Goal: Information Seeking & Learning: Check status

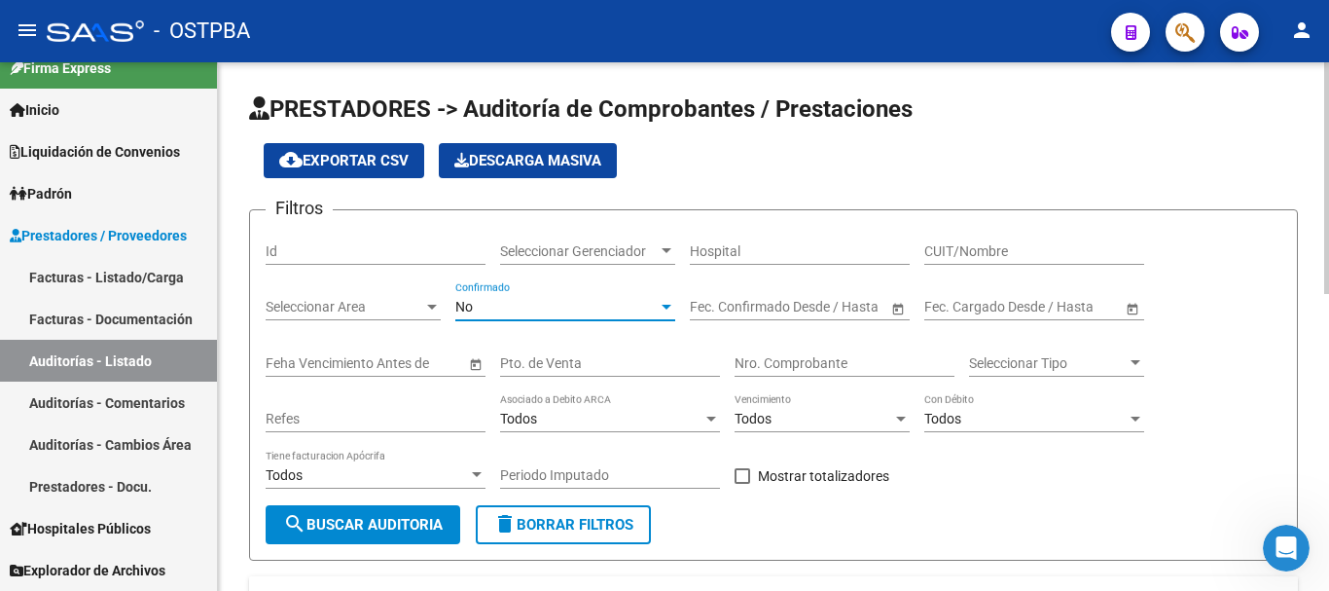
click at [514, 306] on div "No" at bounding box center [556, 307] width 202 height 17
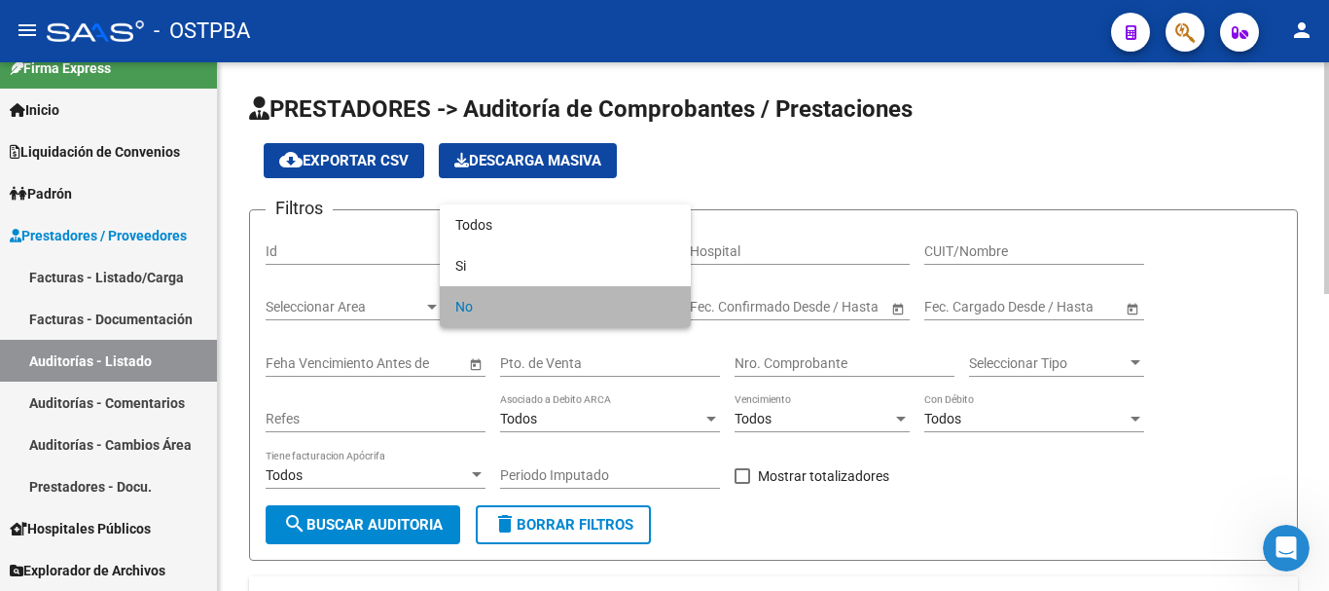
click at [514, 306] on span "No" at bounding box center [565, 306] width 220 height 41
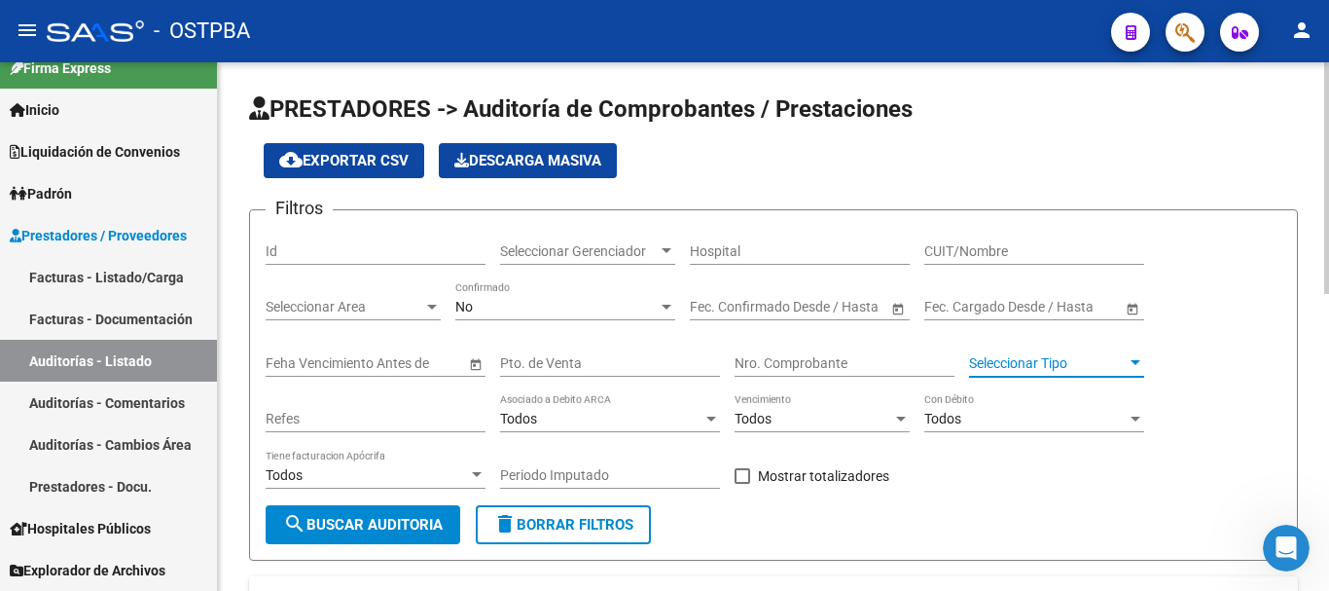
click at [1017, 361] on span "Seleccionar Tipo" at bounding box center [1048, 363] width 158 height 17
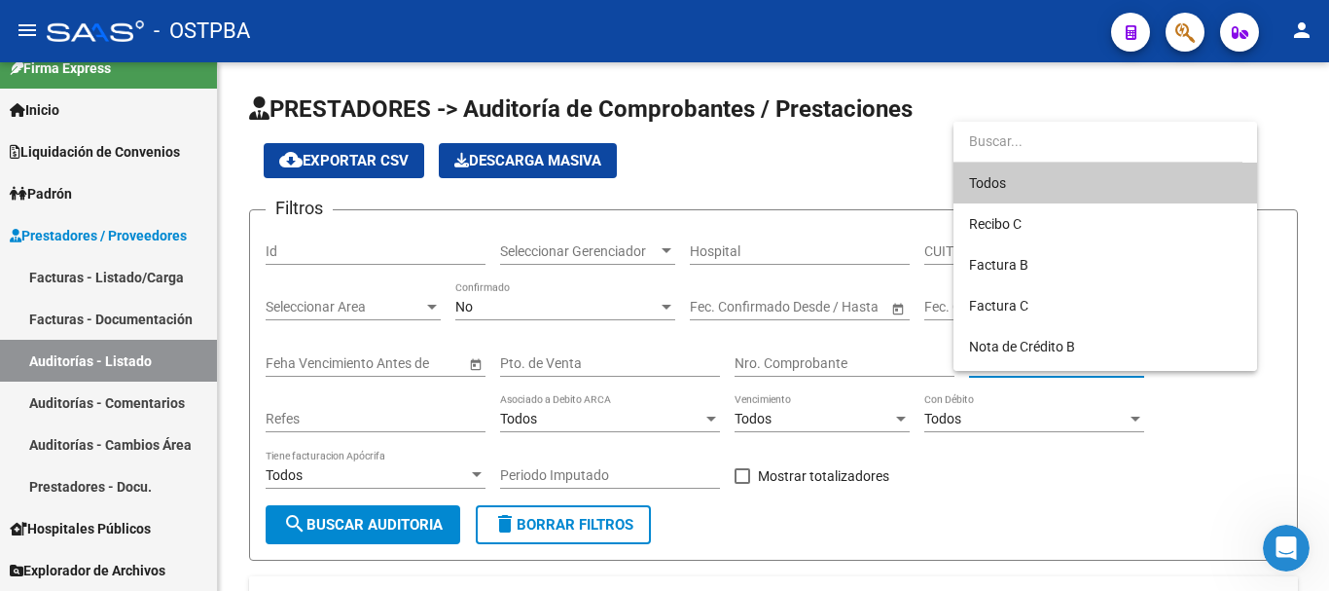
click at [1120, 507] on div at bounding box center [664, 295] width 1329 height 591
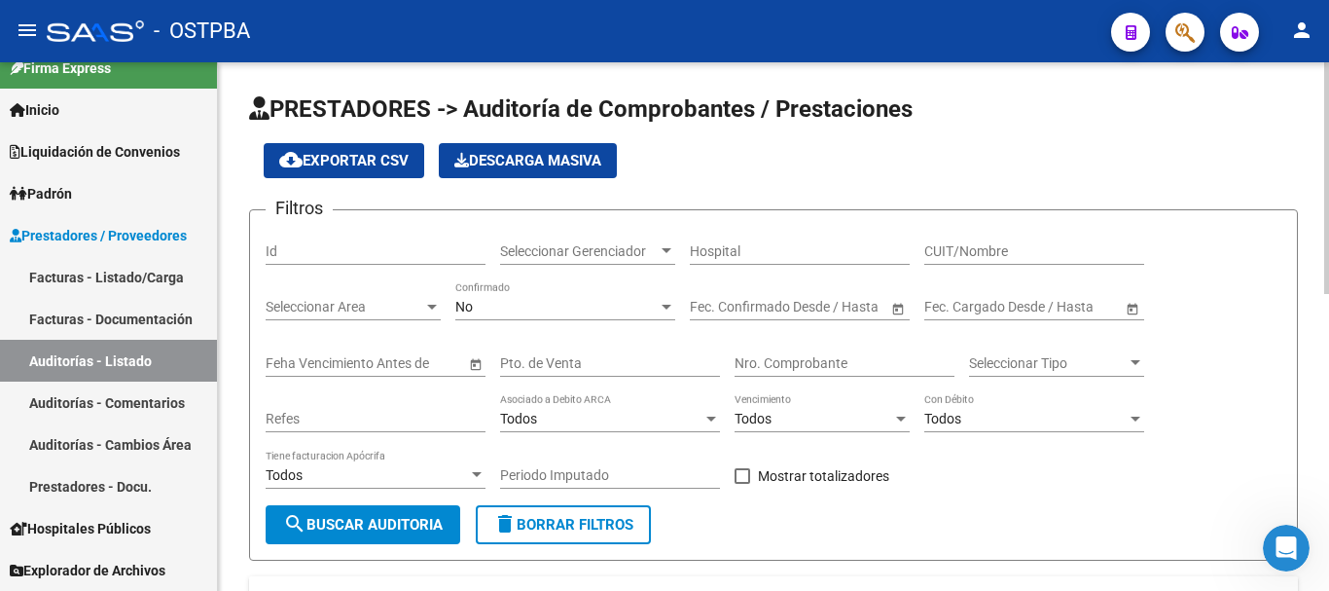
click at [725, 249] on input "Hospital" at bounding box center [800, 251] width 220 height 17
click at [538, 251] on span "Seleccionar Gerenciador" at bounding box center [579, 251] width 158 height 17
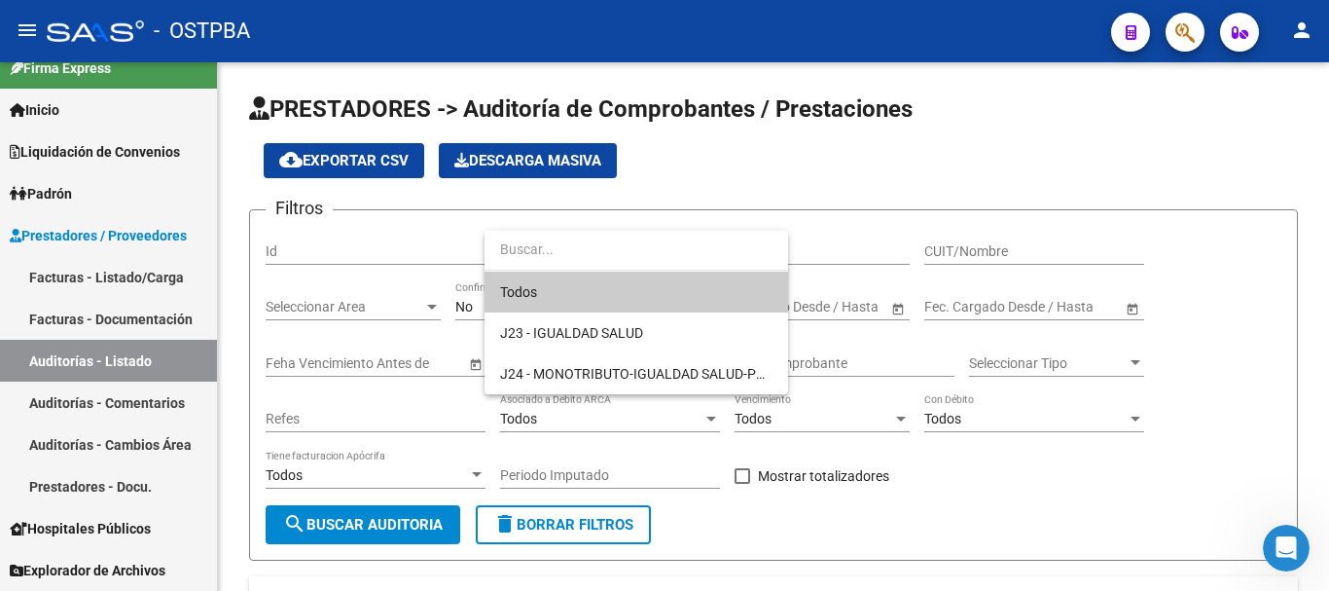
click at [1302, 287] on div at bounding box center [664, 295] width 1329 height 591
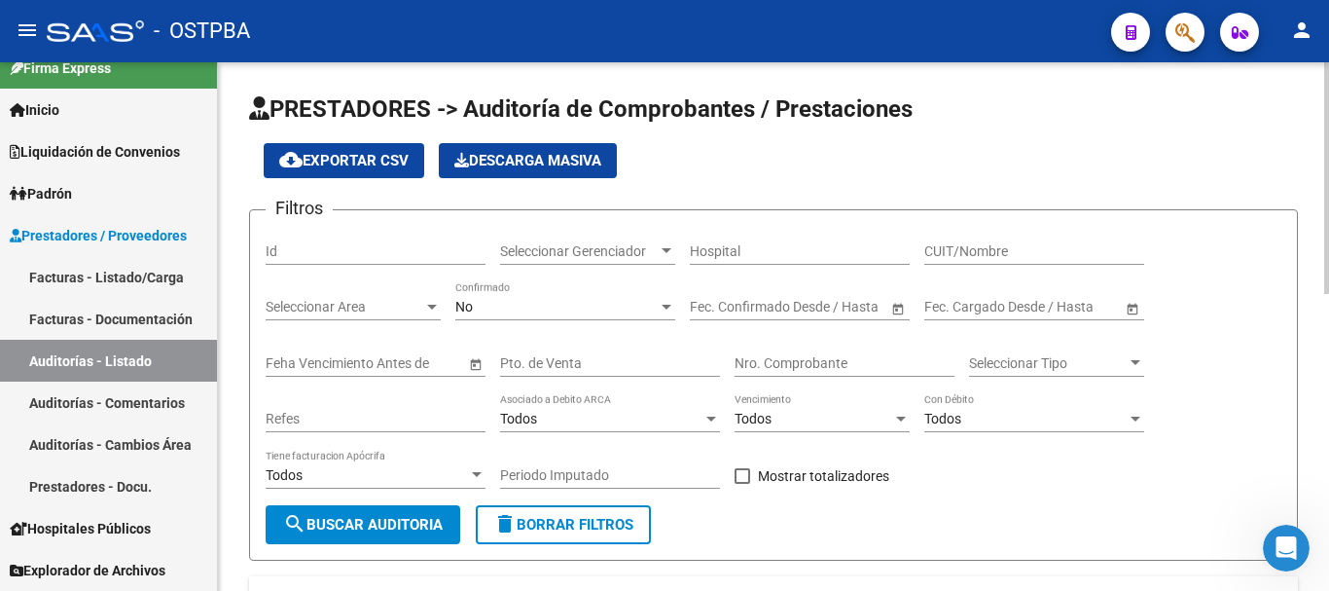
click at [616, 249] on span "Seleccionar Gerenciador" at bounding box center [579, 251] width 158 height 17
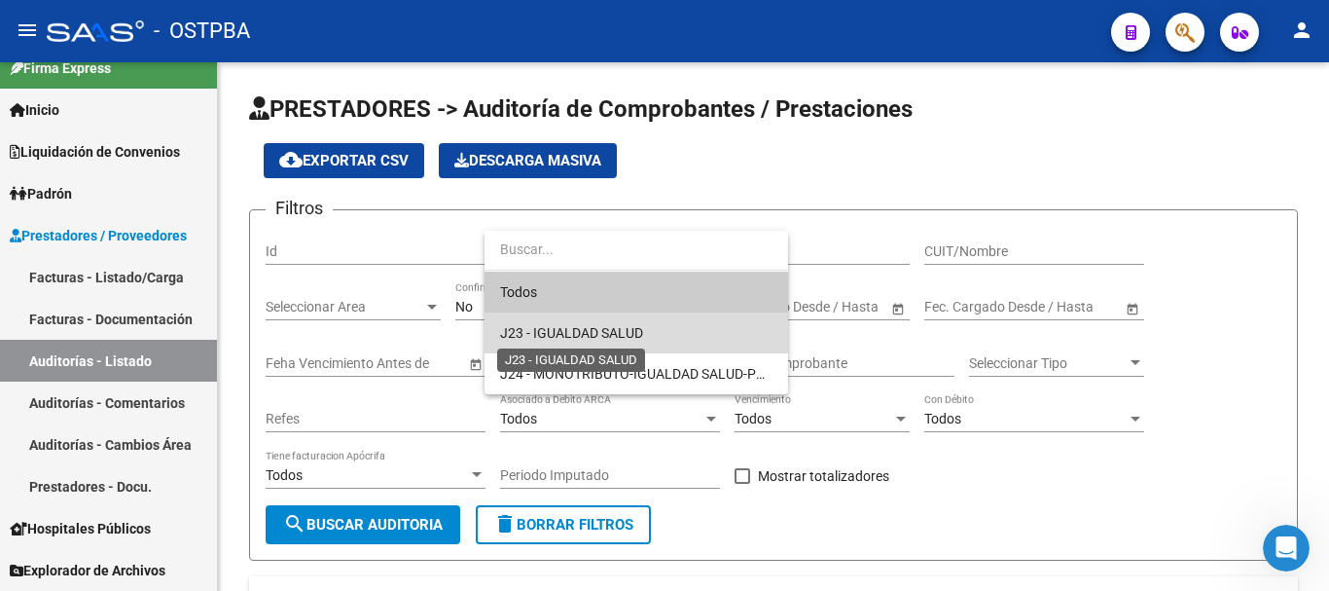
click at [594, 325] on span "J23 - IGUALDAD SALUD" at bounding box center [571, 333] width 143 height 16
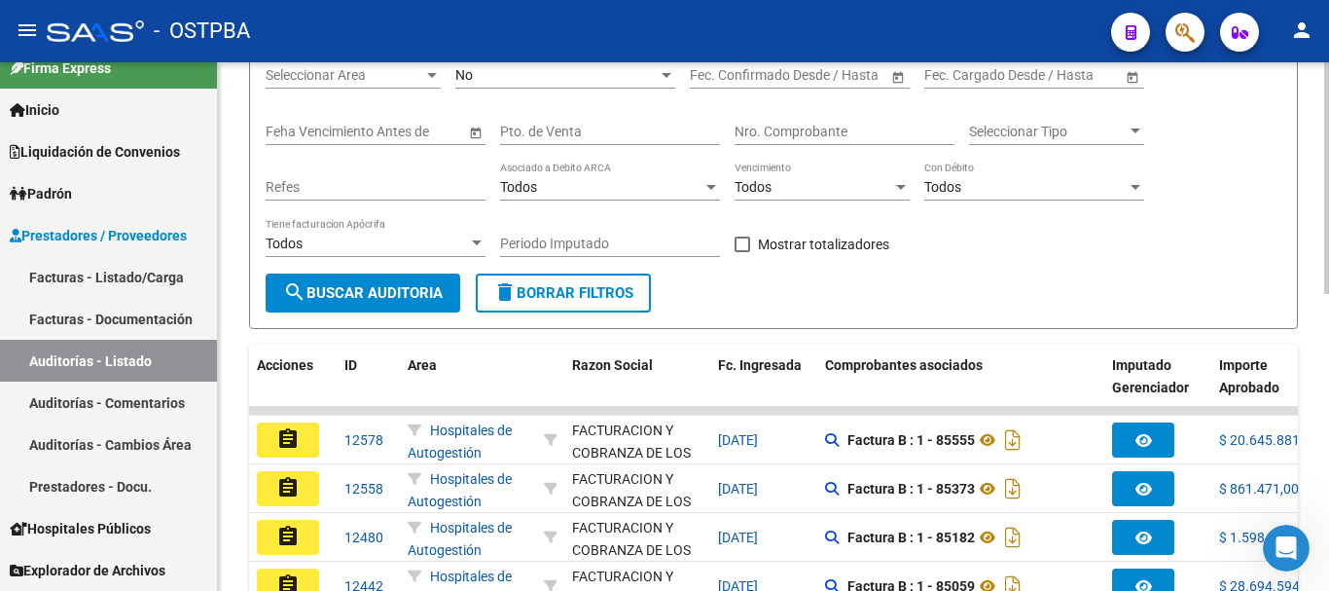
scroll to position [292, 0]
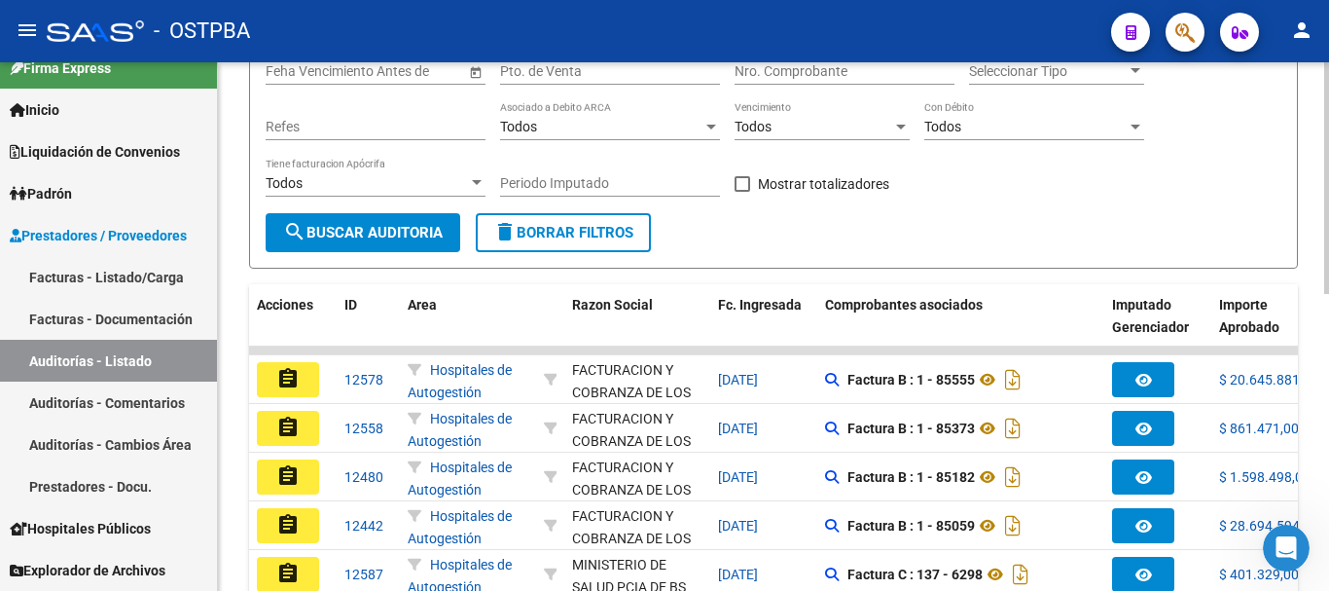
click at [341, 221] on button "search Buscar Auditoria" at bounding box center [363, 232] width 195 height 39
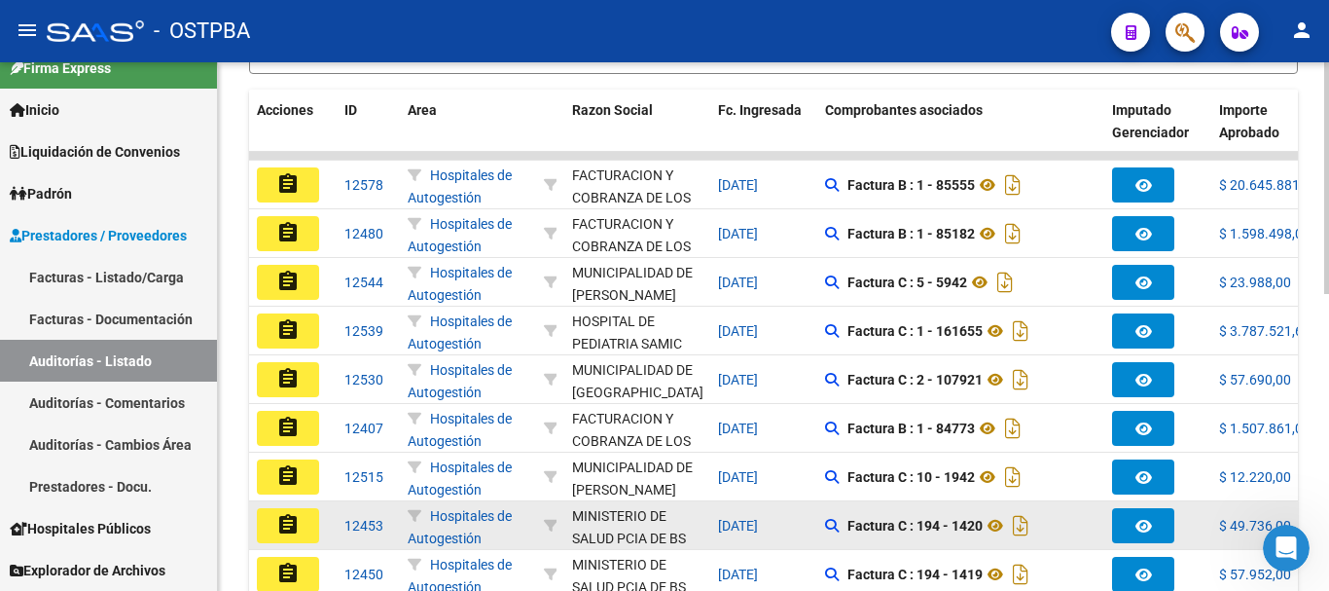
scroll to position [676, 0]
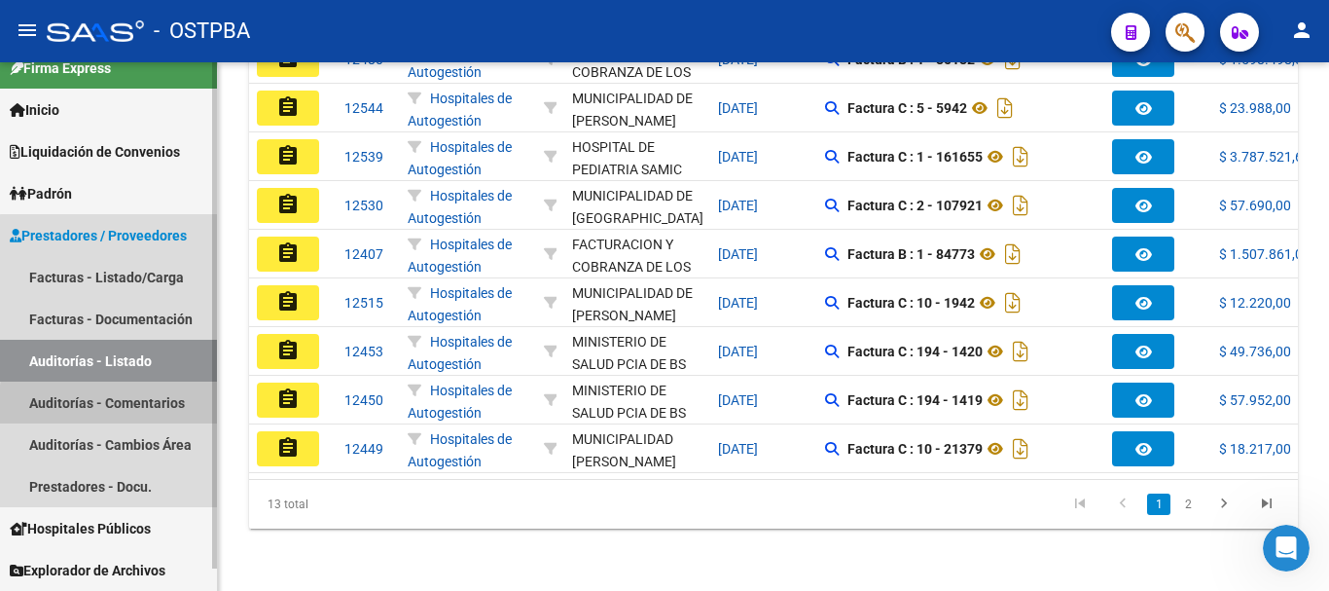
click at [132, 407] on link "Auditorías - Comentarios" at bounding box center [108, 403] width 217 height 42
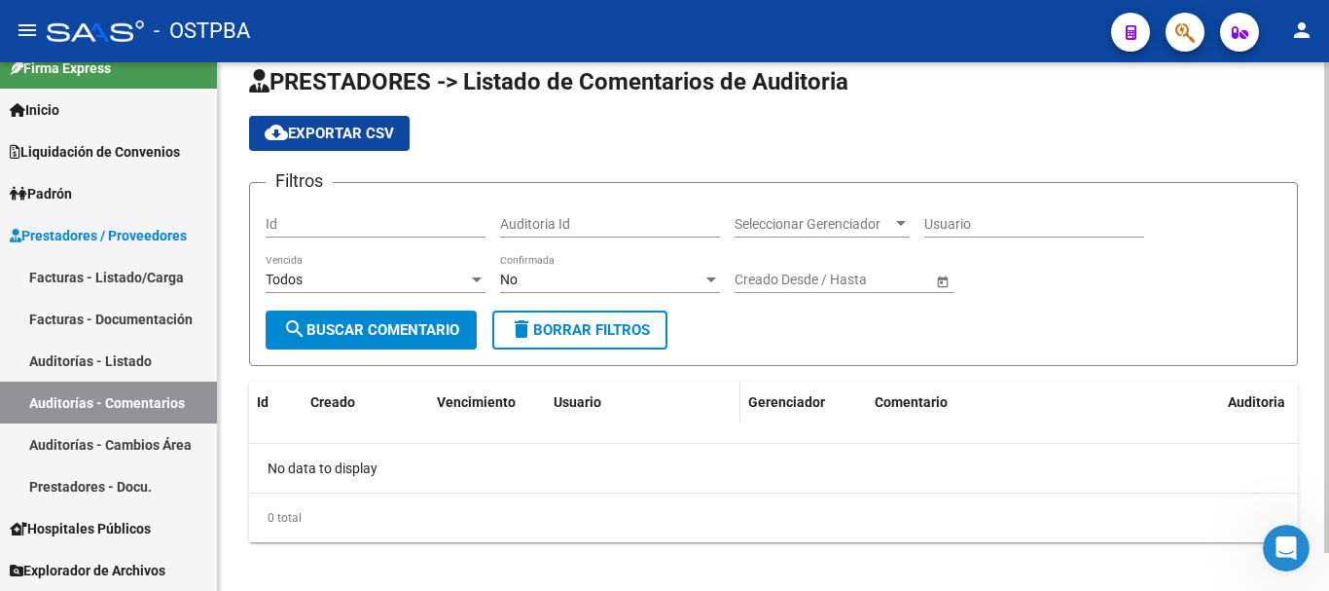
scroll to position [41, 0]
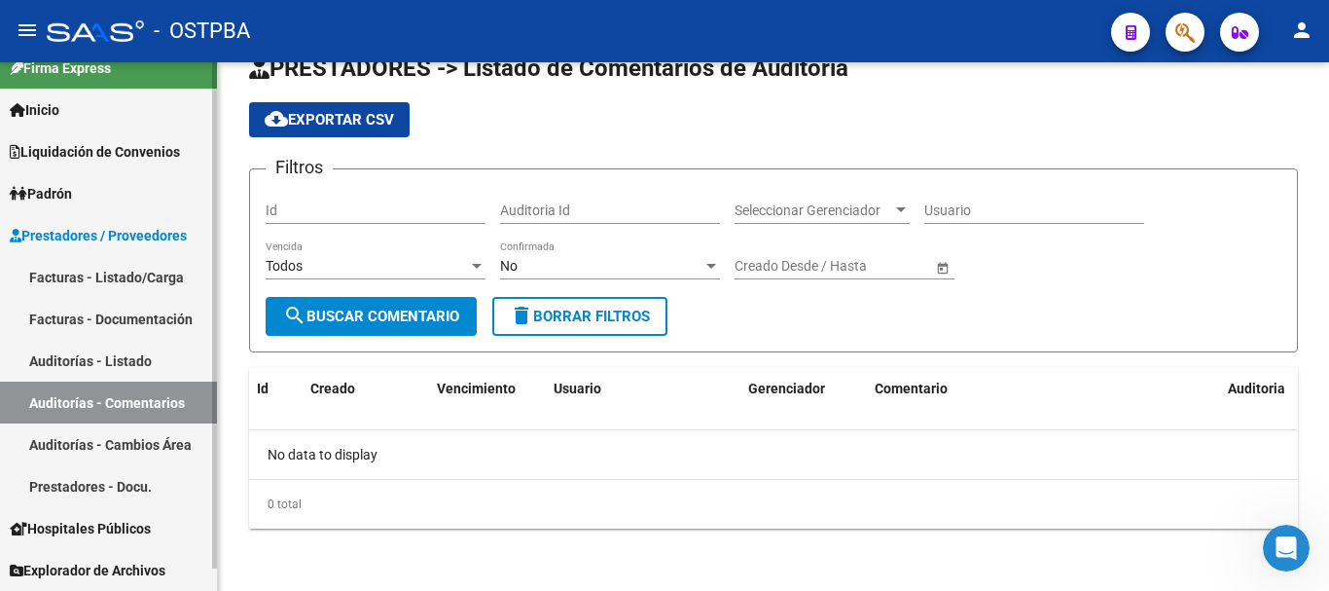
click at [147, 433] on link "Auditorías - Cambios Área" at bounding box center [108, 444] width 217 height 42
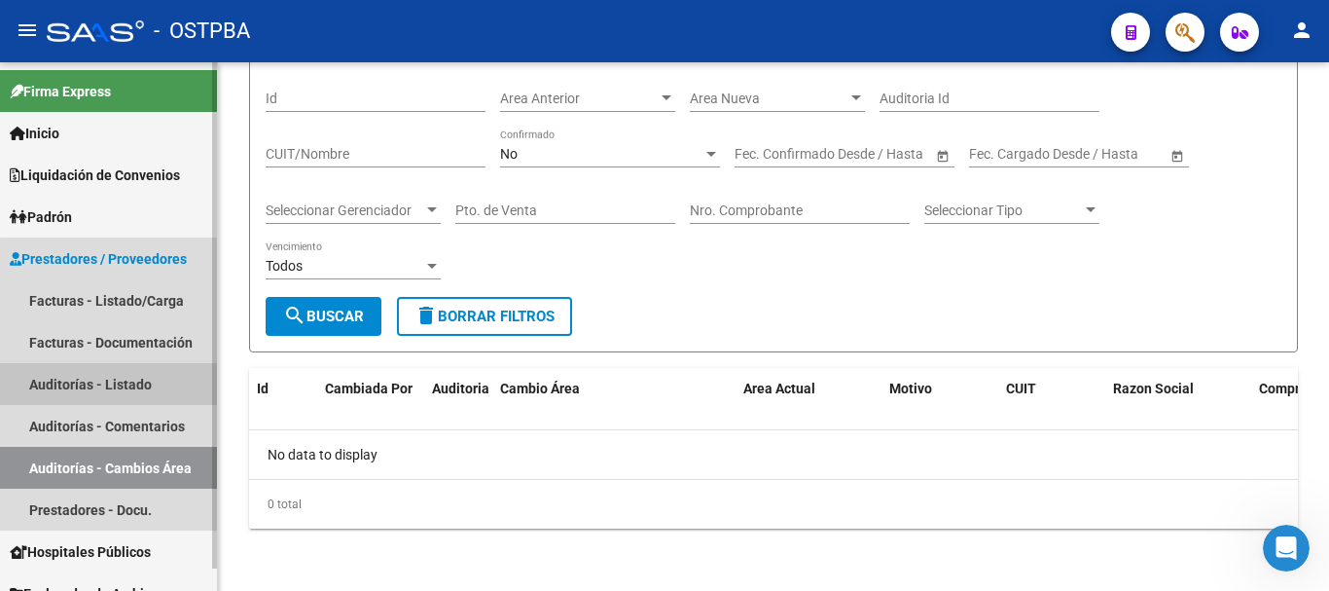
click at [138, 387] on link "Auditorías - Listado" at bounding box center [108, 384] width 217 height 42
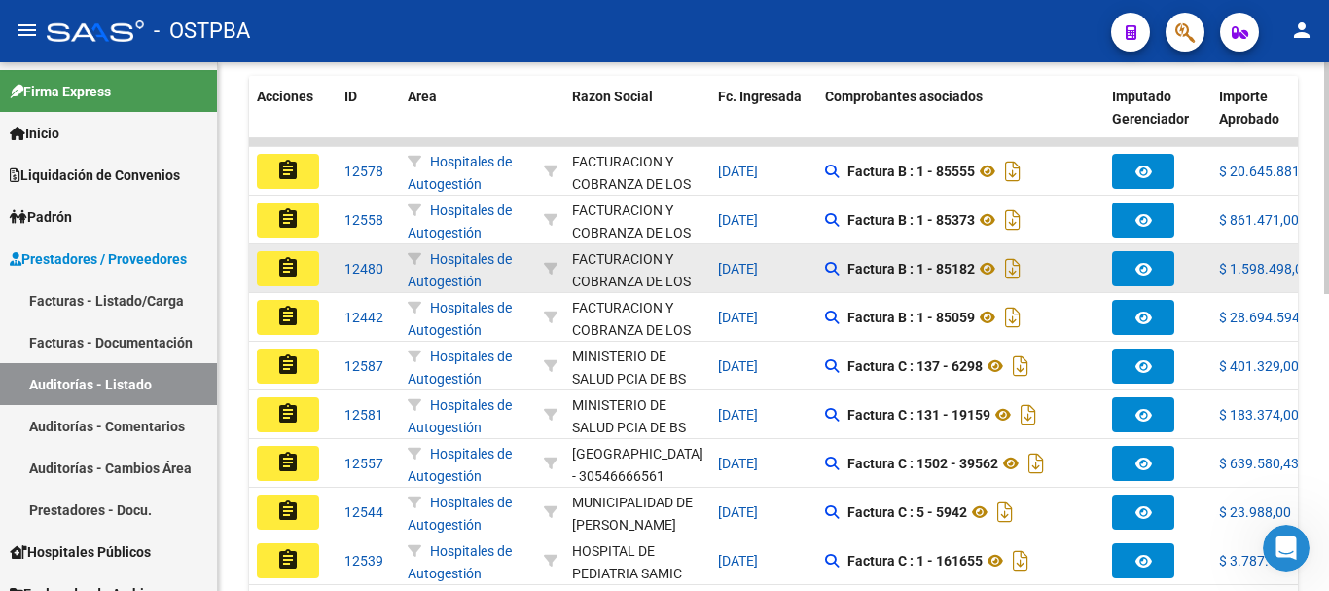
scroll to position [482, 0]
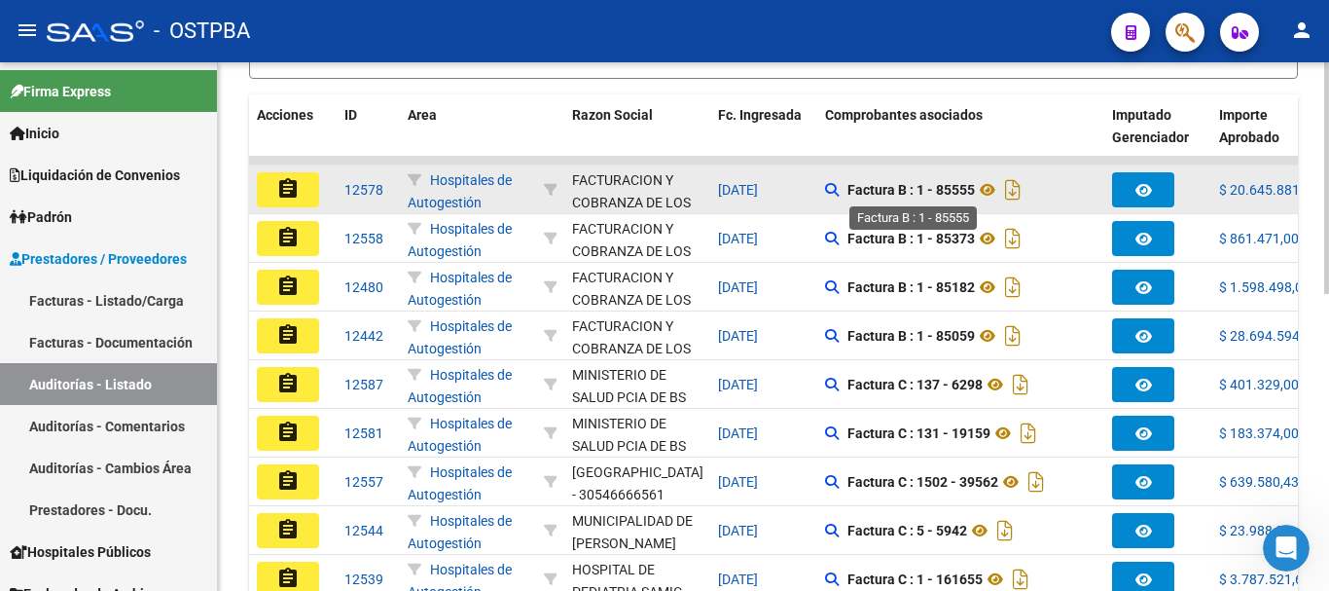
click at [962, 191] on strong "Factura B : 1 - 85555" at bounding box center [911, 190] width 127 height 16
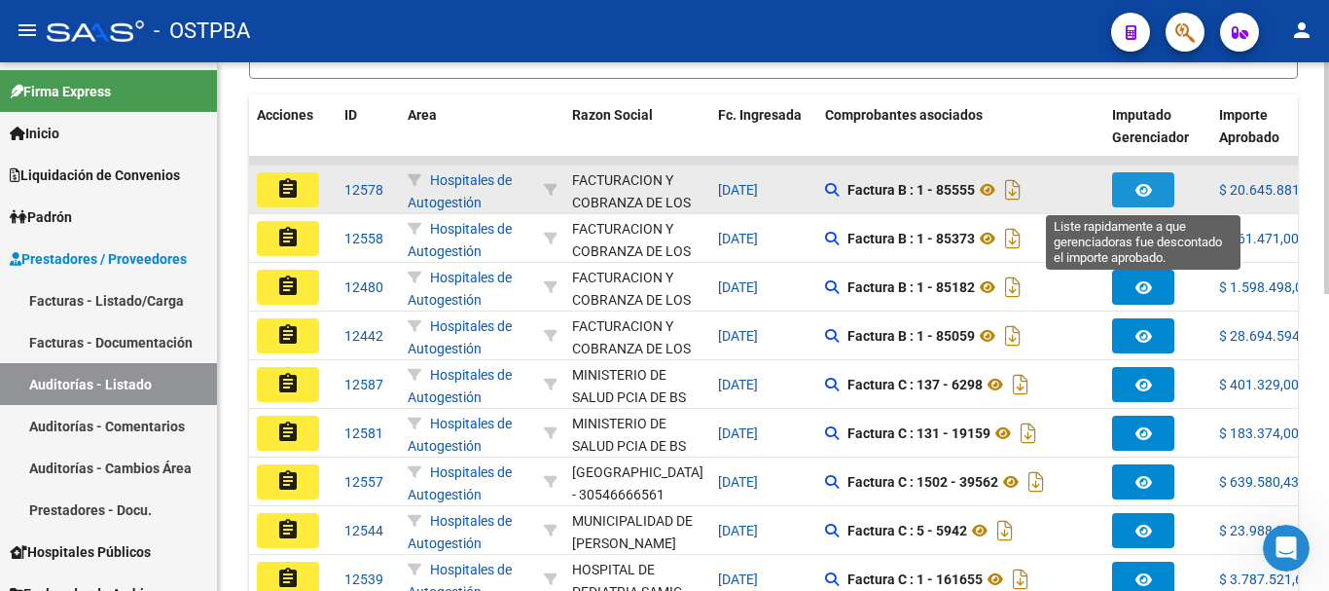
click at [1132, 176] on button "button" at bounding box center [1143, 189] width 62 height 35
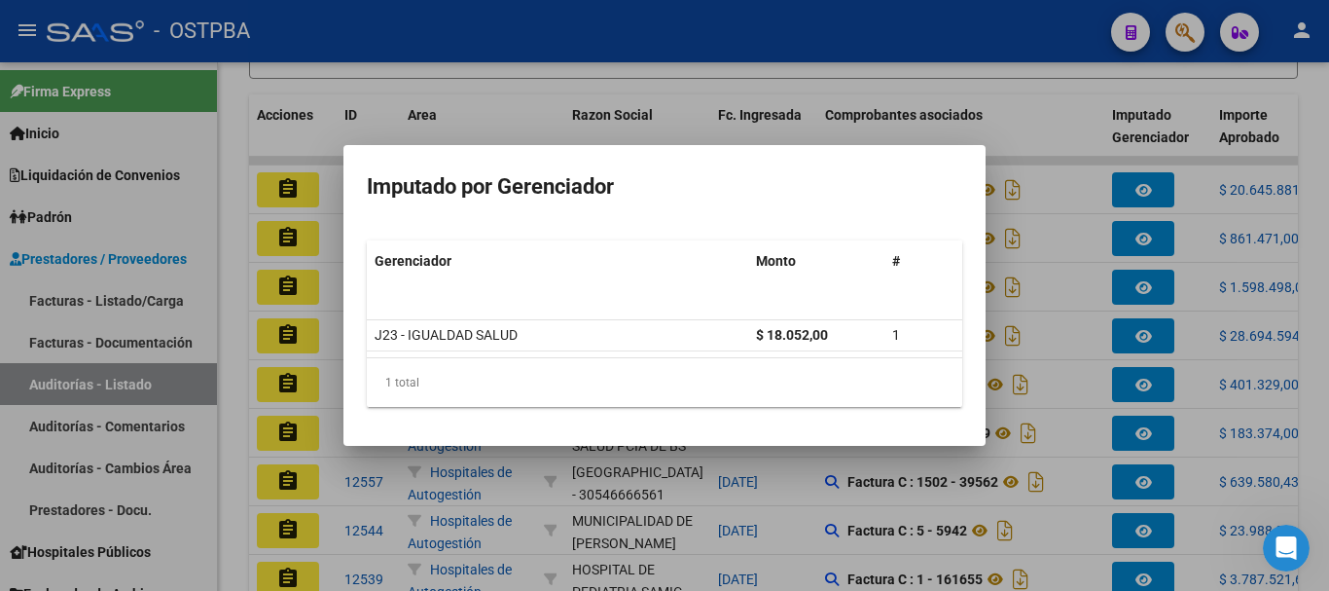
click at [1043, 115] on div at bounding box center [664, 295] width 1329 height 591
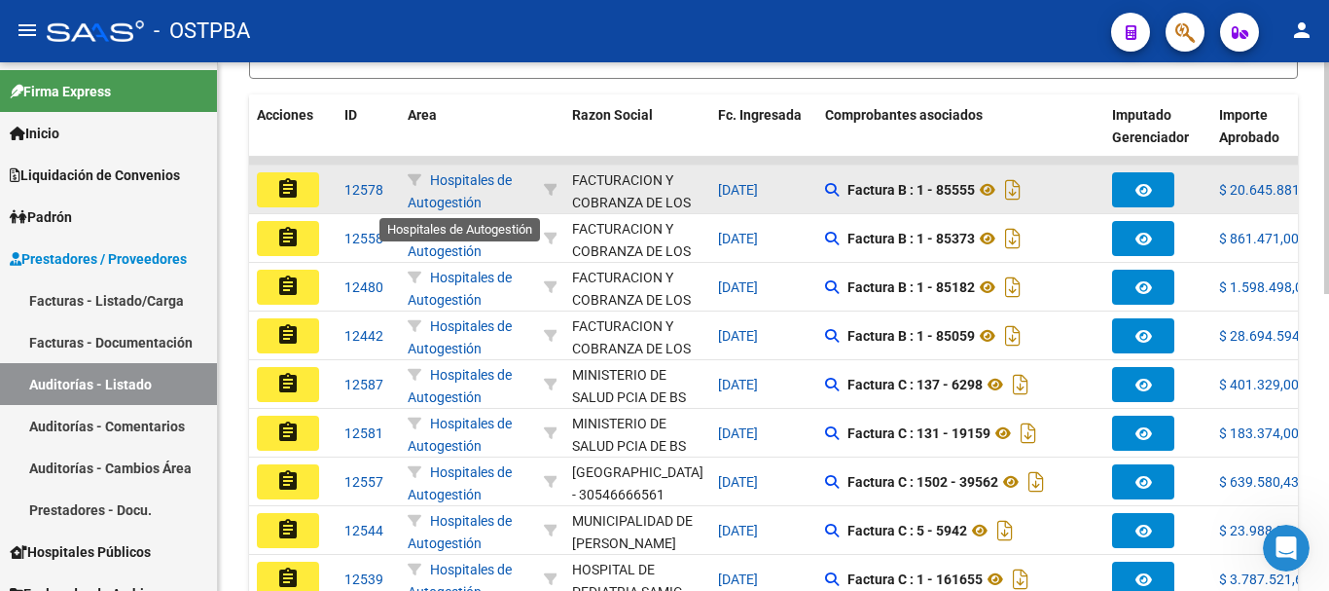
click at [440, 197] on span "Hospitales de Autogestión" at bounding box center [460, 191] width 104 height 38
click at [292, 189] on mat-icon "assignment" at bounding box center [287, 188] width 23 height 23
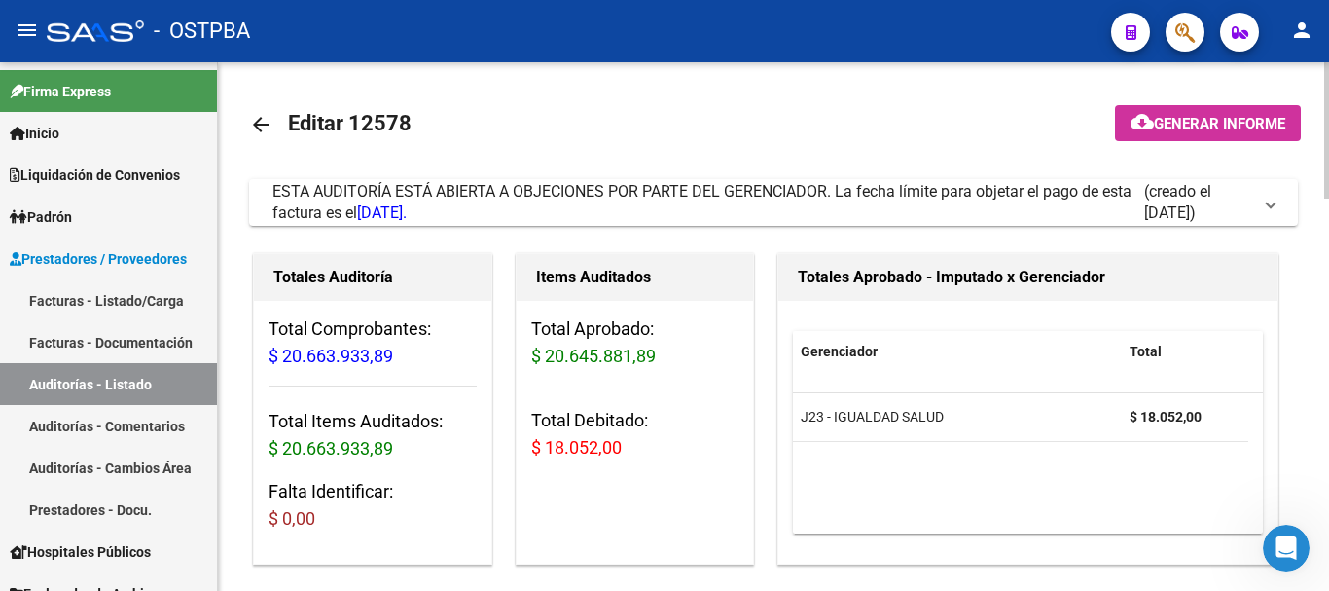
click at [265, 119] on mat-icon "arrow_back" at bounding box center [260, 124] width 23 height 23
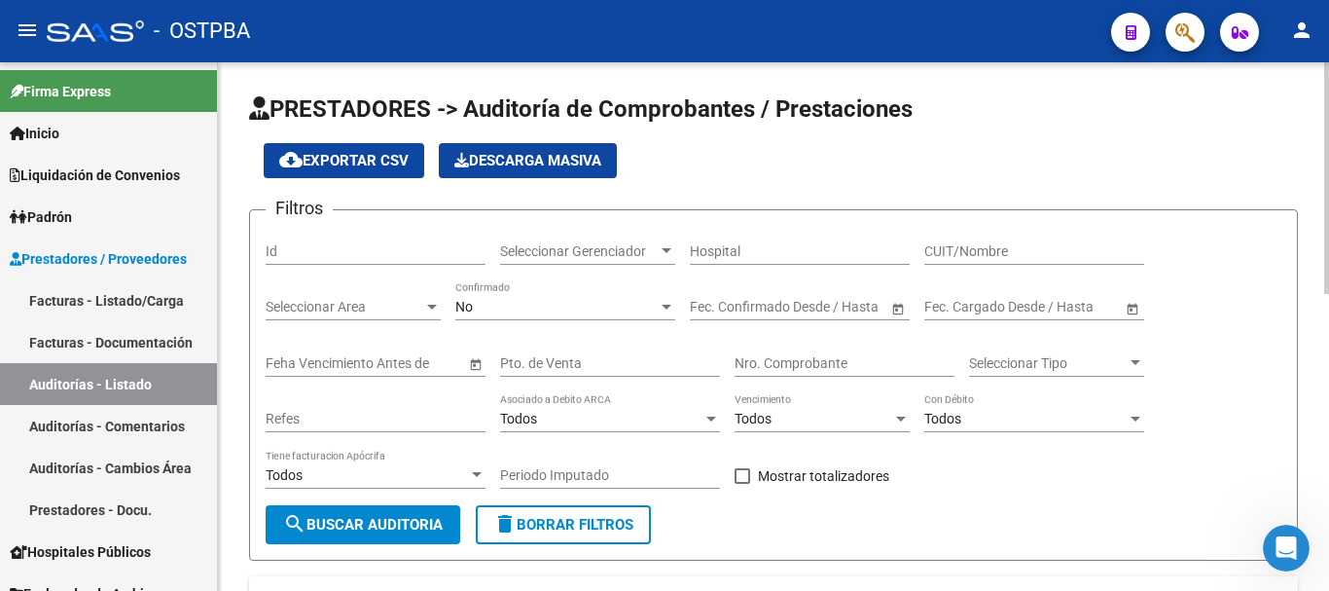
click at [599, 264] on div "Seleccionar Gerenciador Seleccionar Gerenciador" at bounding box center [587, 245] width 175 height 39
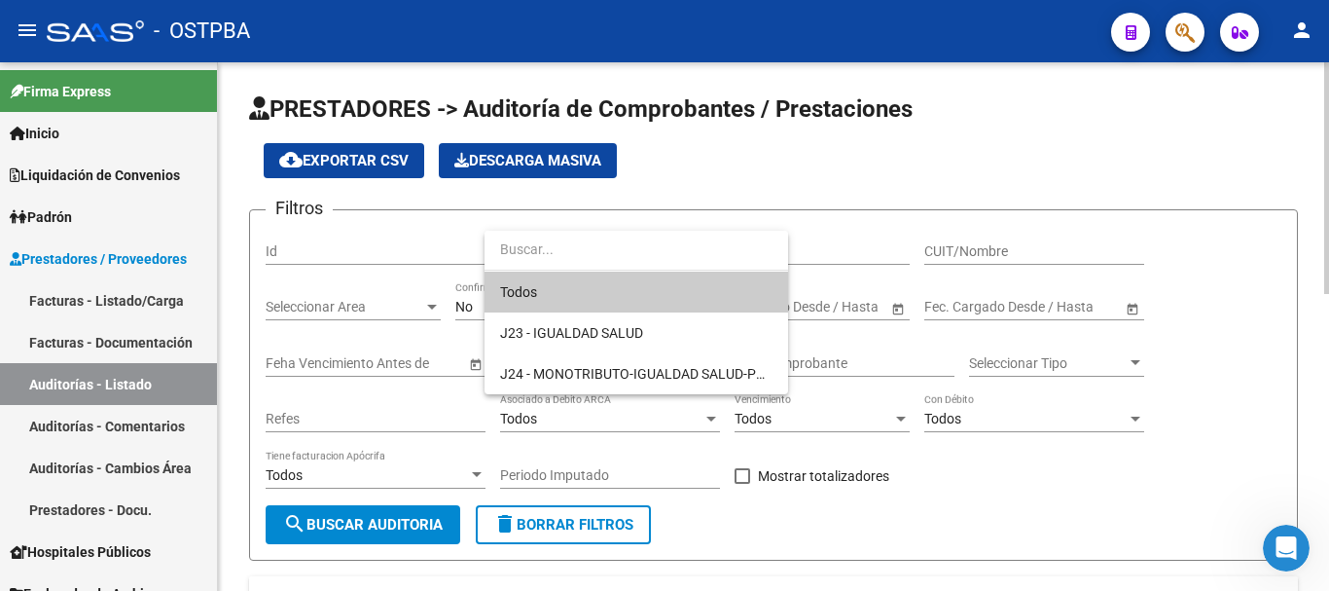
click at [599, 264] on input "dropdown search" at bounding box center [637, 249] width 304 height 41
click at [584, 249] on input "dropdown search" at bounding box center [637, 249] width 304 height 41
click at [1205, 378] on div at bounding box center [664, 295] width 1329 height 591
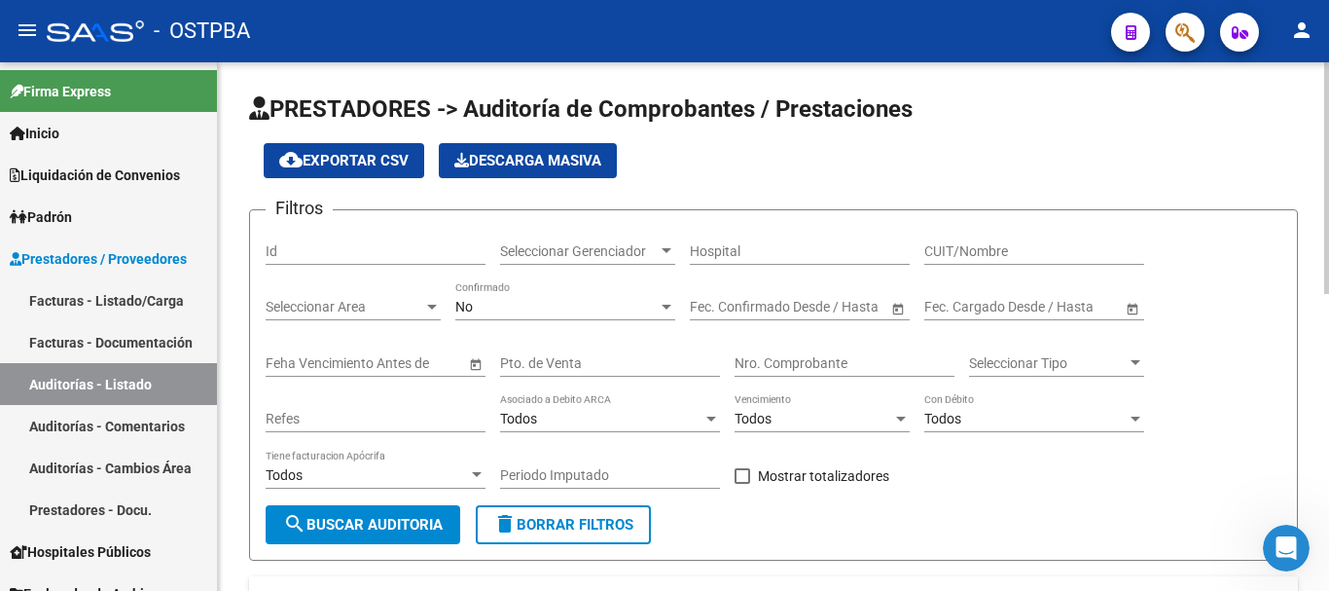
click at [639, 260] on div "Seleccionar Gerenciador Seleccionar Gerenciador" at bounding box center [587, 245] width 175 height 39
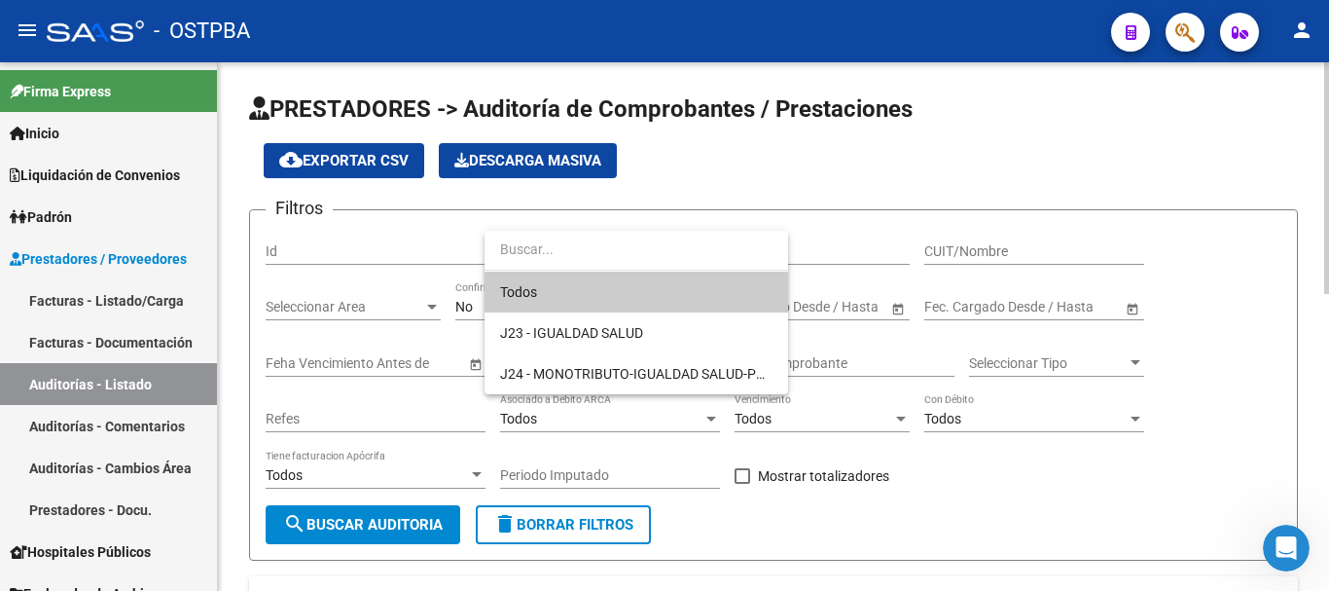
click at [639, 260] on input "dropdown search" at bounding box center [637, 249] width 304 height 41
click at [392, 300] on div at bounding box center [664, 295] width 1329 height 591
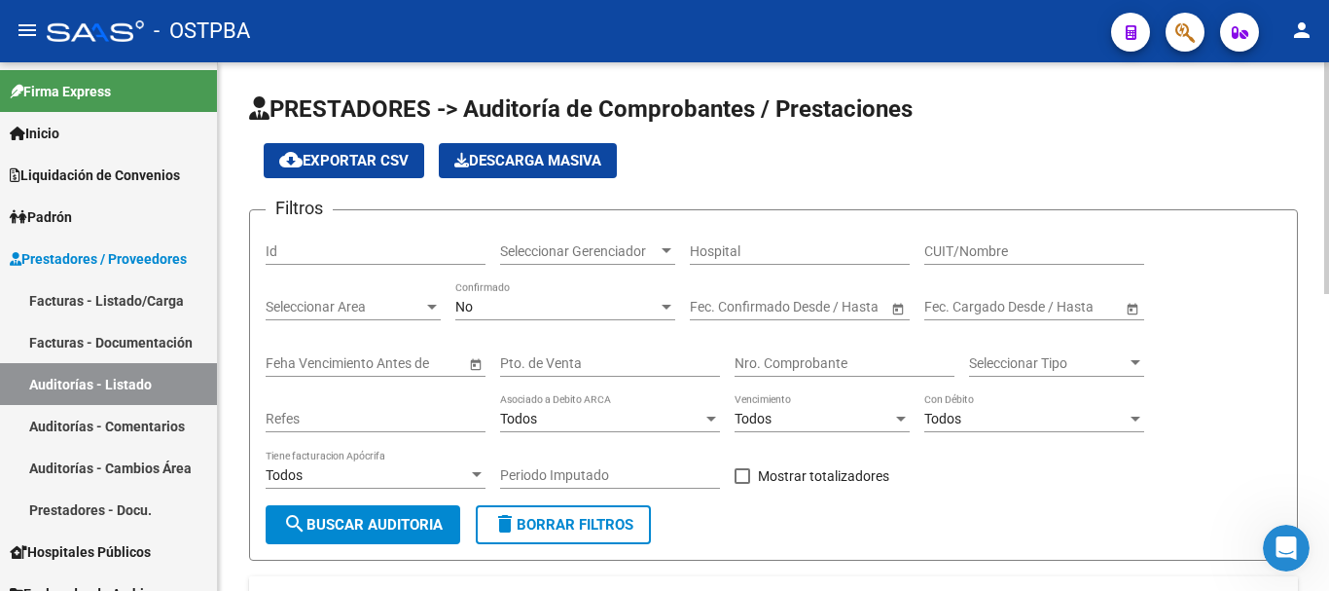
click at [377, 310] on span "Seleccionar Area" at bounding box center [345, 307] width 158 height 17
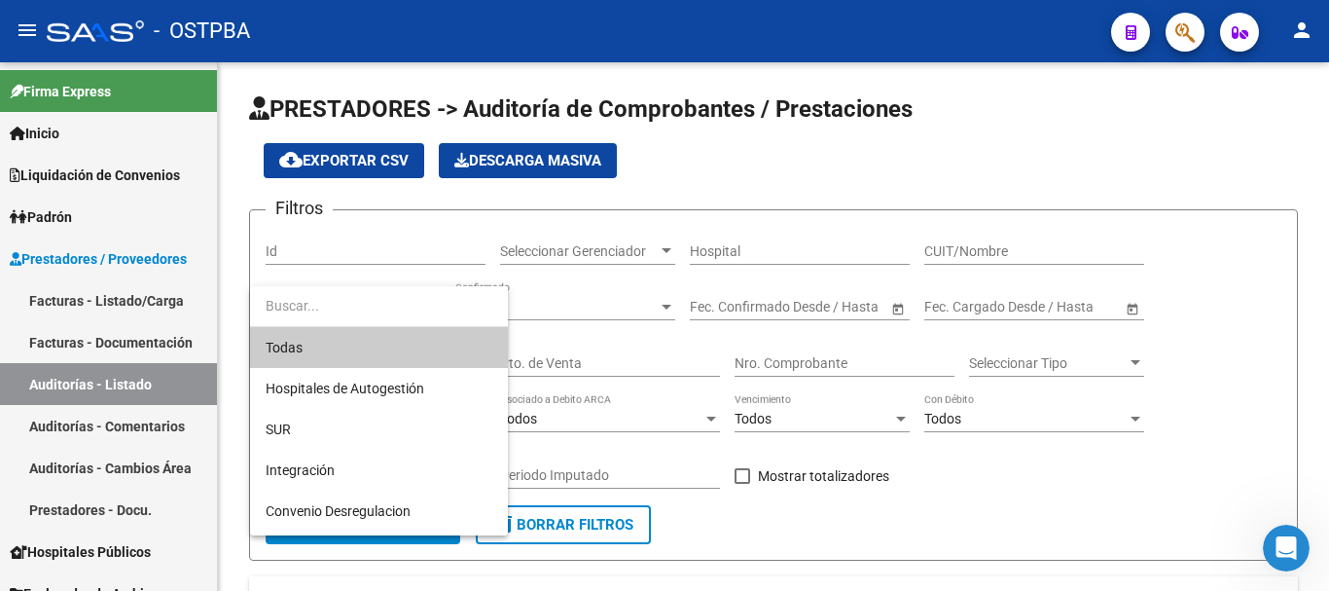
click at [576, 311] on div at bounding box center [664, 295] width 1329 height 591
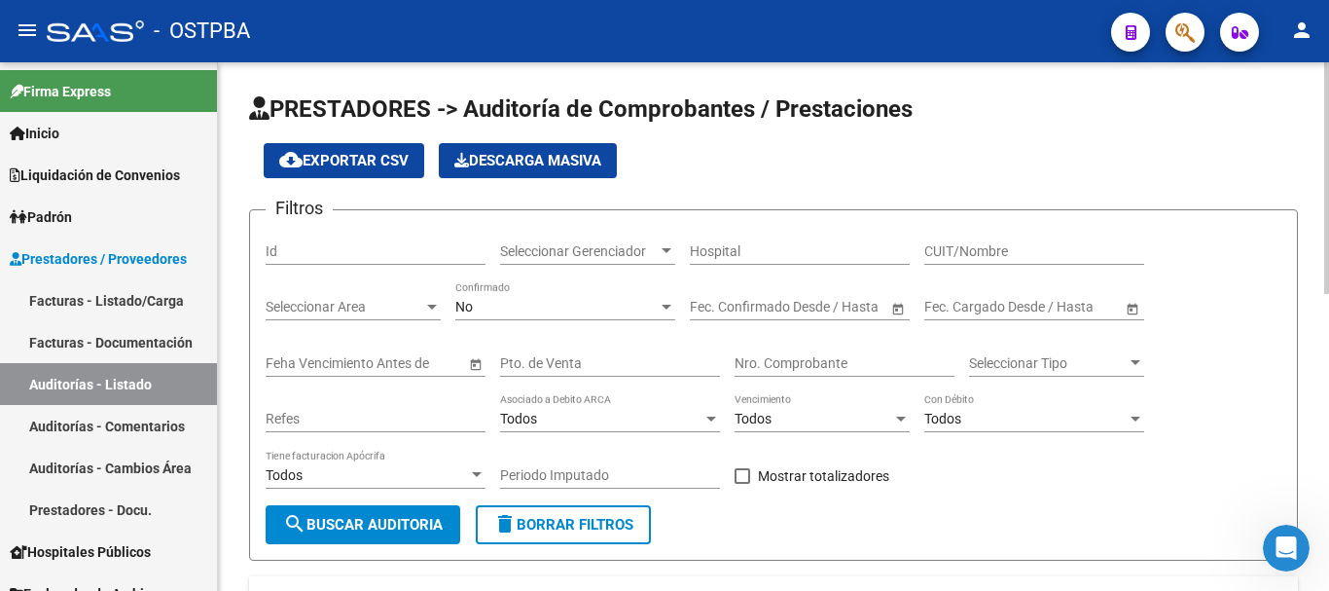
click at [1103, 378] on div "Seleccionar Tipo Seleccionar Tipo" at bounding box center [1056, 365] width 175 height 55
click at [1093, 367] on span "Seleccionar Tipo" at bounding box center [1048, 363] width 158 height 17
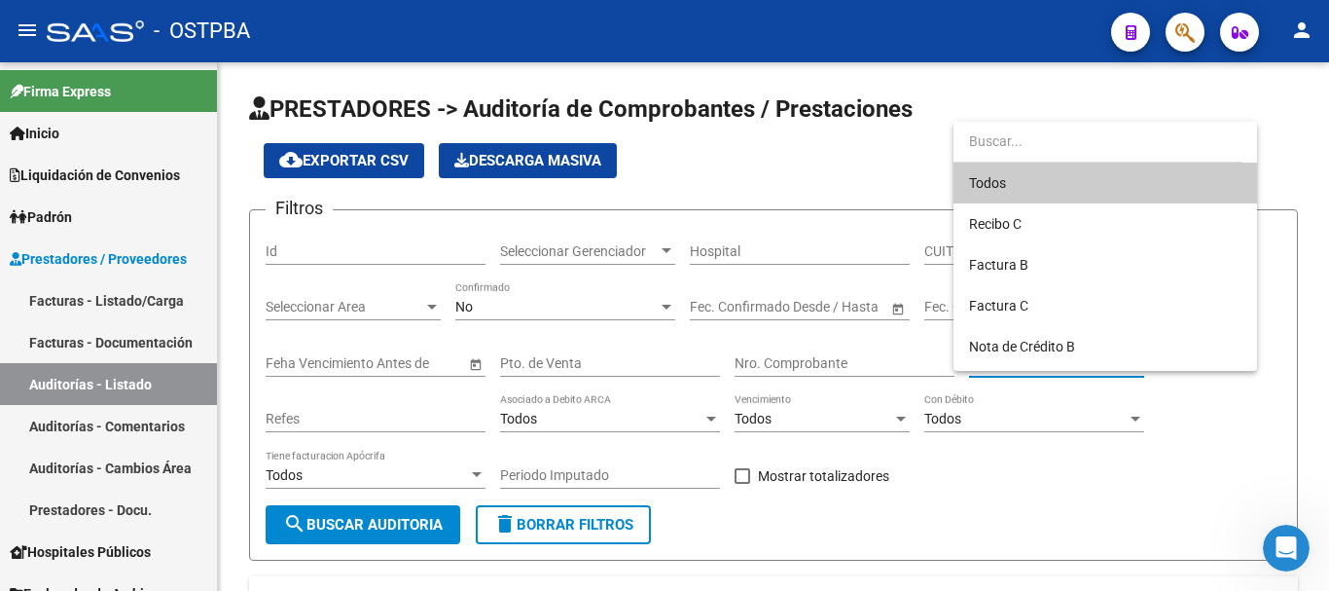
click at [310, 427] on div at bounding box center [664, 295] width 1329 height 591
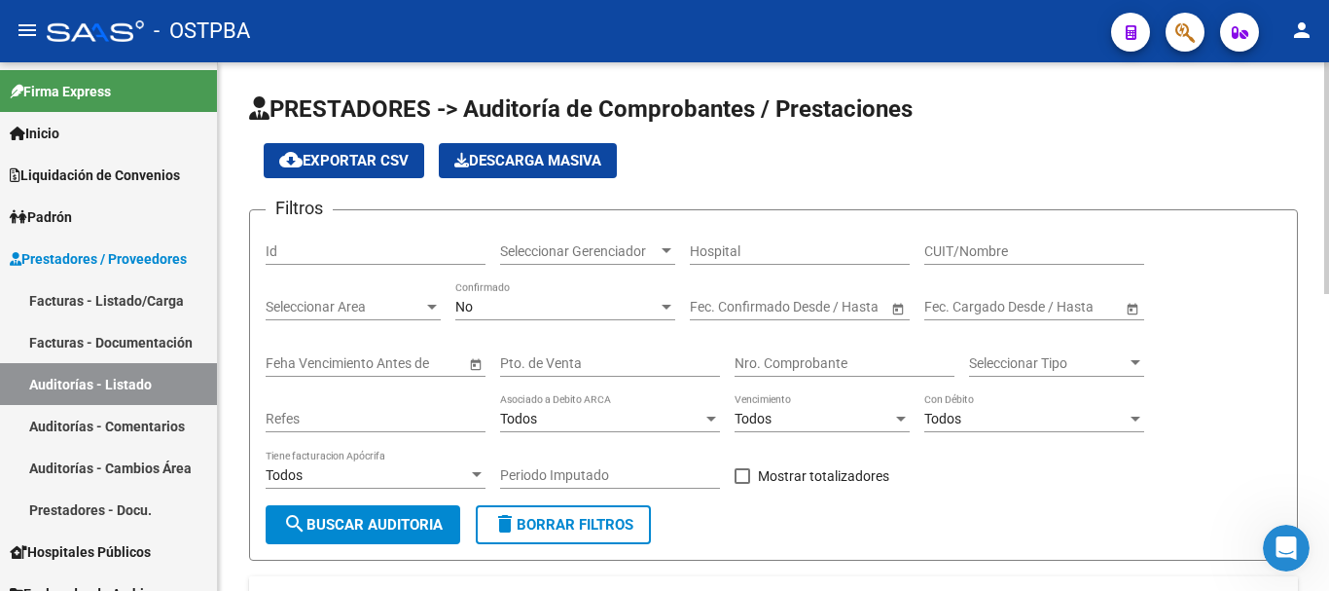
click at [542, 419] on div "Todos" at bounding box center [601, 419] width 202 height 17
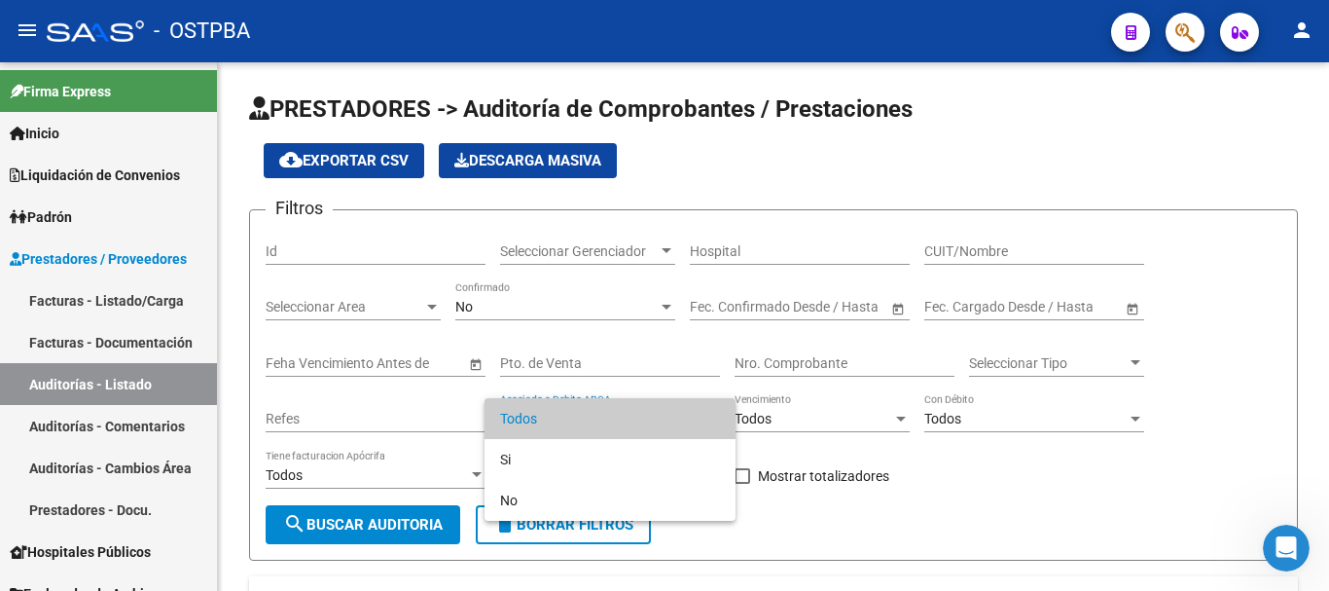
click at [1204, 396] on div at bounding box center [664, 295] width 1329 height 591
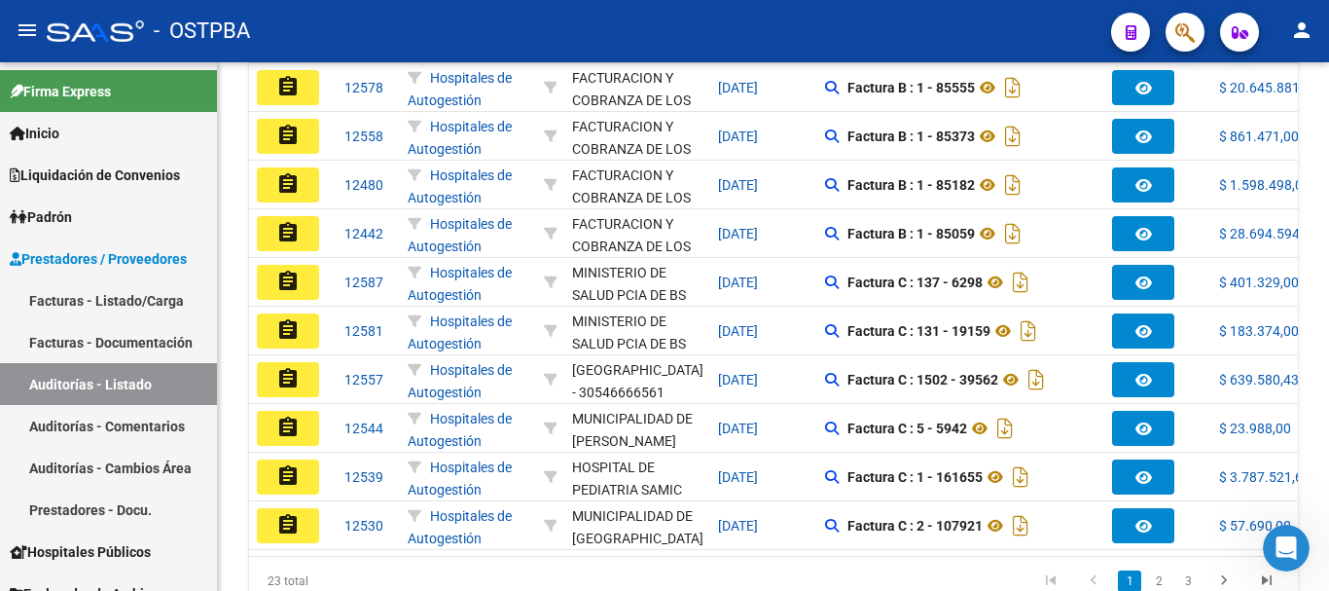
scroll to position [676, 0]
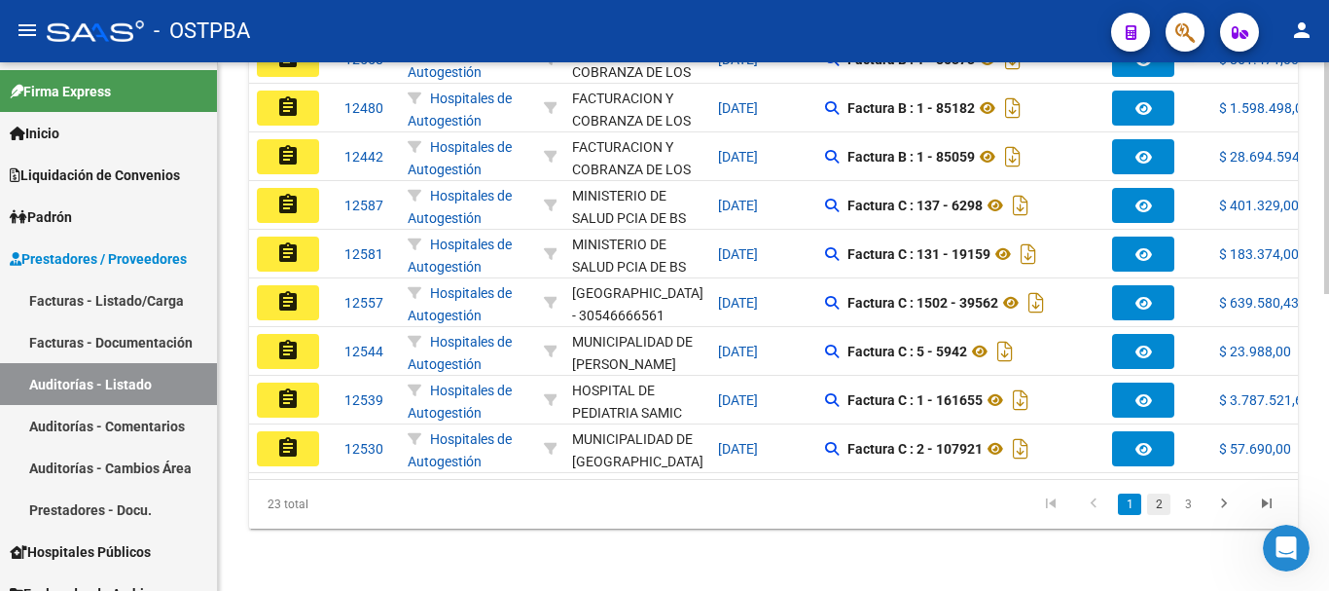
click at [1154, 507] on link "2" at bounding box center [1158, 503] width 23 height 21
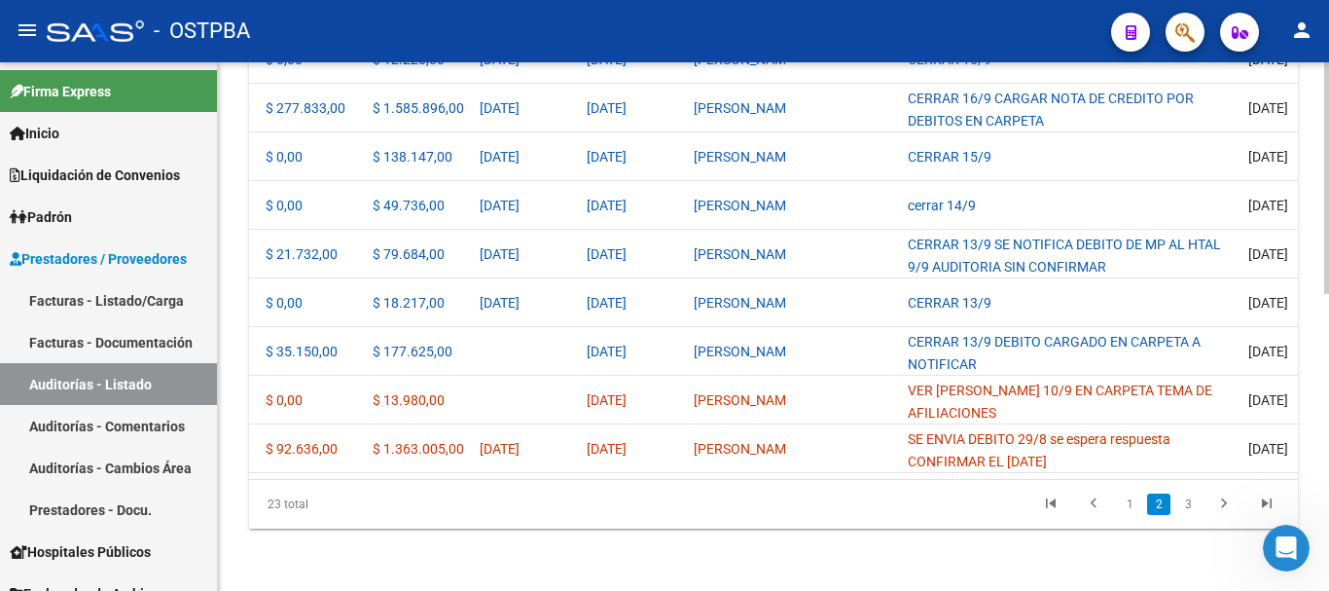
scroll to position [0, 319]
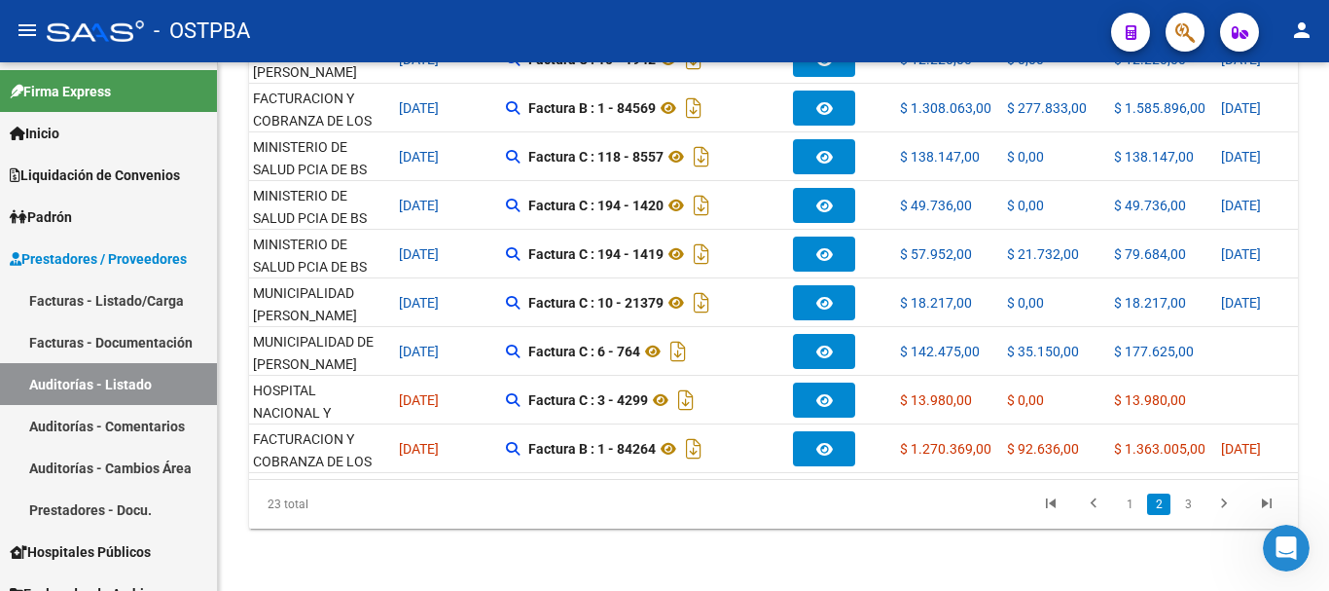
drag, startPoint x: 586, startPoint y: 505, endPoint x: 1048, endPoint y: 629, distance: 478.5
click at [1048, 590] on html "menu - OSTPBA person Firma Express Inicio Instructivos Contacto OS Liquidación …" at bounding box center [664, 295] width 1329 height 591
click at [743, 517] on datatable-pager "1 2 3" at bounding box center [876, 504] width 823 height 33
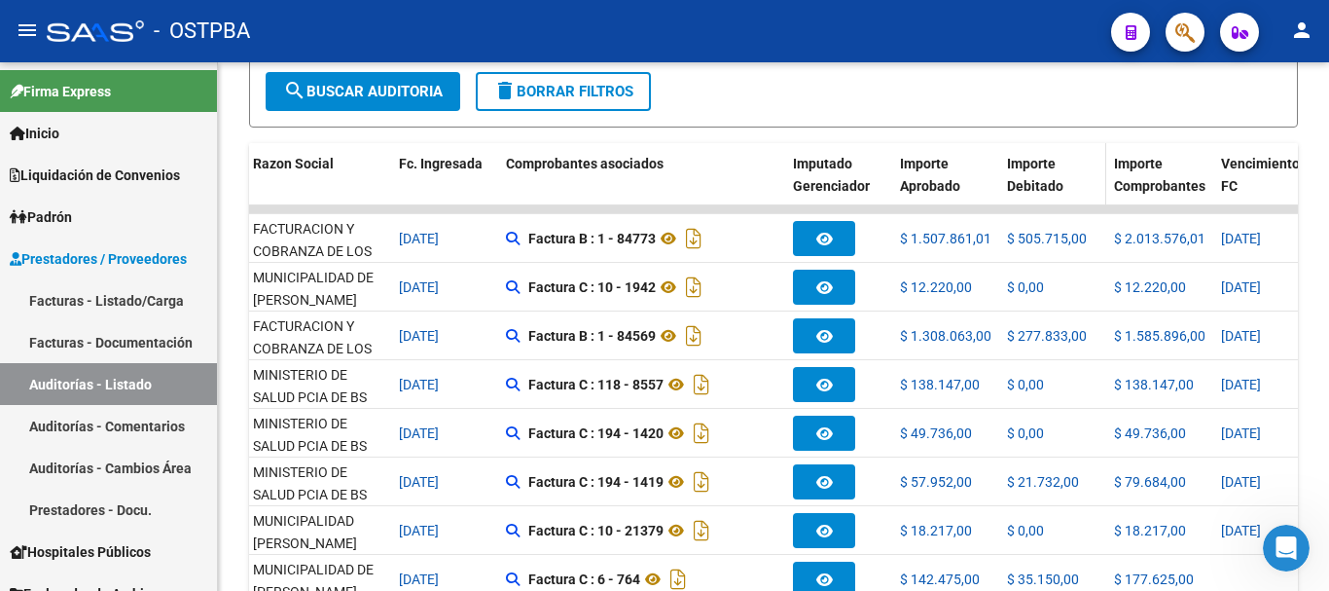
scroll to position [676, 0]
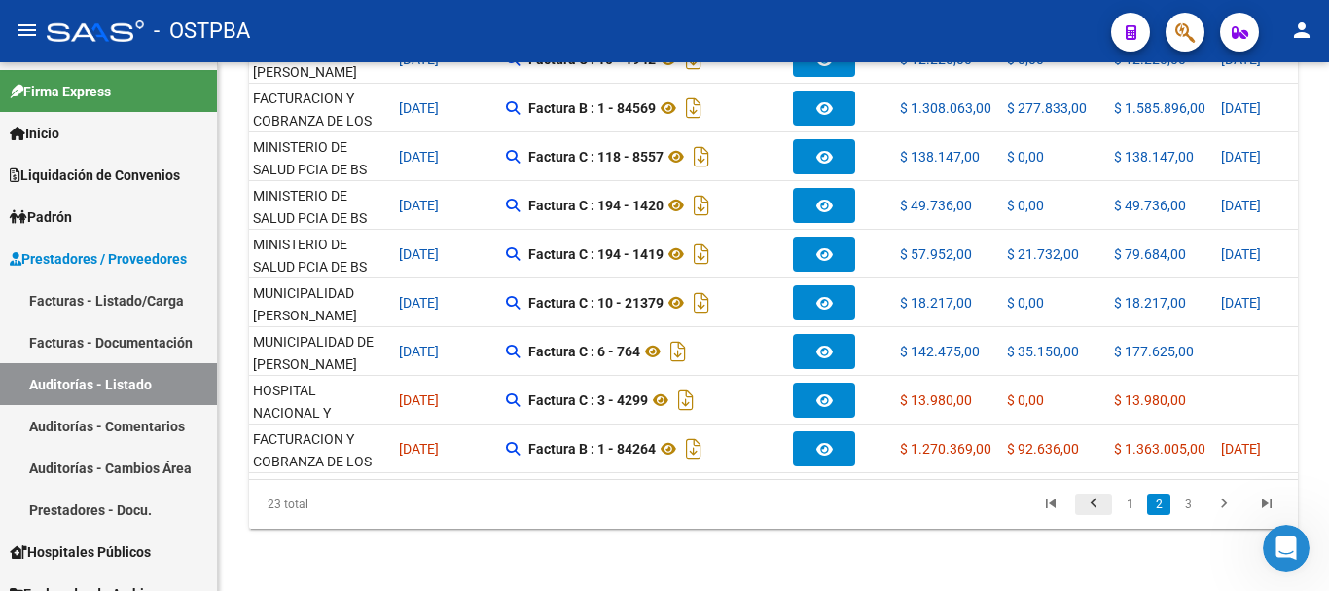
click at [1101, 501] on icon "go to previous page" at bounding box center [1093, 505] width 25 height 23
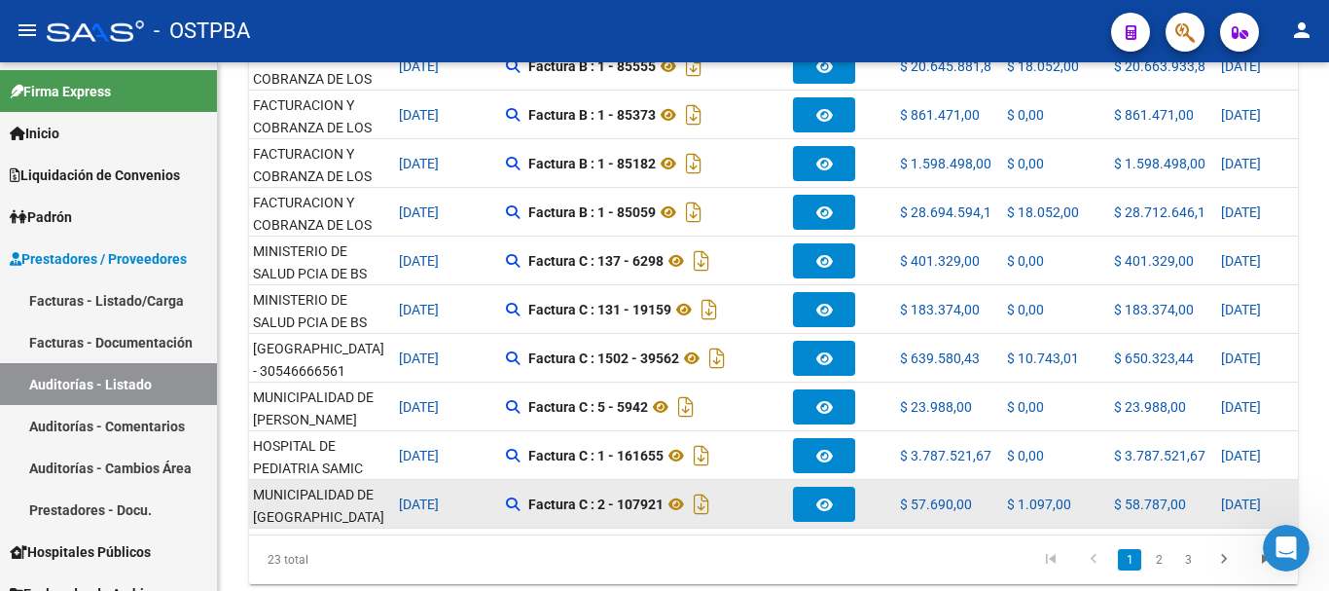
scroll to position [482, 0]
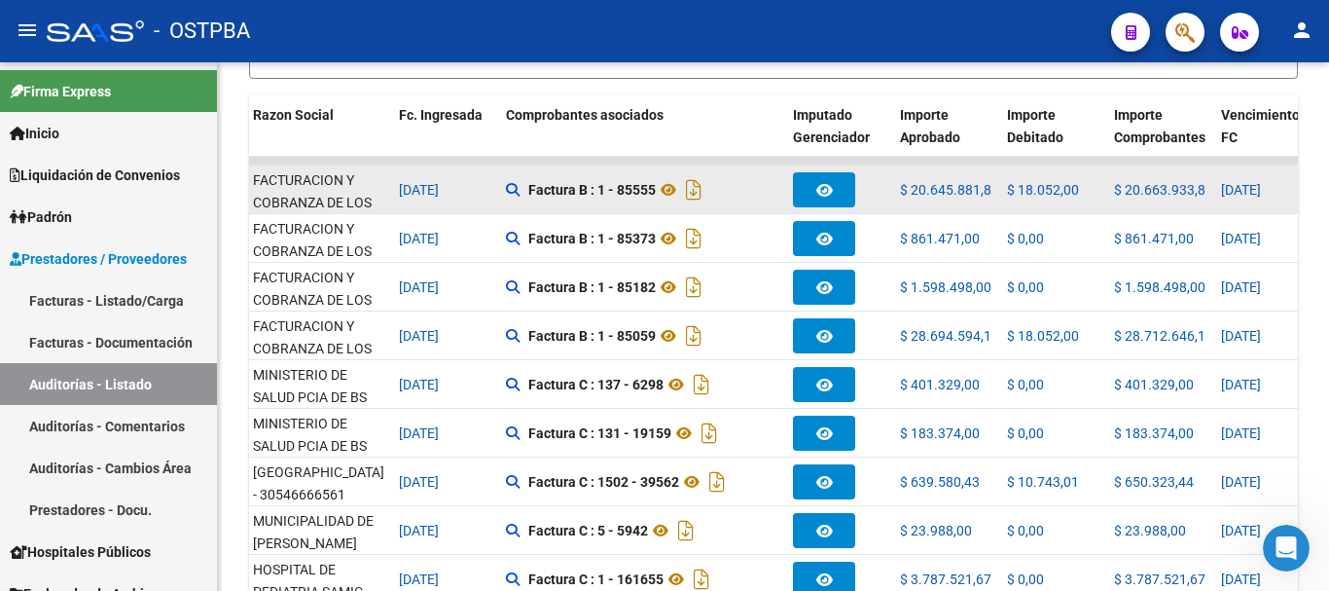
drag, startPoint x: 274, startPoint y: 175, endPoint x: 284, endPoint y: 171, distance: 10.5
click at [284, 171] on div "assignment 12578 Hospitales de Autogestión FACTURACION Y COBRANZA DE LOS EFECTO…" at bounding box center [1292, 189] width 2724 height 49
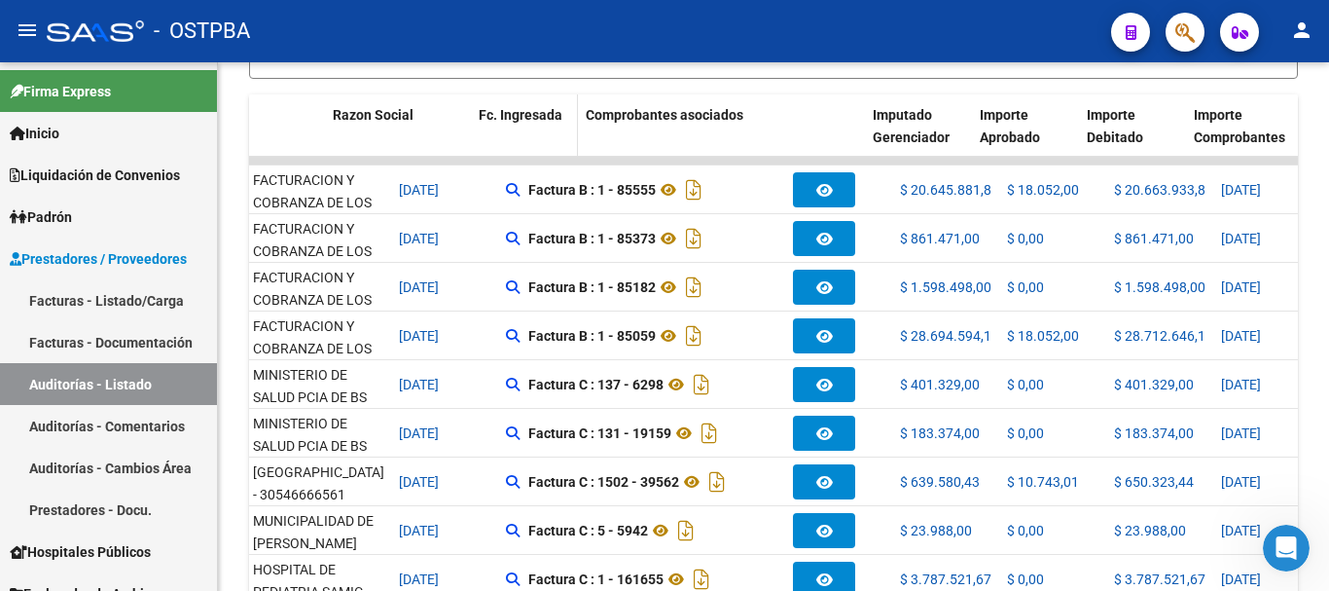
scroll to position [0, 239]
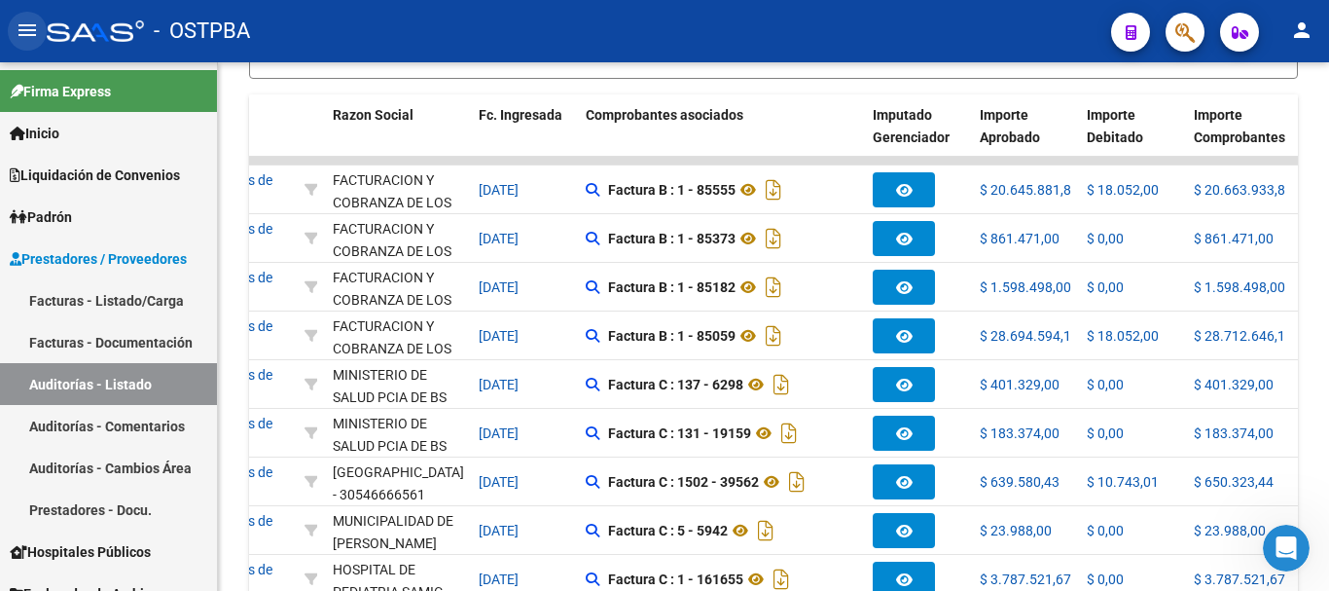
click at [22, 29] on mat-icon "menu" at bounding box center [27, 29] width 23 height 23
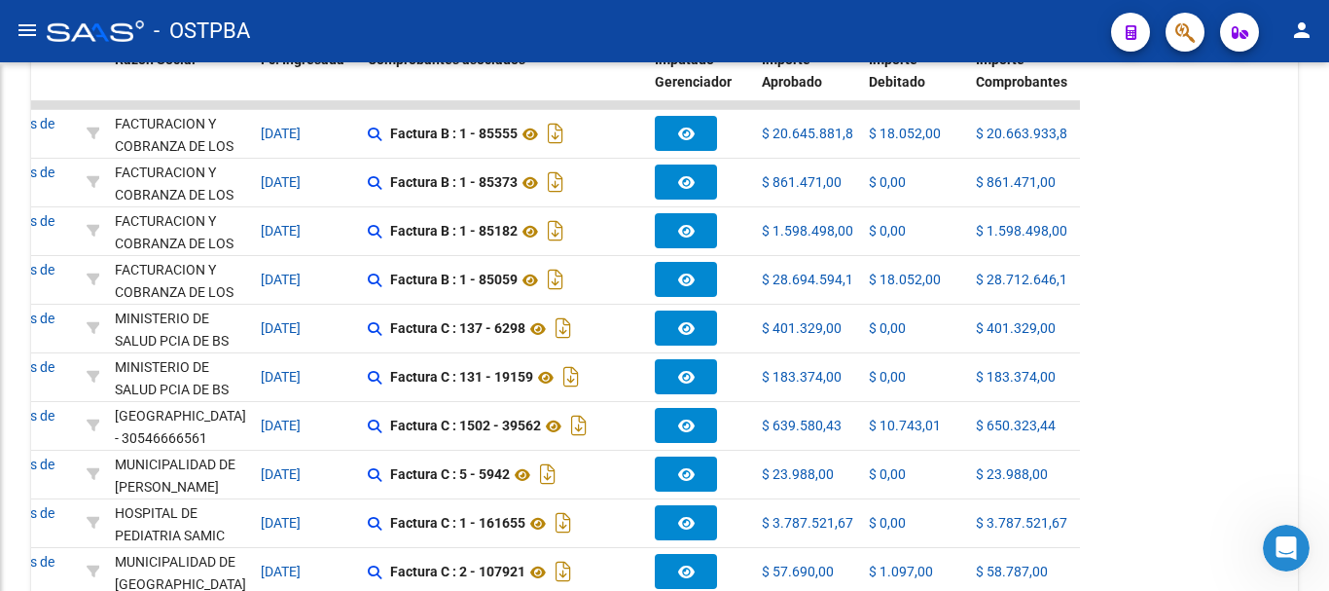
scroll to position [426, 0]
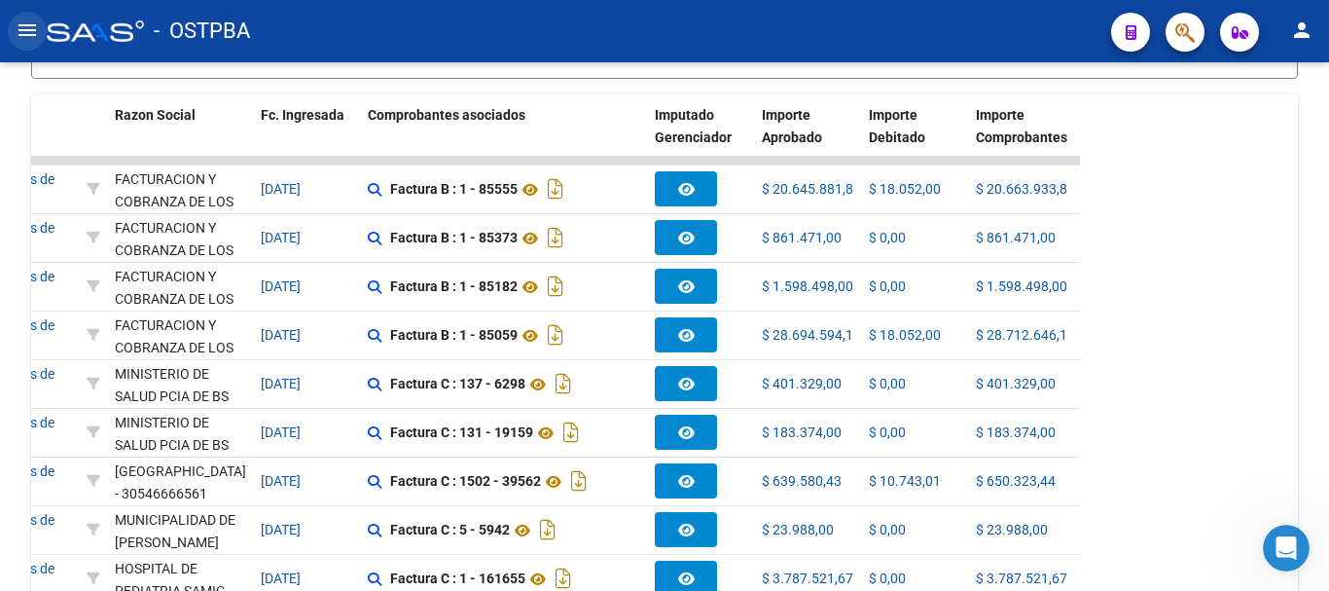
click at [22, 29] on mat-icon "menu" at bounding box center [27, 29] width 23 height 23
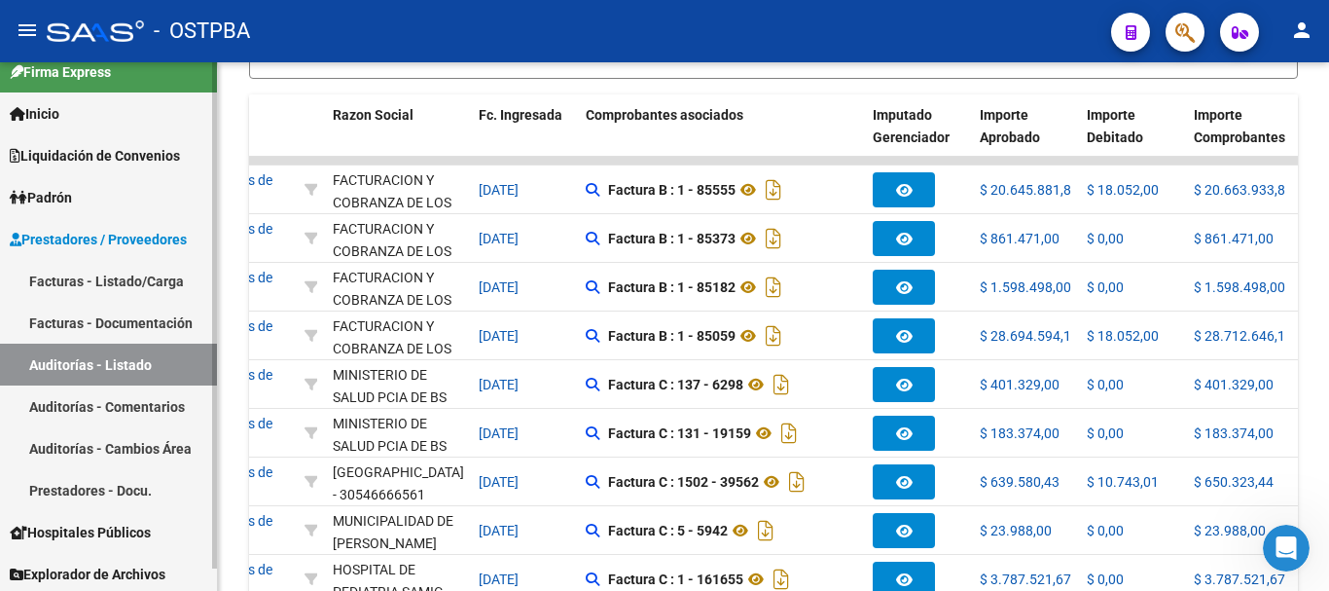
scroll to position [23, 0]
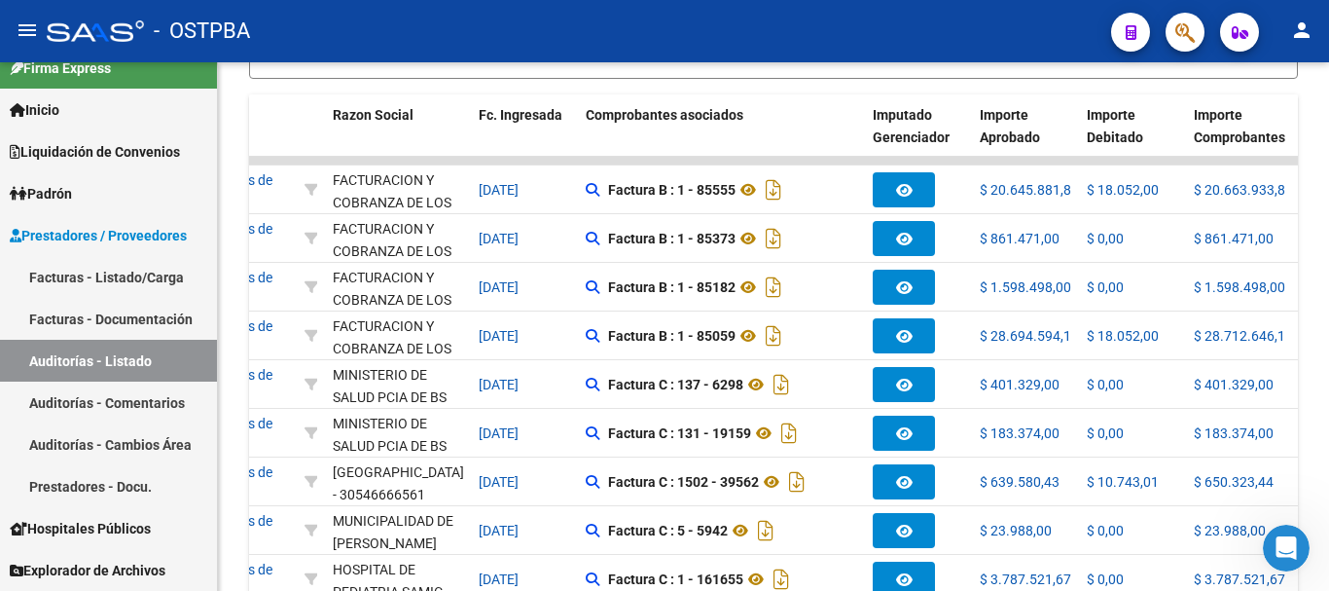
click at [1290, 25] on button "person" at bounding box center [1302, 31] width 39 height 39
click at [1280, 66] on button "person Mi Perfil" at bounding box center [1262, 81] width 119 height 47
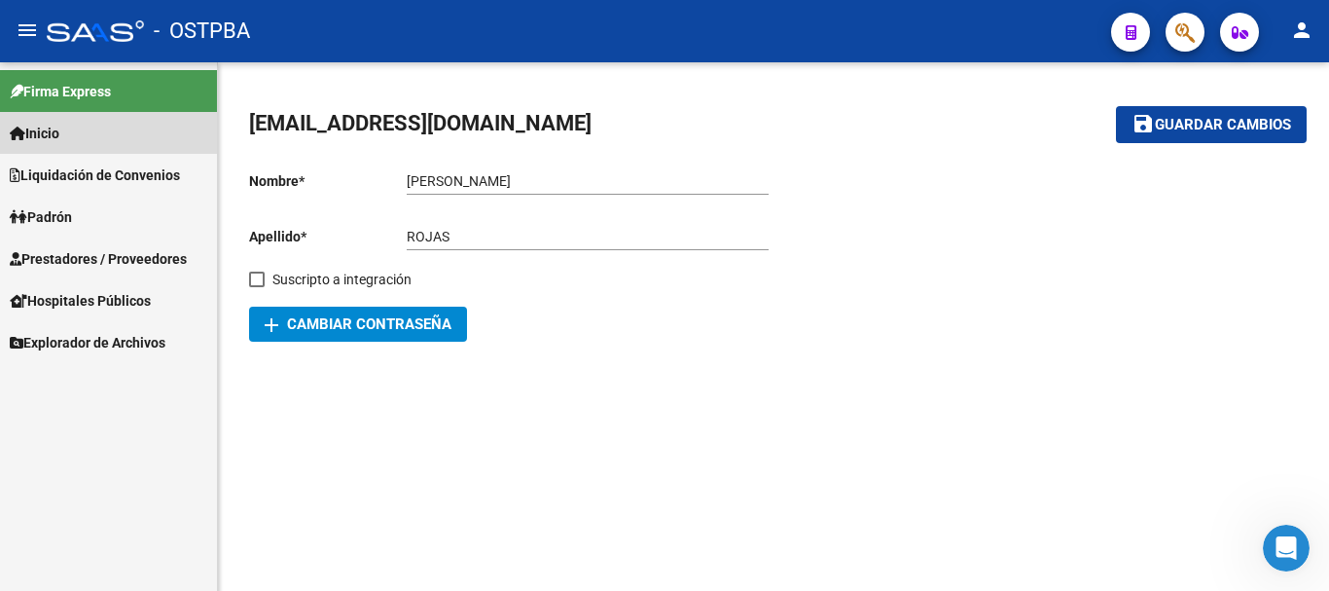
click at [75, 122] on link "Inicio" at bounding box center [108, 133] width 217 height 42
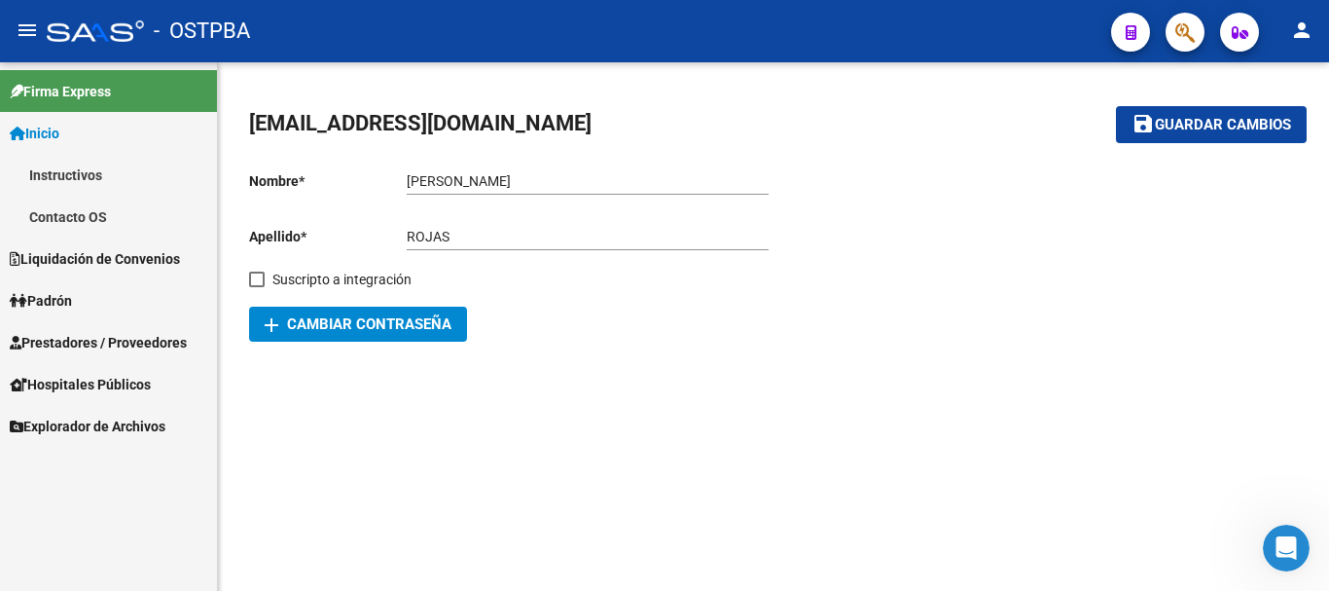
click at [79, 168] on link "Instructivos" at bounding box center [108, 175] width 217 height 42
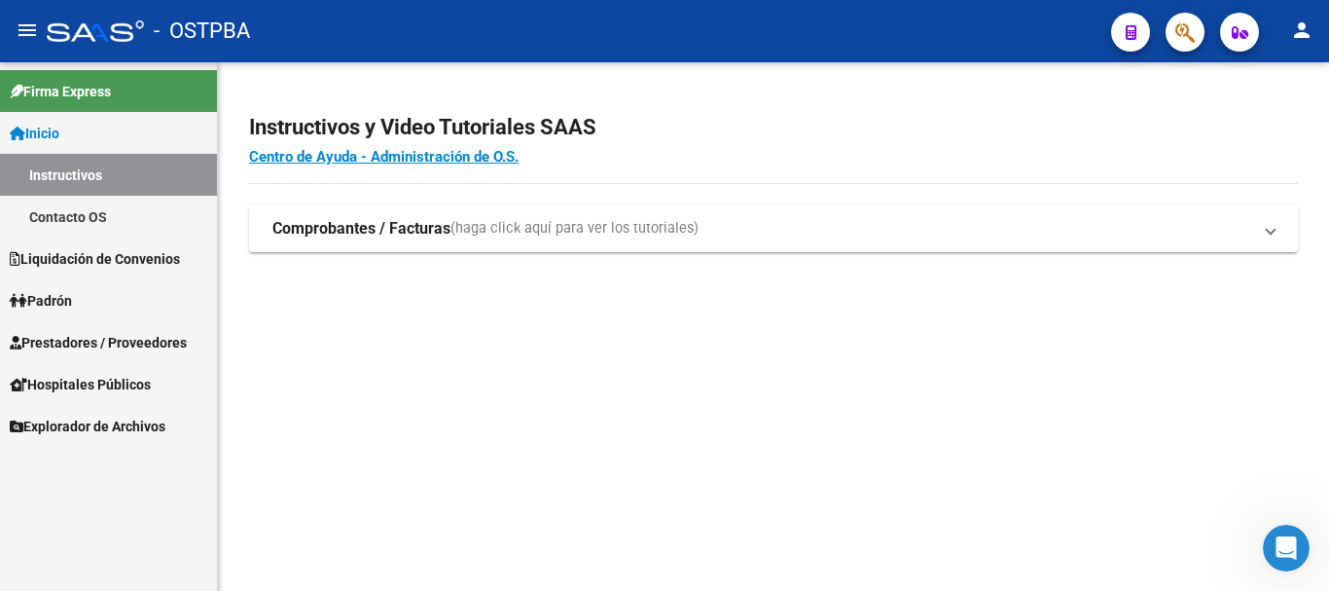
click at [610, 231] on span "(haga click aquí para ver los tutoriales)" at bounding box center [575, 228] width 248 height 21
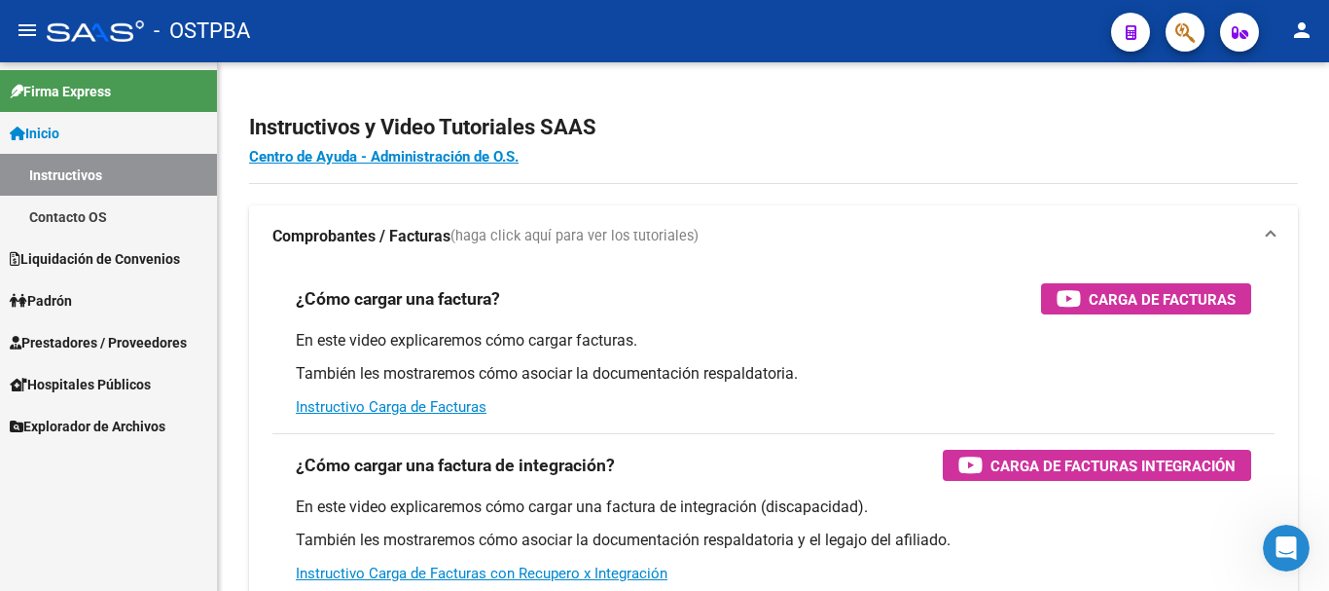
click at [31, 211] on link "Contacto OS" at bounding box center [108, 217] width 217 height 42
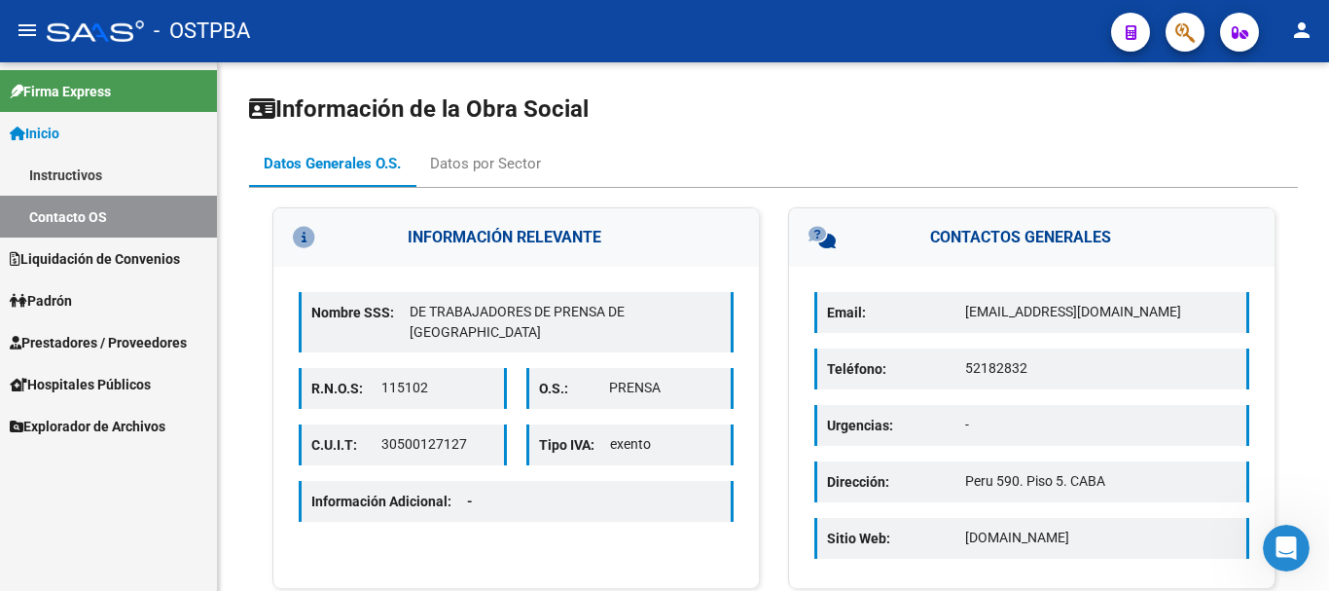
click at [58, 256] on span "Liquidación de Convenios" at bounding box center [95, 258] width 170 height 21
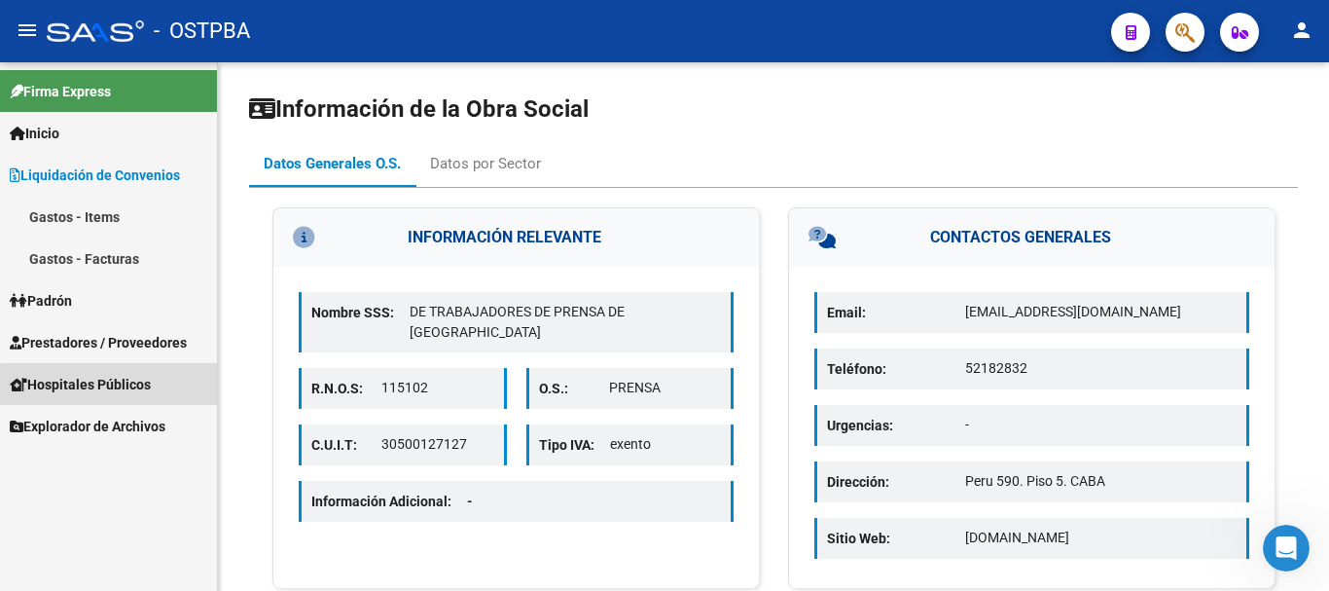
click at [115, 390] on span "Hospitales Públicos" at bounding box center [80, 384] width 141 height 21
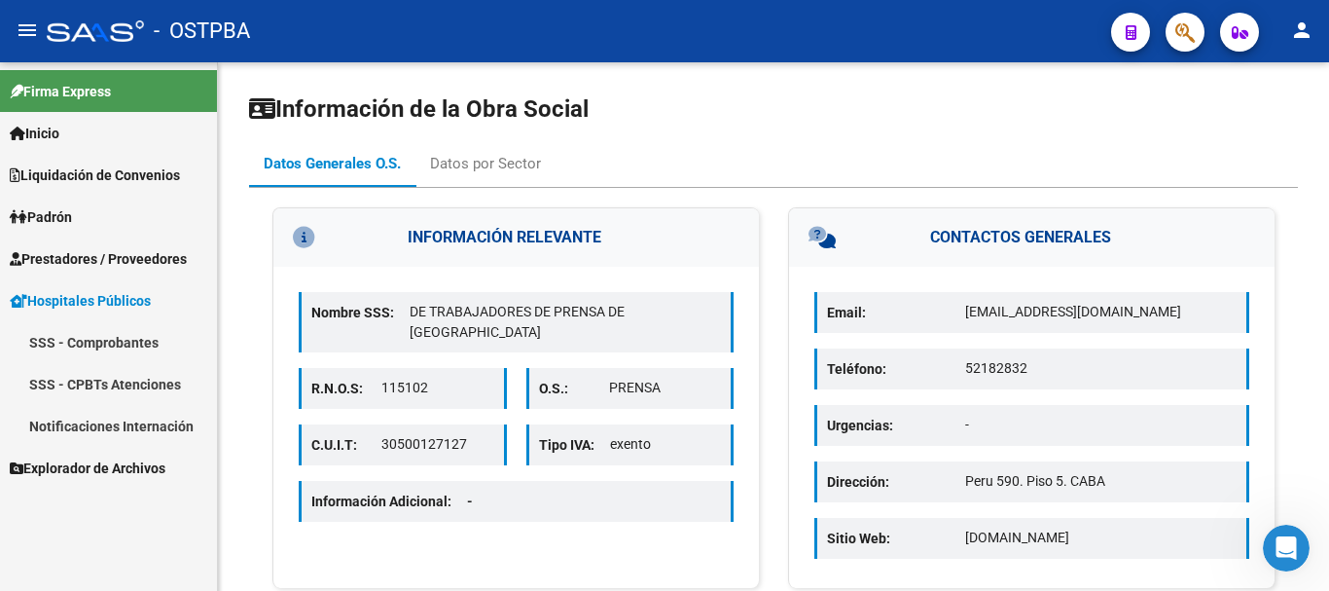
click at [133, 295] on span "Hospitales Públicos" at bounding box center [80, 300] width 141 height 21
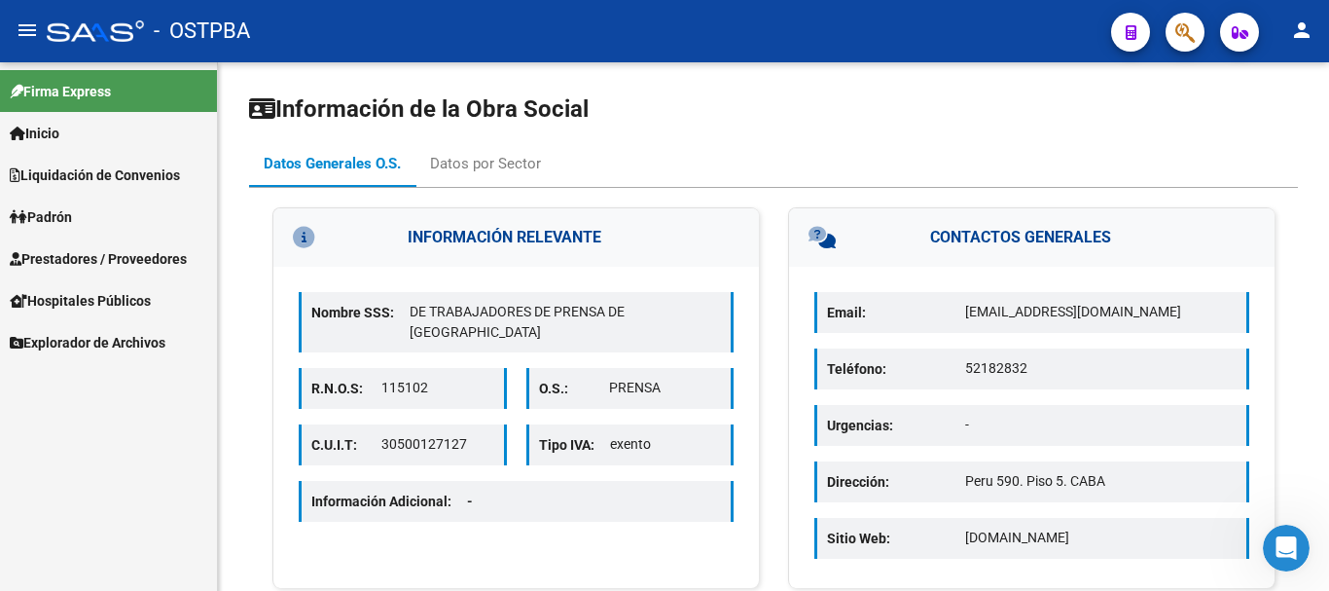
click at [108, 357] on link "Explorador de Archivos" at bounding box center [108, 342] width 217 height 42
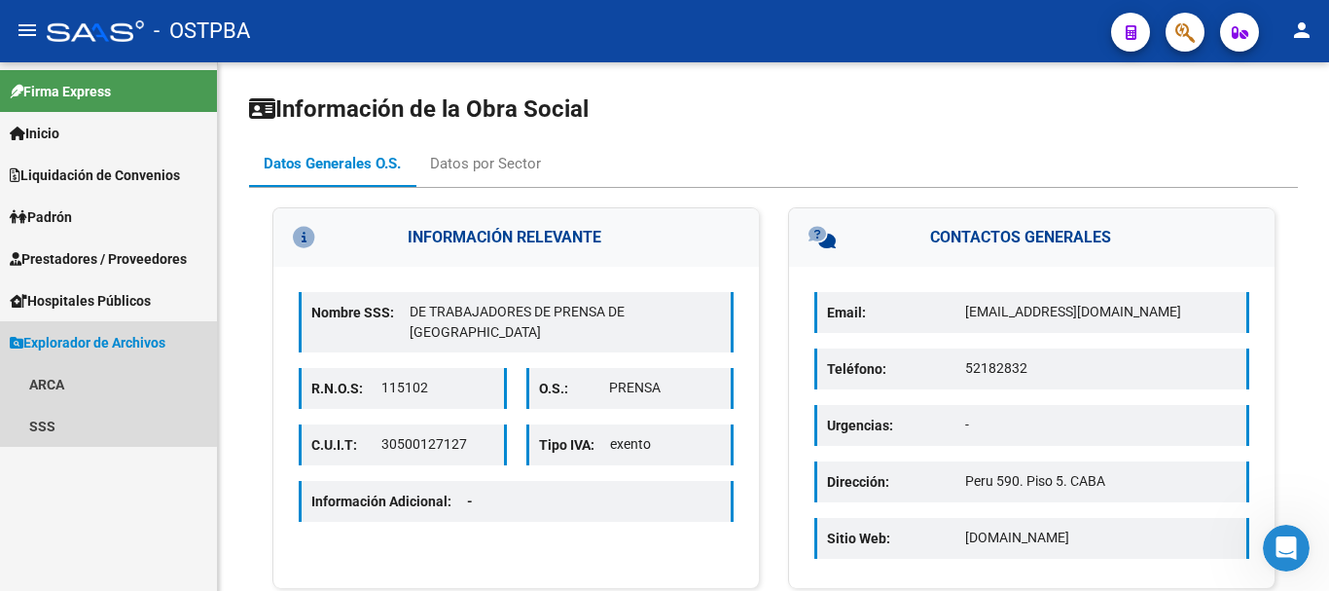
click at [106, 347] on span "Explorador de Archivos" at bounding box center [88, 342] width 156 height 21
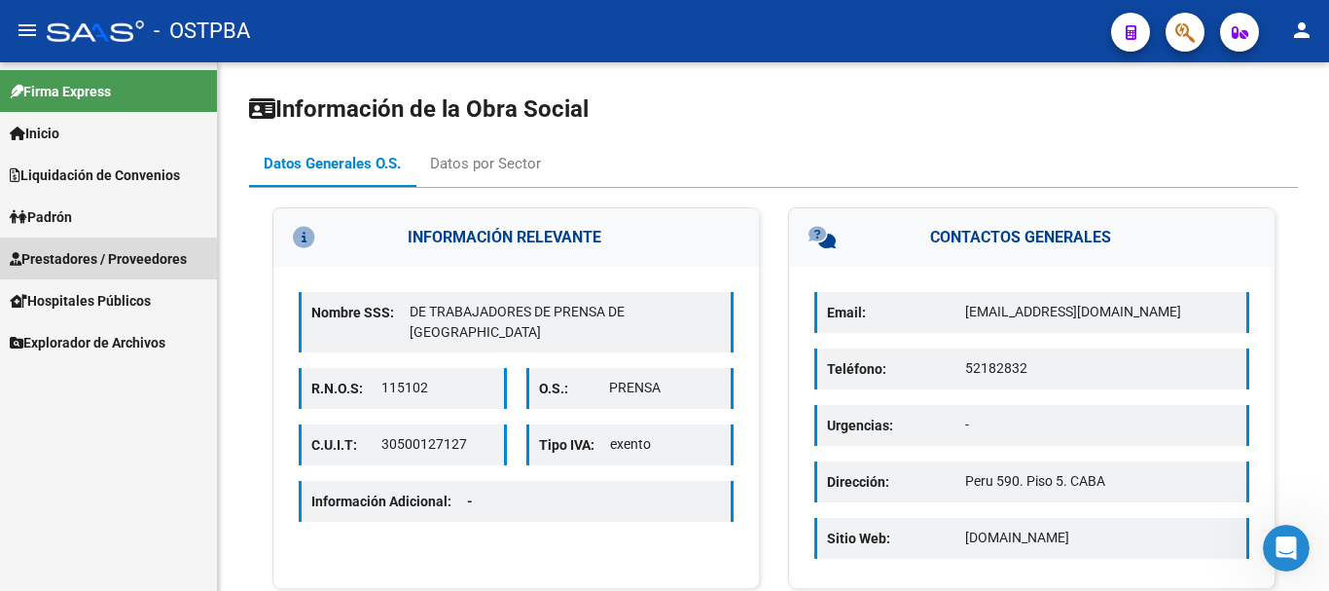
click at [95, 266] on span "Prestadores / Proveedores" at bounding box center [98, 258] width 177 height 21
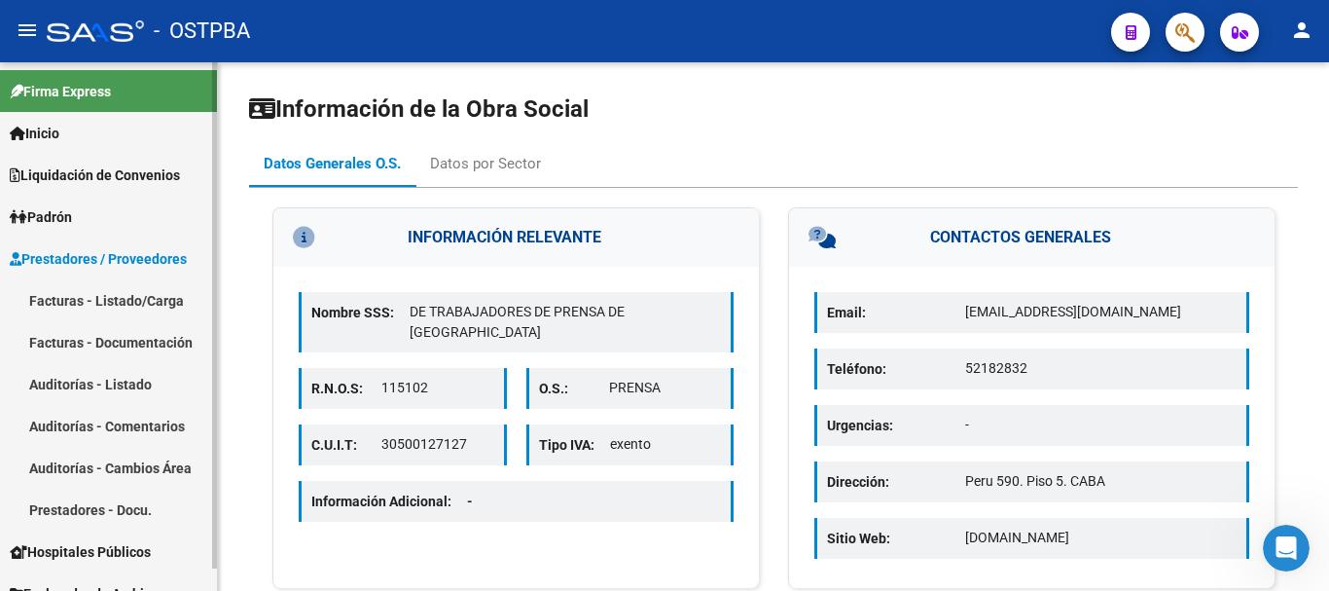
click at [116, 415] on link "Auditorías - Comentarios" at bounding box center [108, 426] width 217 height 42
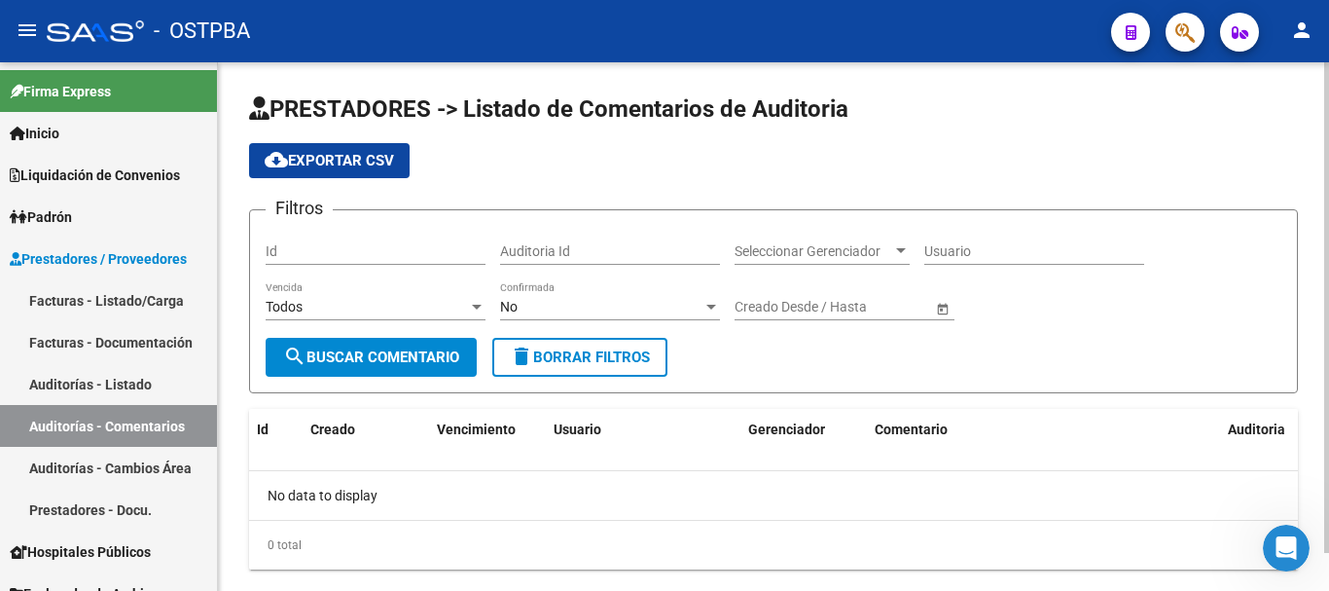
scroll to position [41, 0]
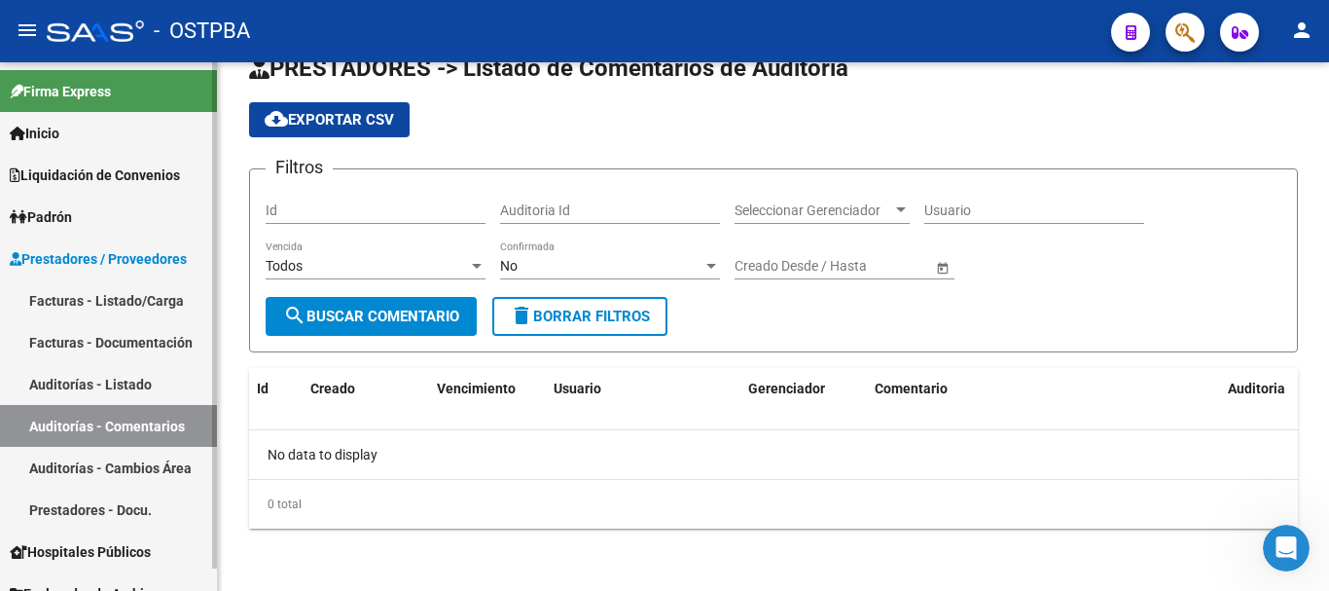
click at [103, 378] on link "Auditorías - Listado" at bounding box center [108, 384] width 217 height 42
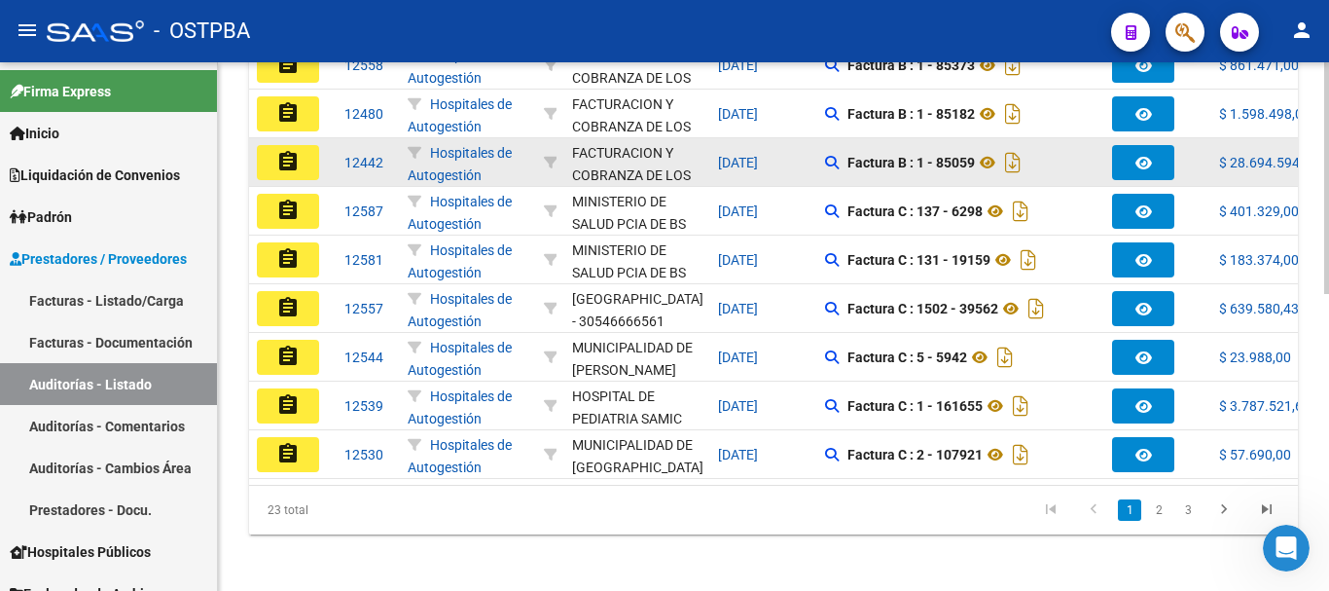
scroll to position [676, 0]
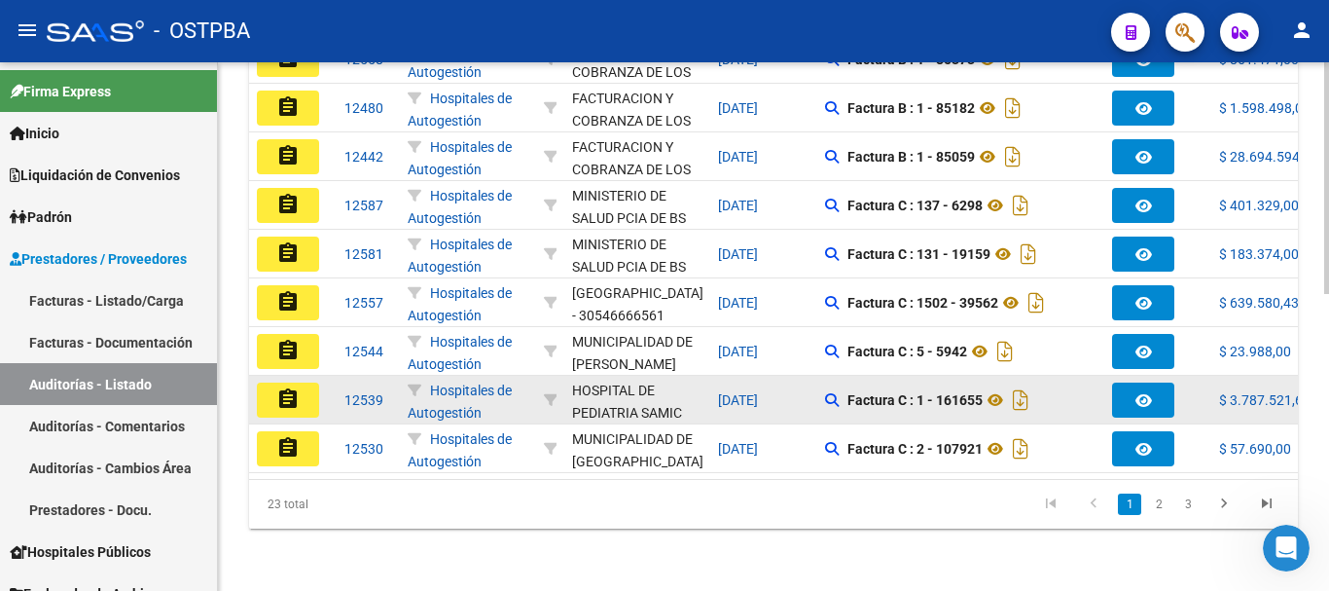
click at [298, 387] on mat-icon "assignment" at bounding box center [287, 398] width 23 height 23
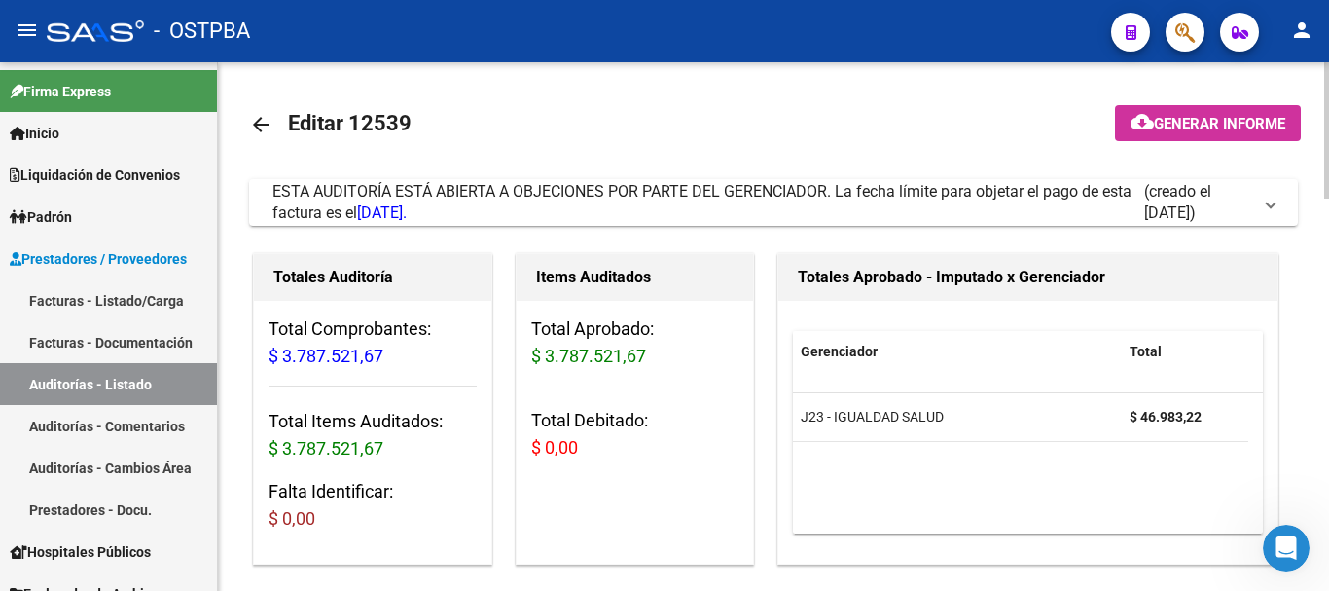
drag, startPoint x: 429, startPoint y: 277, endPoint x: 400, endPoint y: 338, distance: 67.0
click at [365, 281] on h1 "Totales Auditoría" at bounding box center [372, 277] width 199 height 31
click at [268, 114] on mat-icon "arrow_back" at bounding box center [260, 124] width 23 height 23
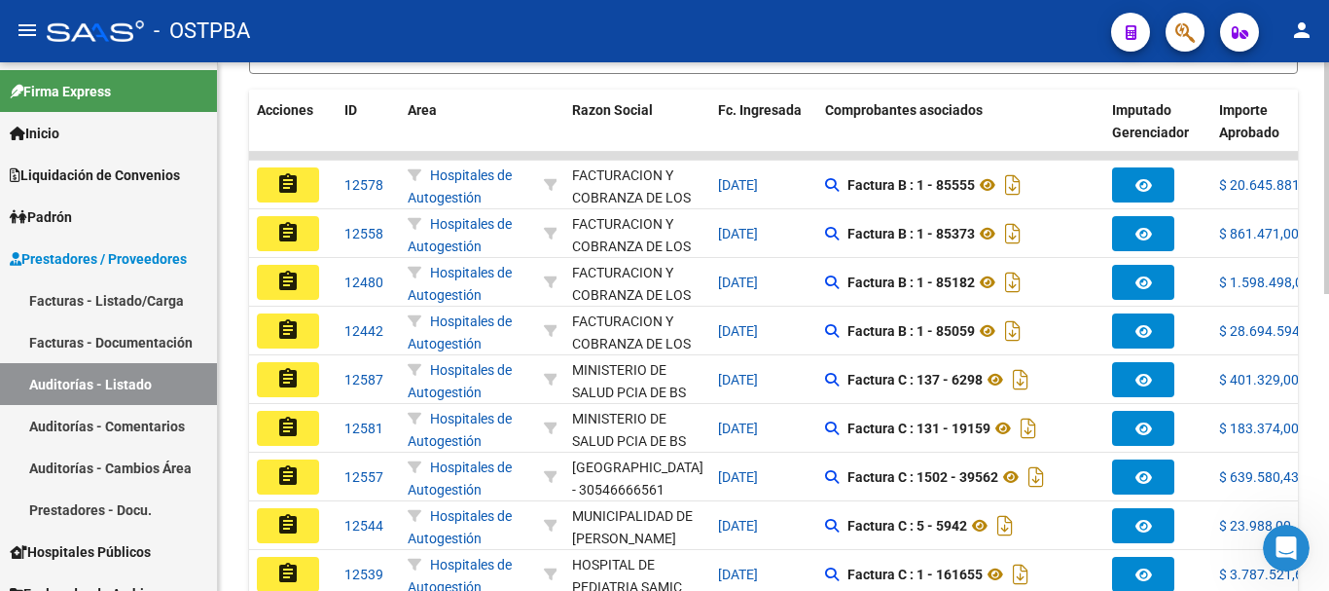
scroll to position [676, 0]
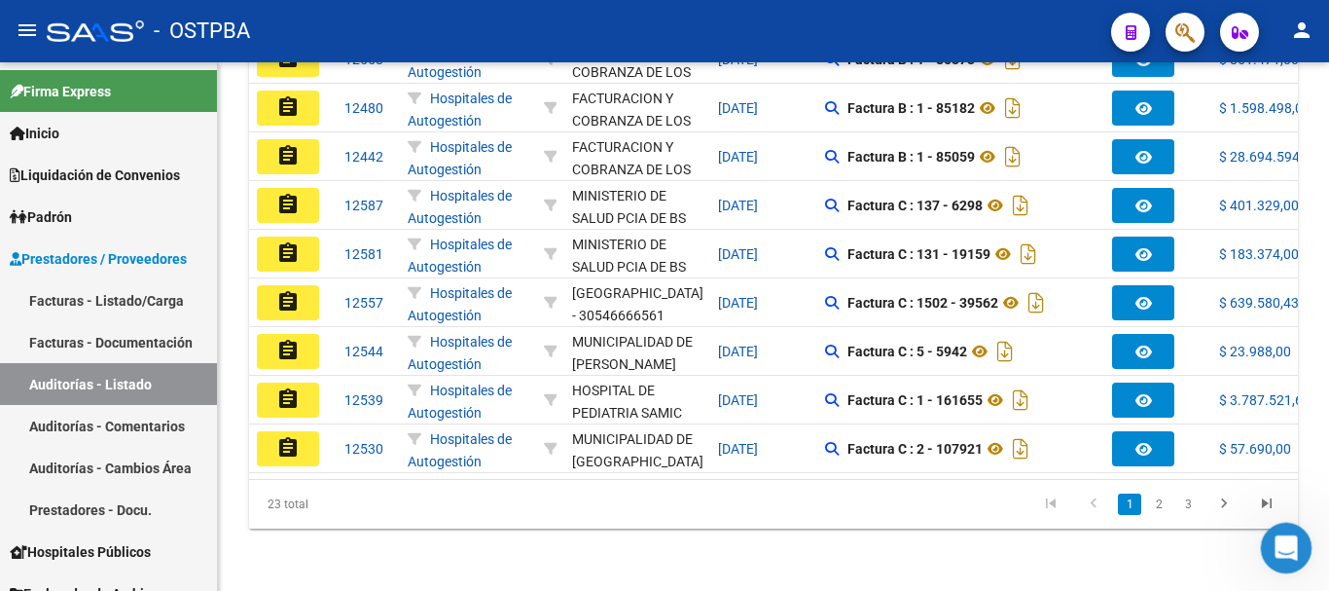
click at [1264, 540] on div "Abrir Intercom Messenger" at bounding box center [1284, 545] width 64 height 64
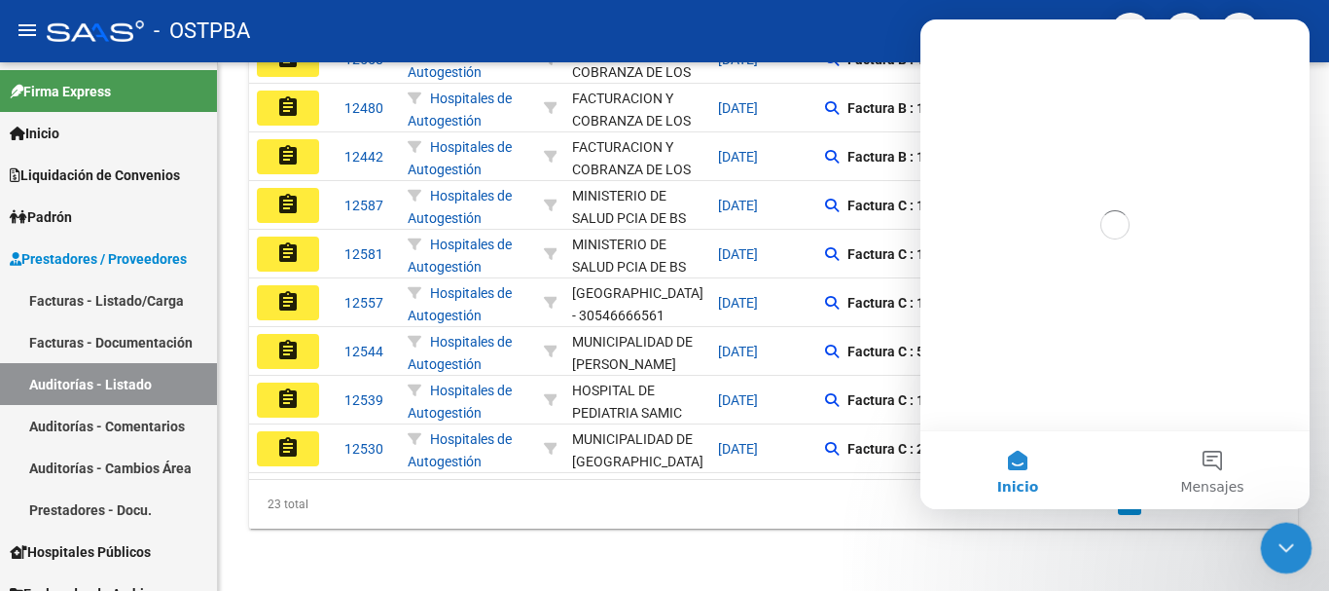
scroll to position [0, 0]
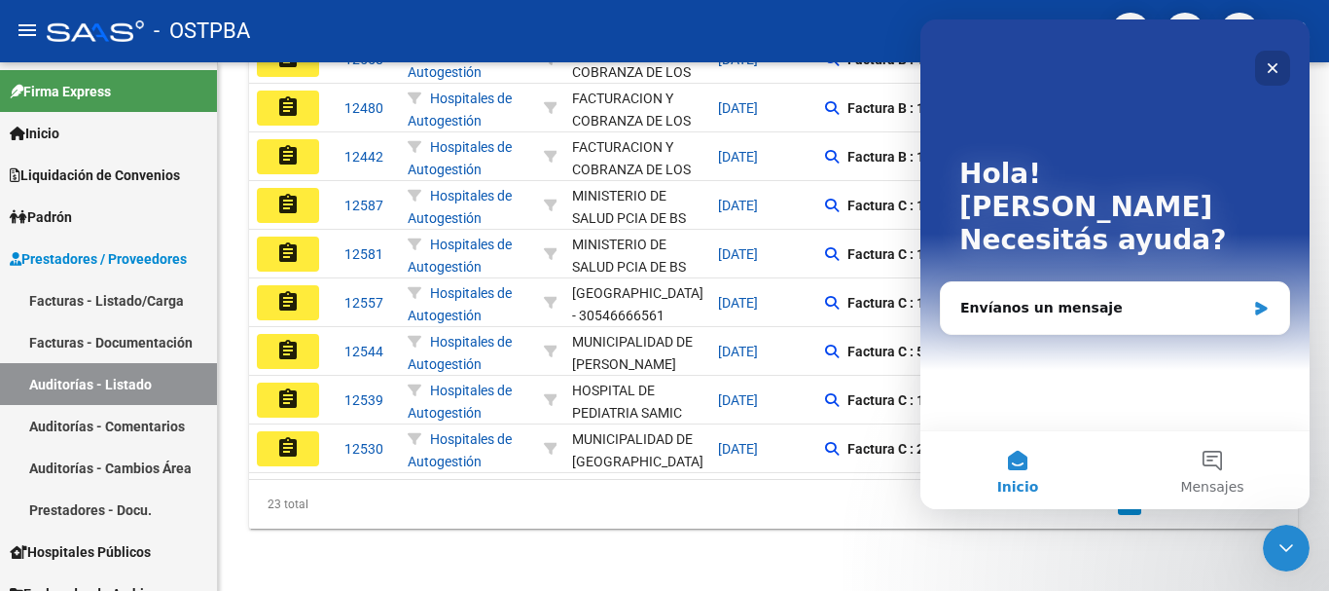
click at [1266, 61] on icon "Cerrar" at bounding box center [1273, 68] width 16 height 16
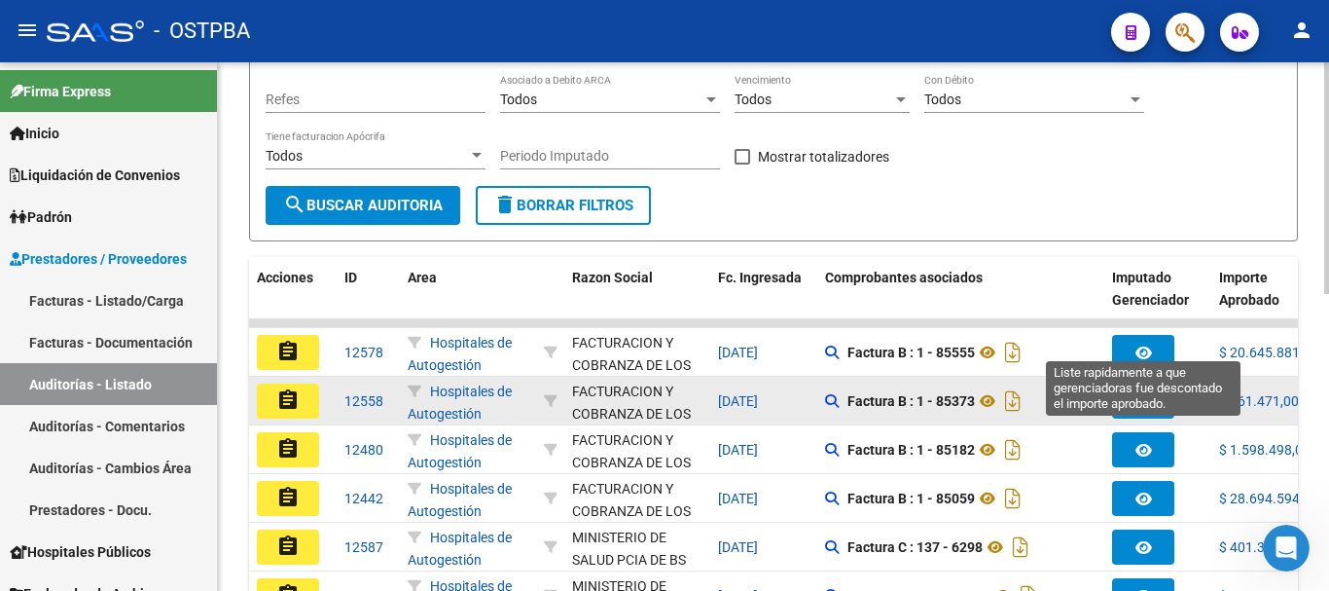
scroll to position [287, 0]
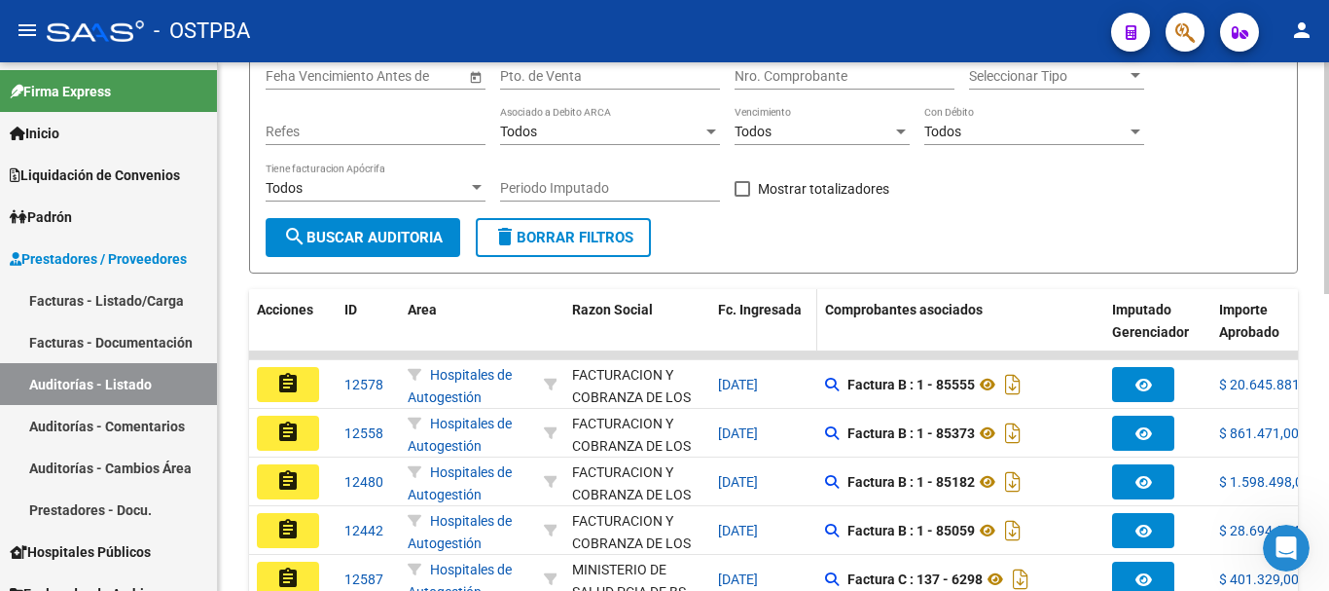
click at [747, 306] on span "Fc. Ingresada" at bounding box center [760, 310] width 84 height 16
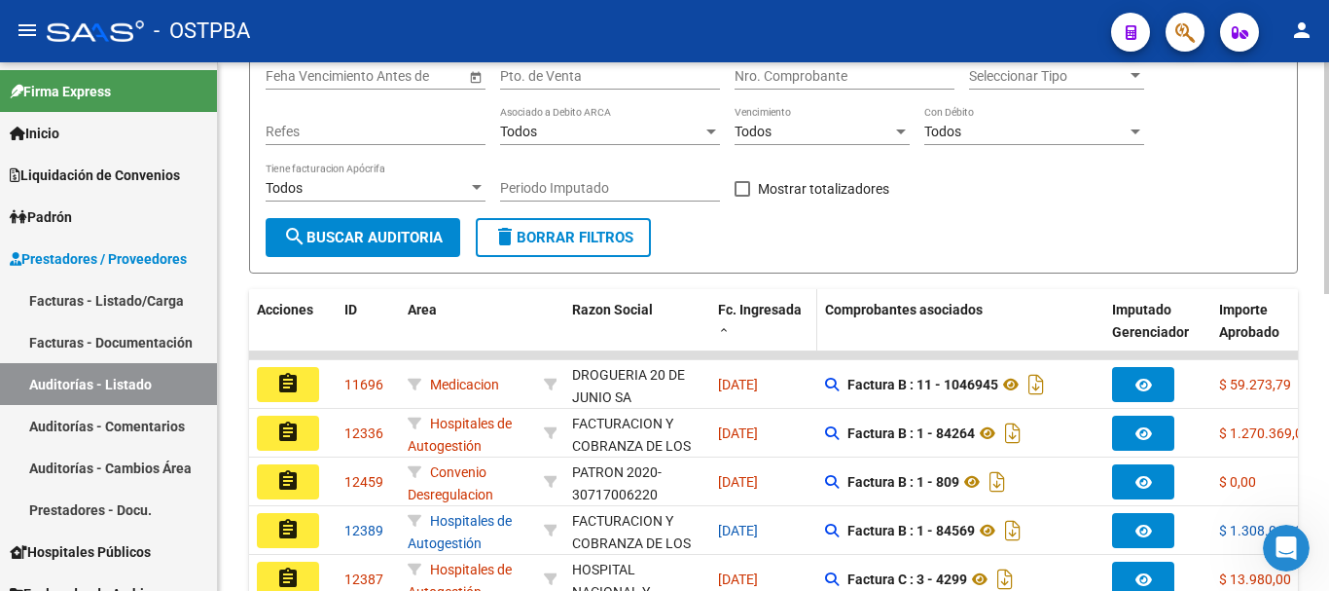
click at [747, 306] on span "Fc. Ingresada" at bounding box center [760, 310] width 84 height 16
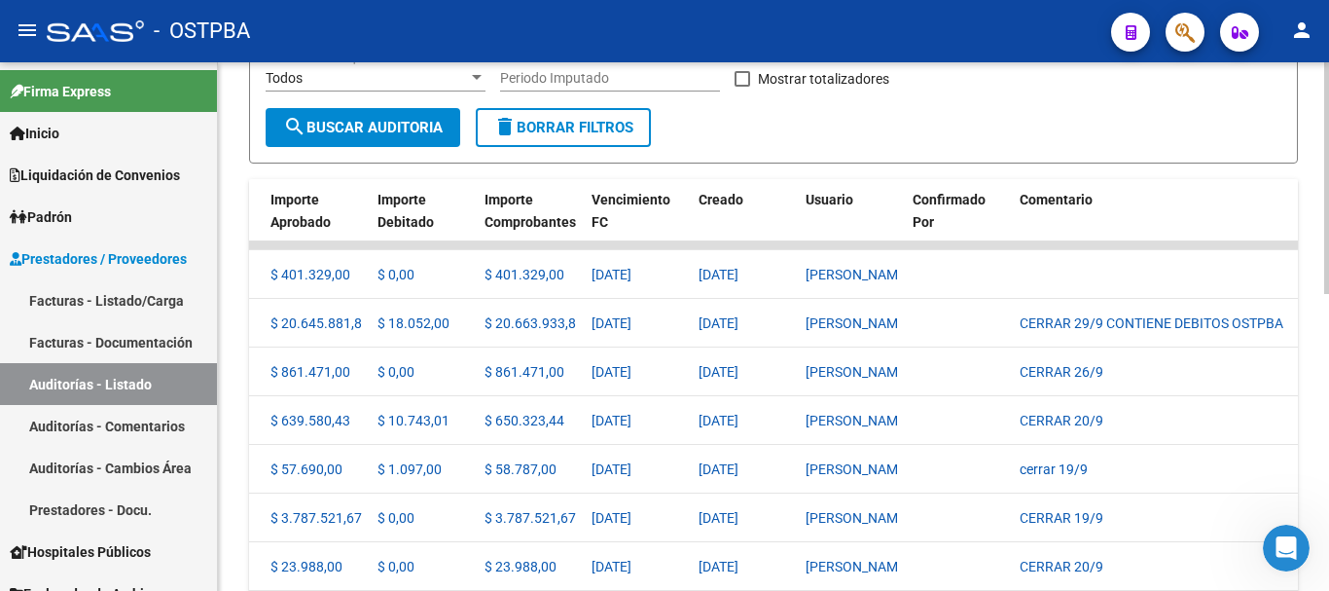
scroll to position [384, 0]
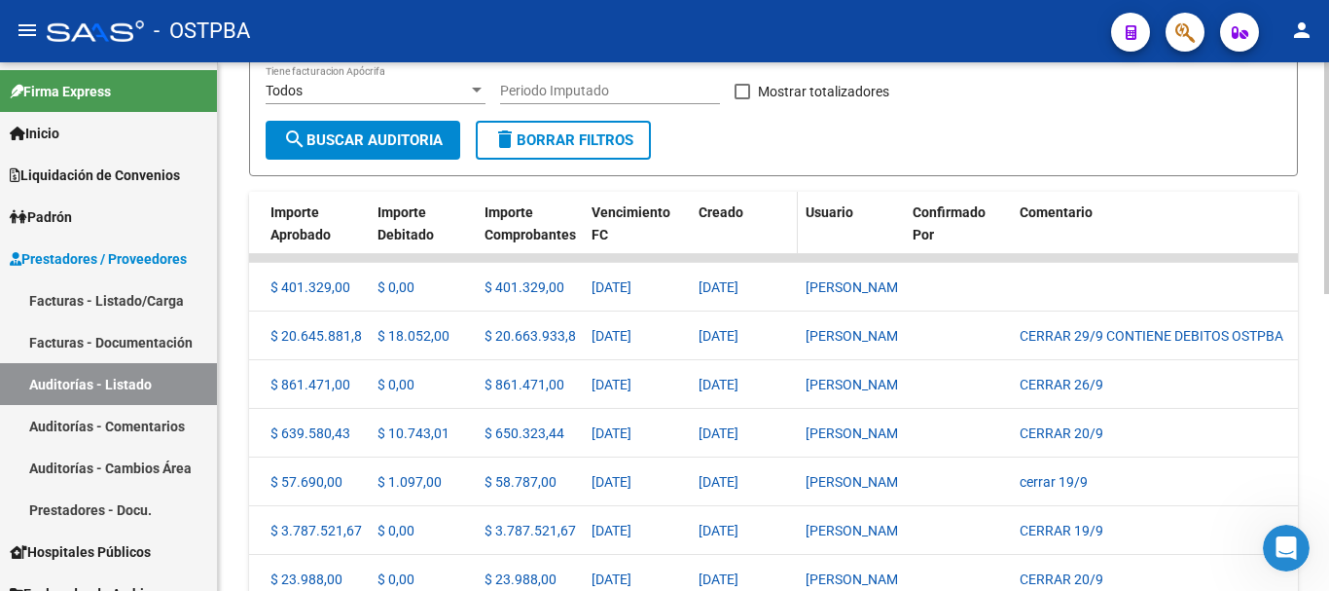
click at [717, 205] on span "Creado" at bounding box center [721, 212] width 45 height 16
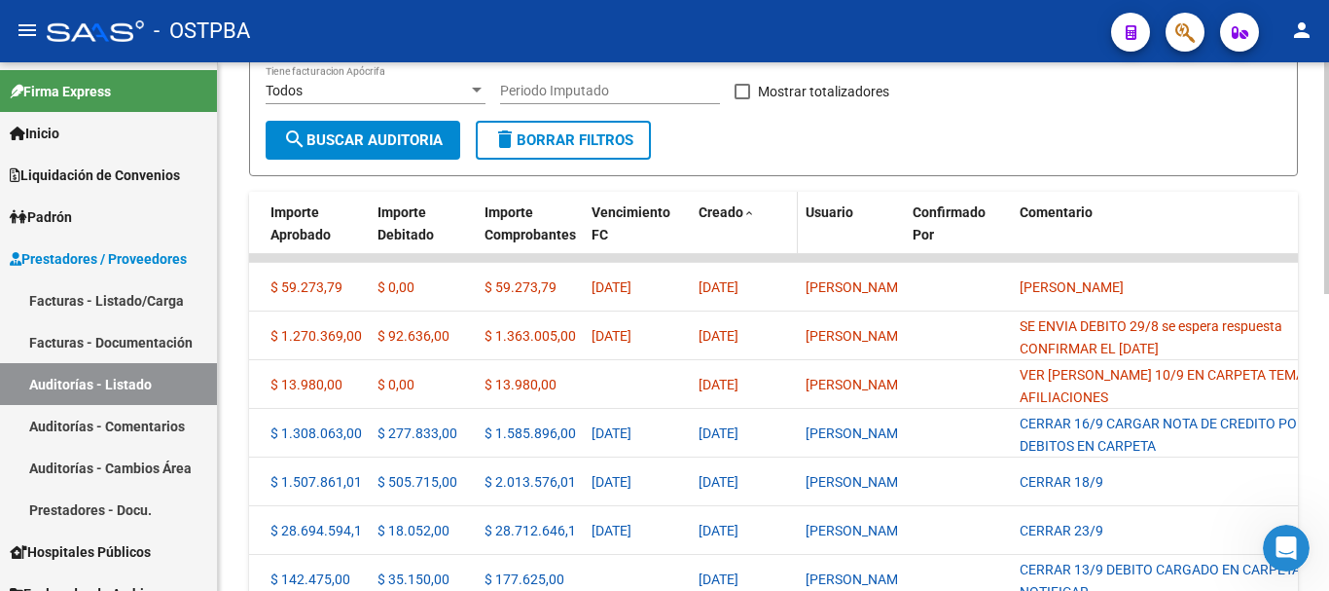
click at [732, 208] on span "Creado" at bounding box center [721, 212] width 45 height 16
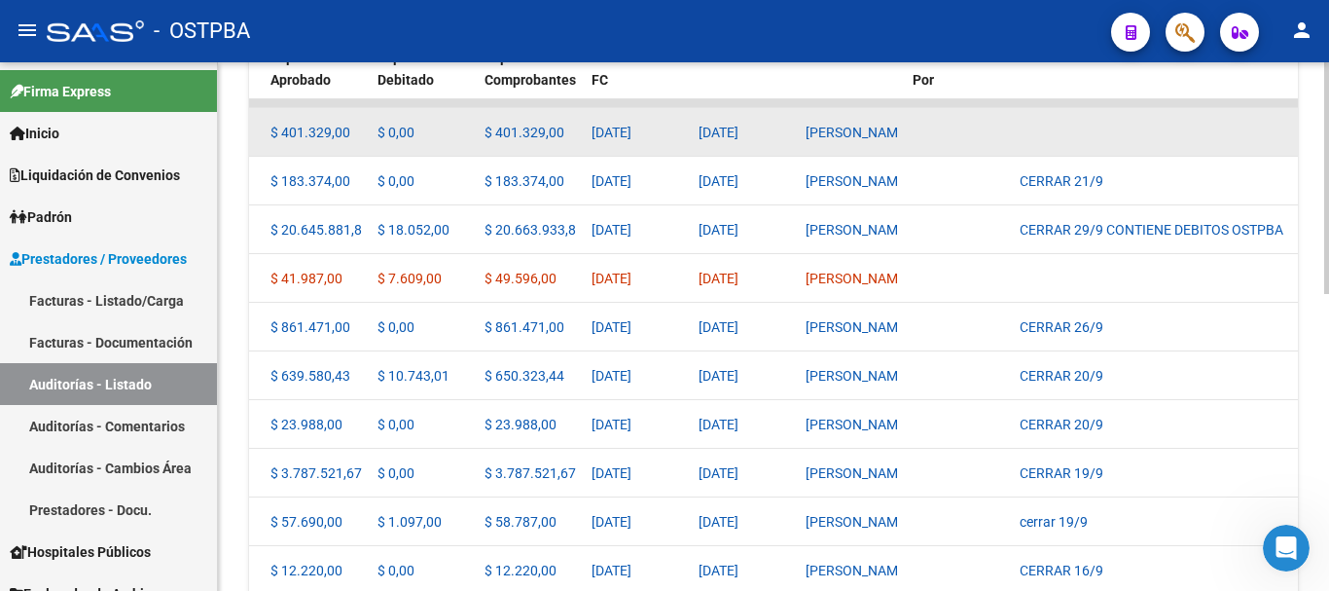
scroll to position [676, 0]
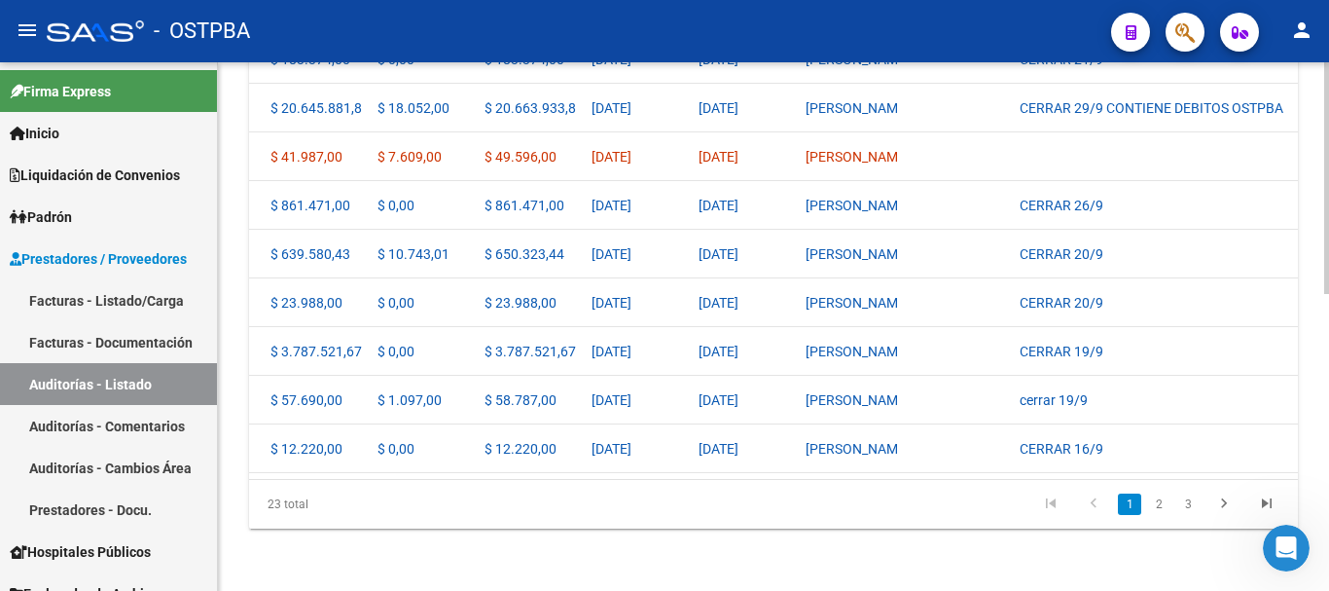
click at [761, 460] on datatable-body "assignment 12587 Hospitales de Autogestión MINISTERIO DE SALUD PCIA DE BS AS - …" at bounding box center [773, 228] width 1049 height 501
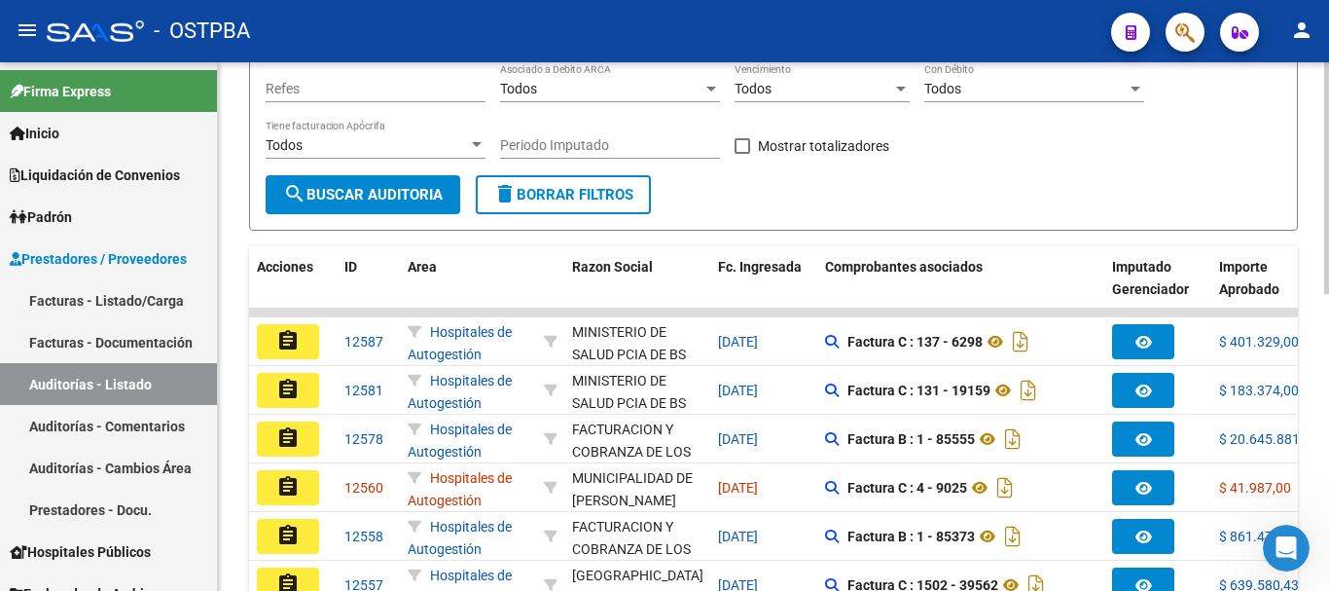
scroll to position [190, 0]
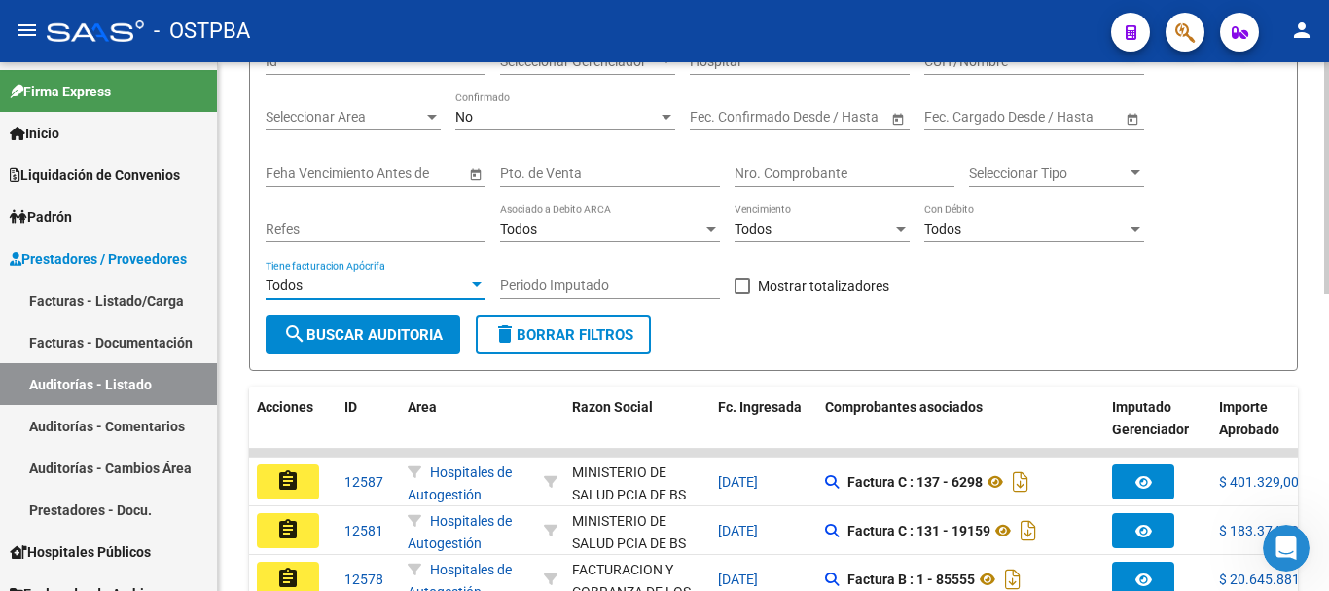
click at [407, 287] on div "Todos" at bounding box center [367, 285] width 202 height 17
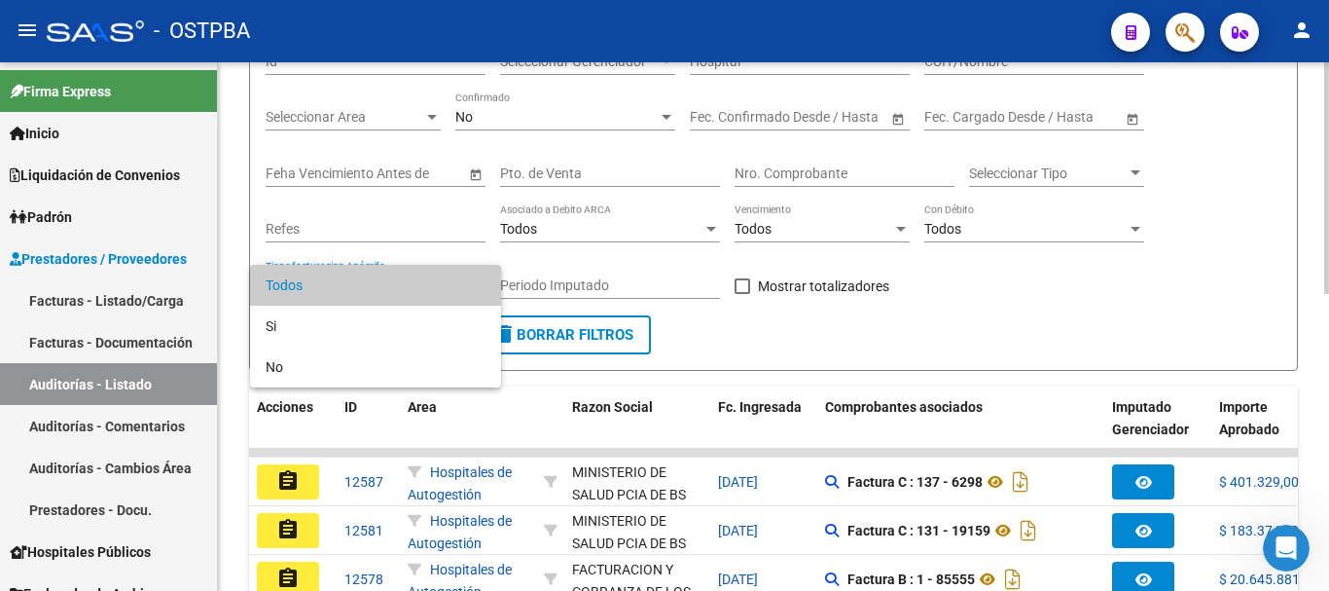
click at [407, 287] on span "Todos" at bounding box center [376, 285] width 220 height 41
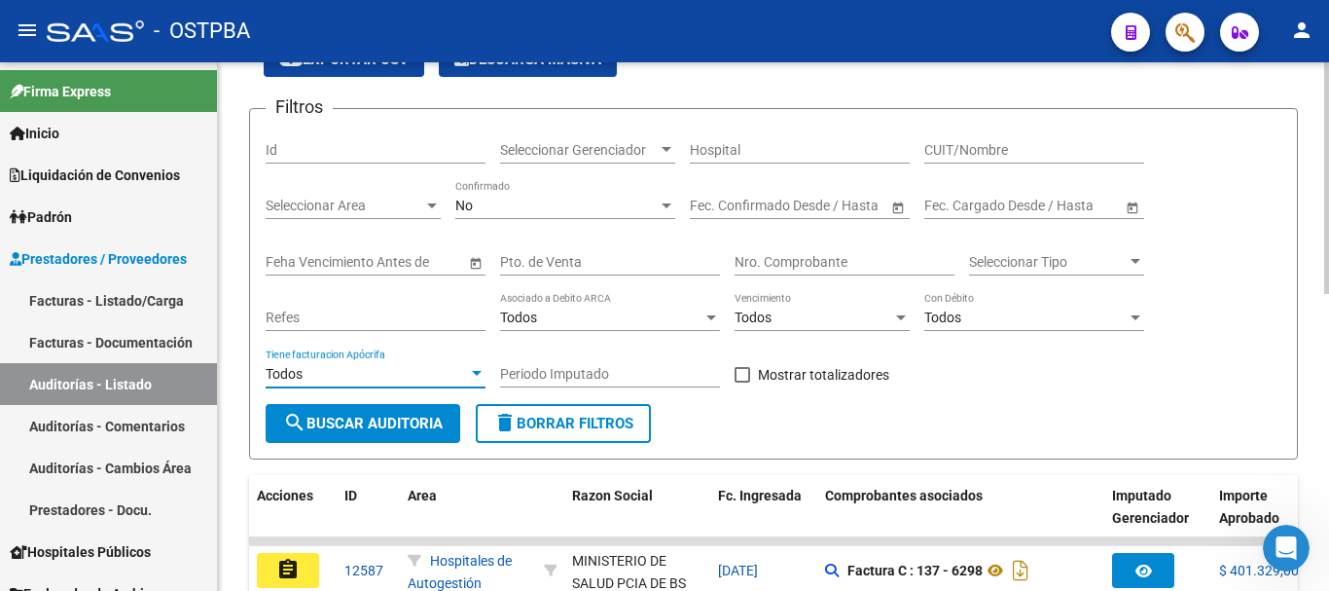
scroll to position [0, 0]
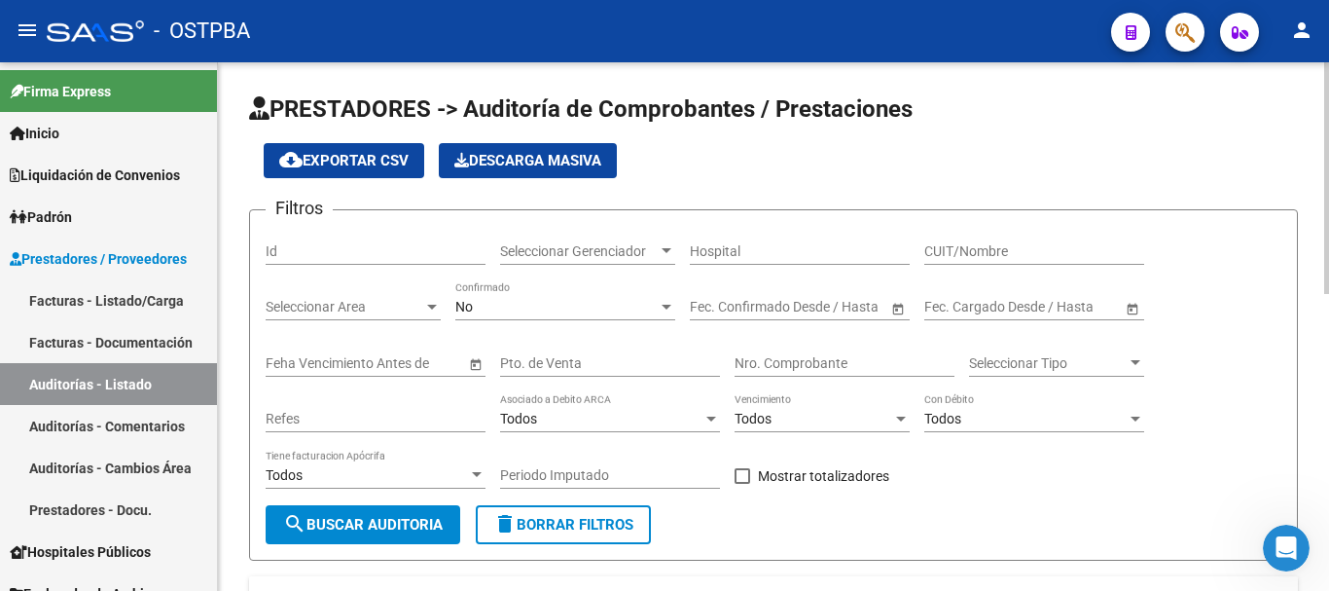
click at [952, 237] on div "CUIT/Nombre" at bounding box center [1035, 245] width 220 height 39
click at [990, 369] on span "Seleccionar Tipo" at bounding box center [1048, 363] width 158 height 17
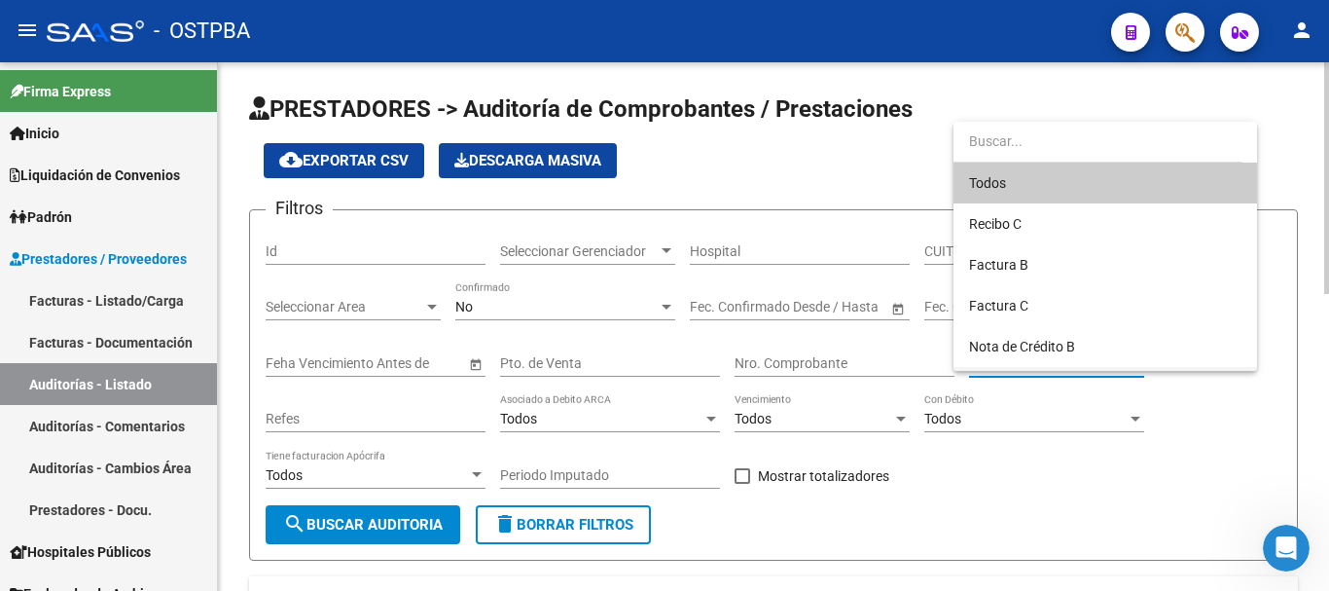
click at [990, 369] on span "Nota de Crédito C" at bounding box center [1105, 387] width 273 height 41
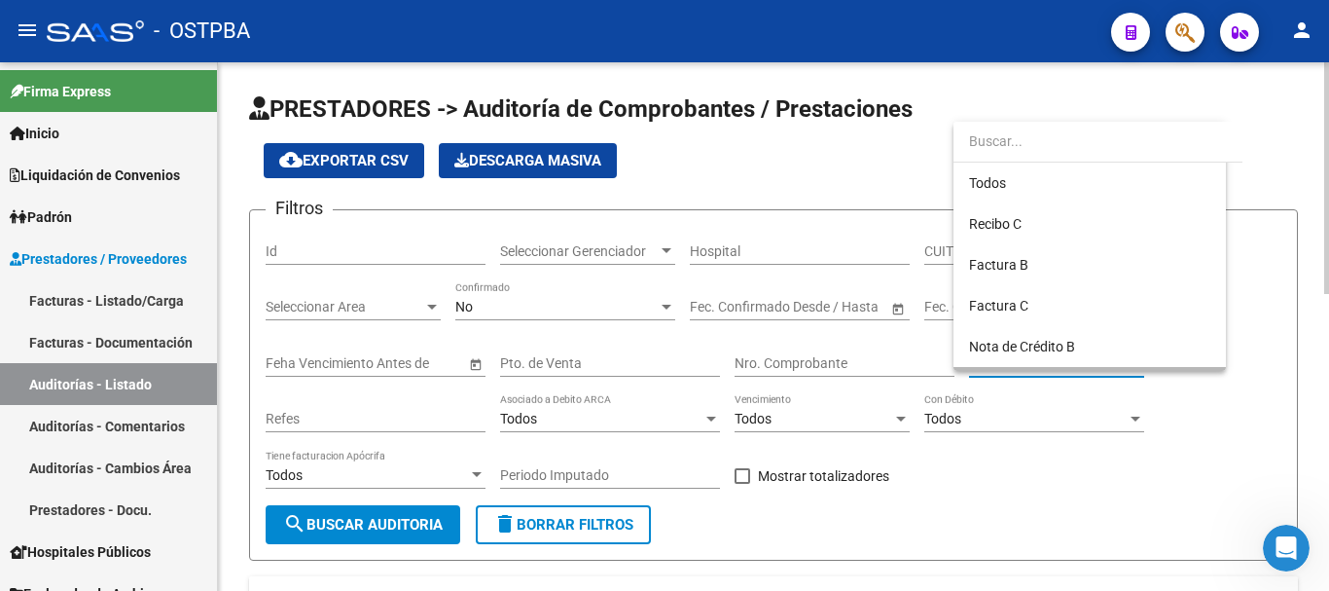
scroll to position [37, 0]
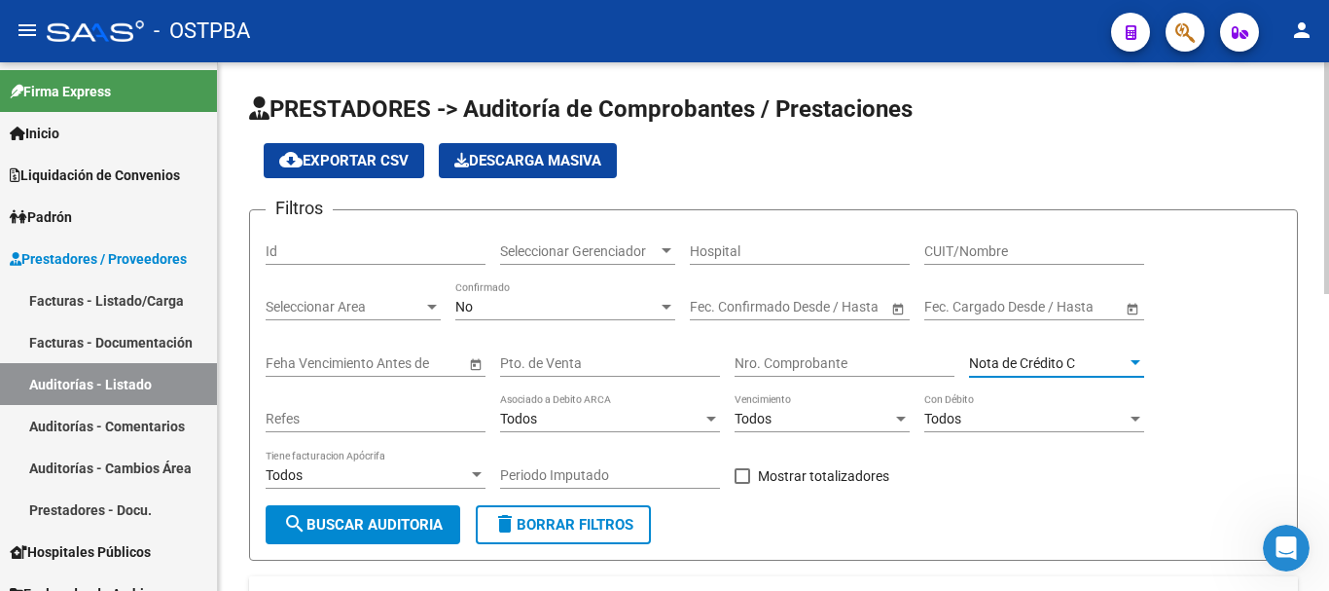
click at [902, 369] on input "Nro. Comprobante" at bounding box center [845, 363] width 220 height 17
click at [621, 362] on input "Pto. de Venta" at bounding box center [610, 363] width 220 height 17
click at [361, 362] on input "Feha Vencimiento Antes de" at bounding box center [366, 363] width 200 height 17
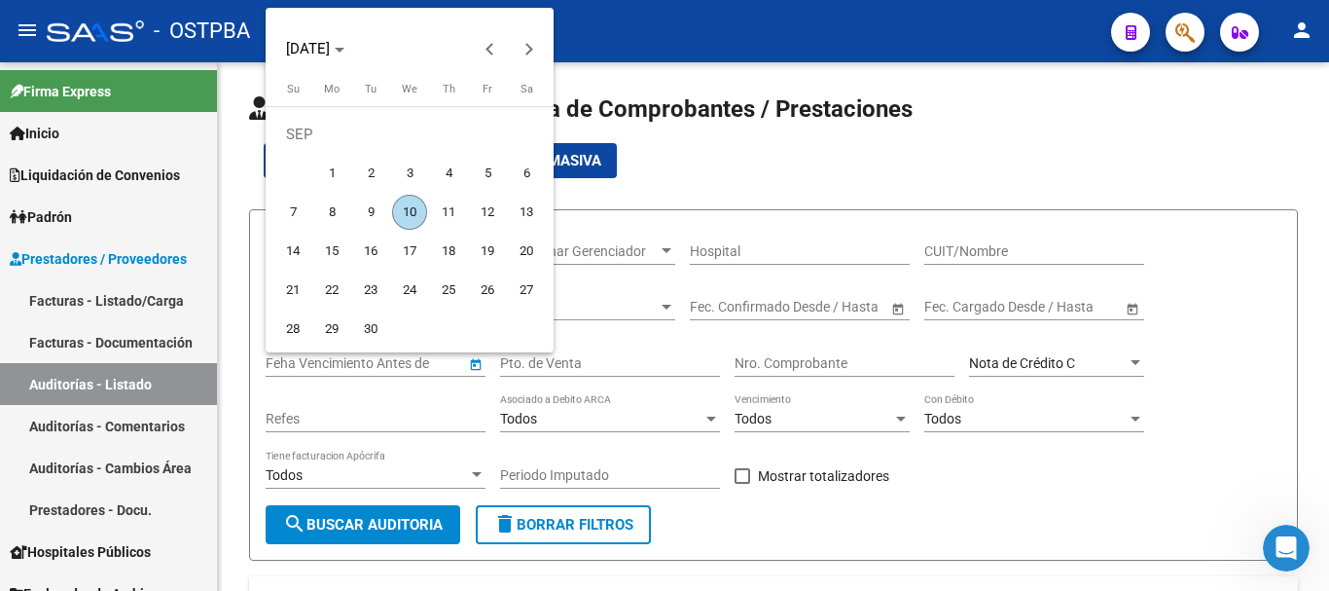
click at [760, 414] on div at bounding box center [664, 295] width 1329 height 591
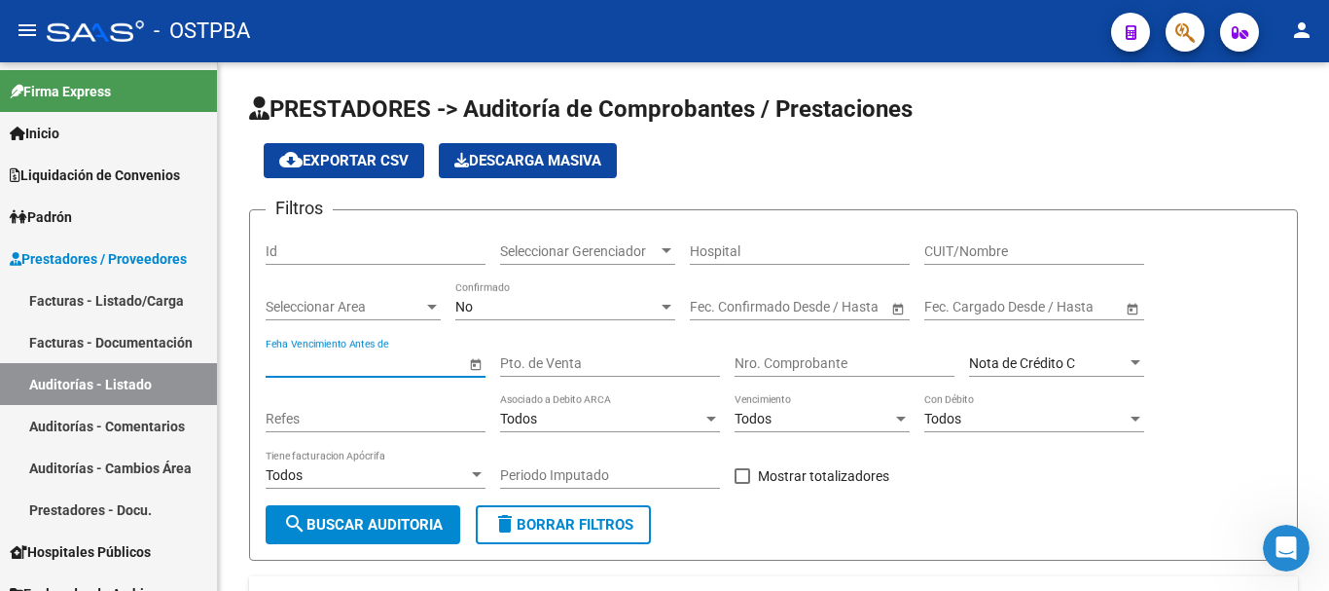
click at [760, 414] on span "Todos" at bounding box center [753, 419] width 37 height 16
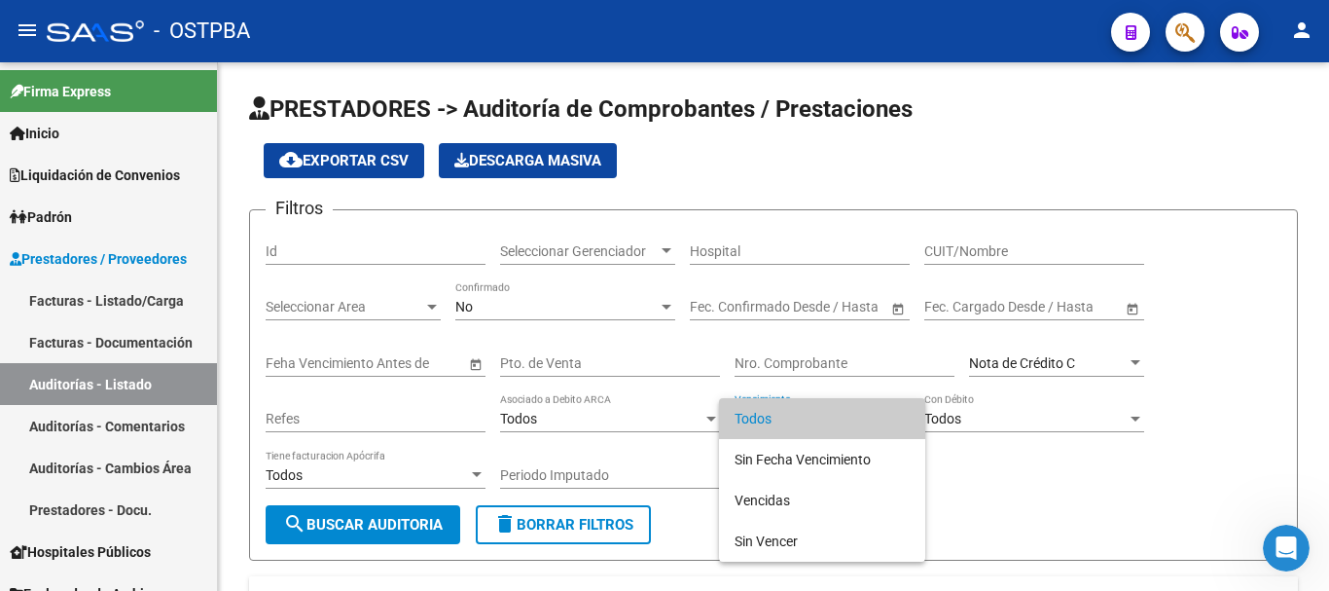
click at [589, 423] on div at bounding box center [664, 295] width 1329 height 591
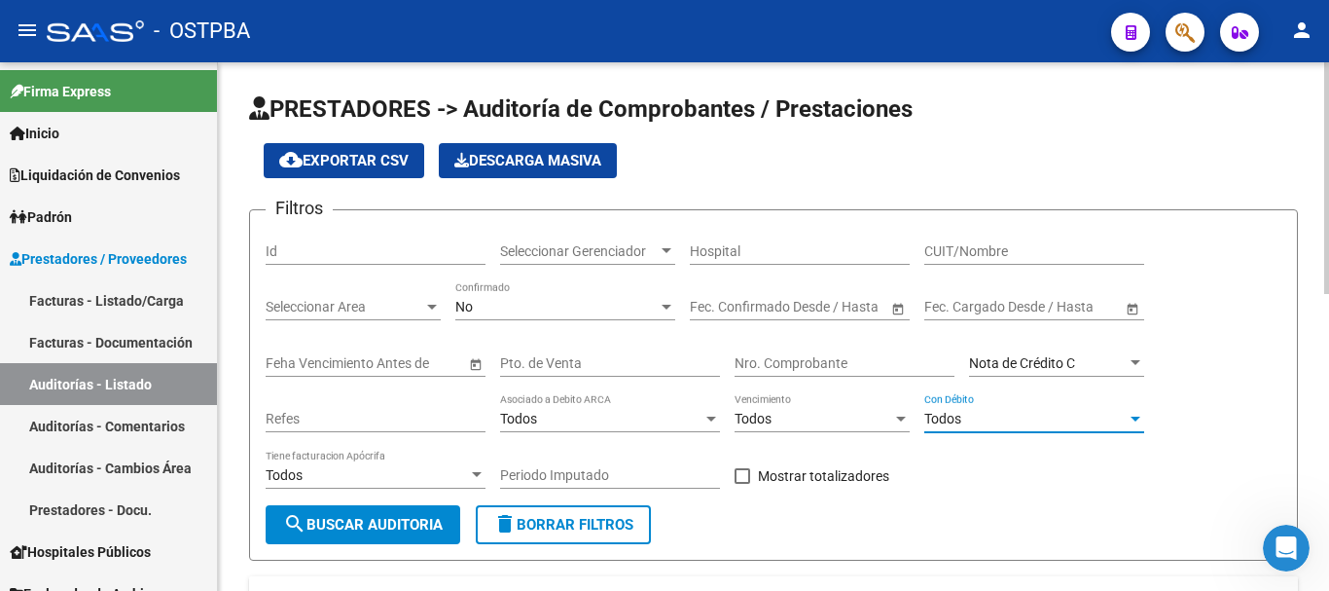
click at [940, 420] on span "Todos" at bounding box center [943, 419] width 37 height 16
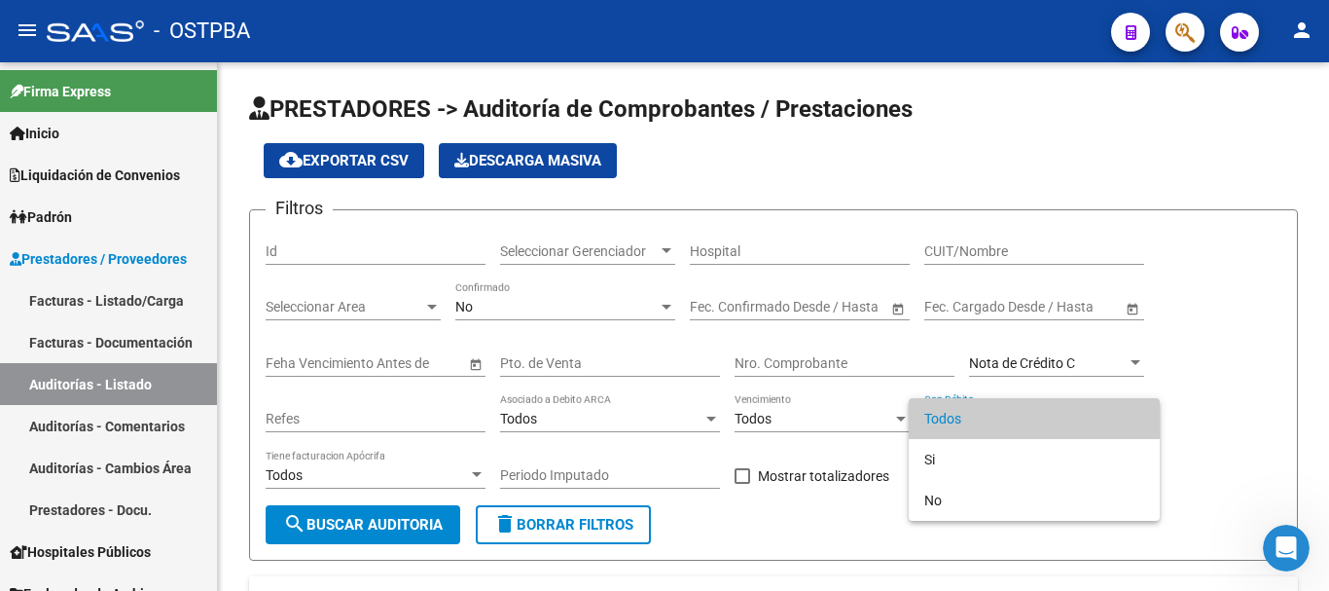
click at [321, 420] on div at bounding box center [664, 295] width 1329 height 591
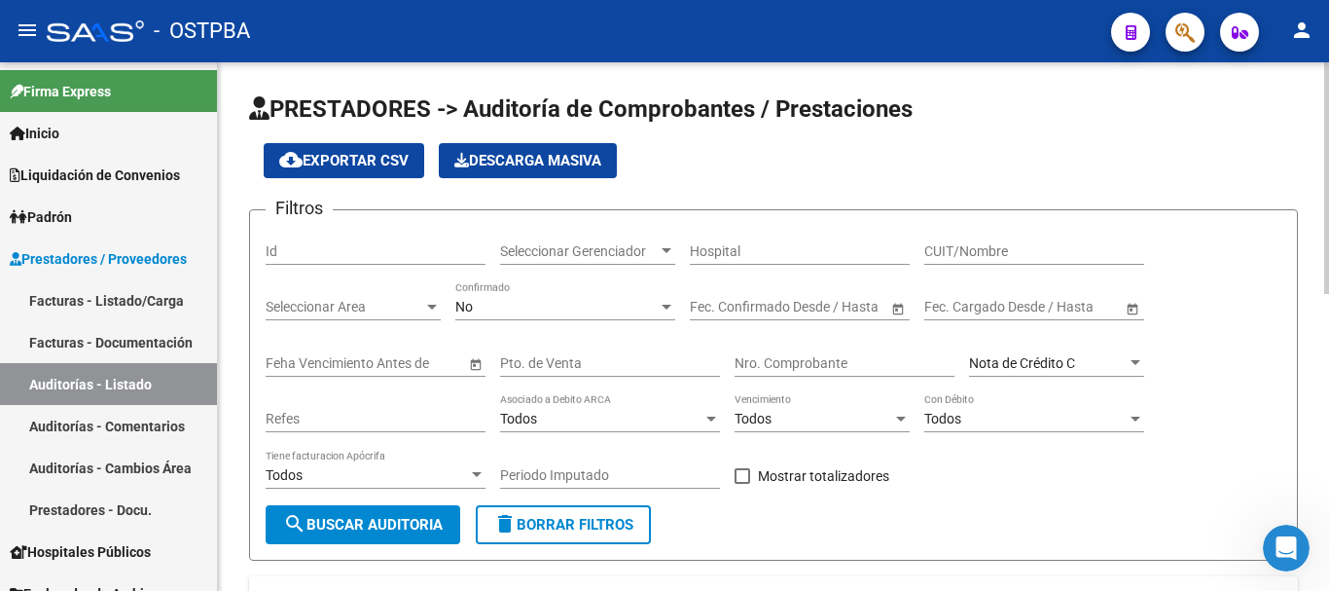
click at [330, 463] on div "Todos Tiene facturacion Apócrifa" at bounding box center [376, 469] width 220 height 39
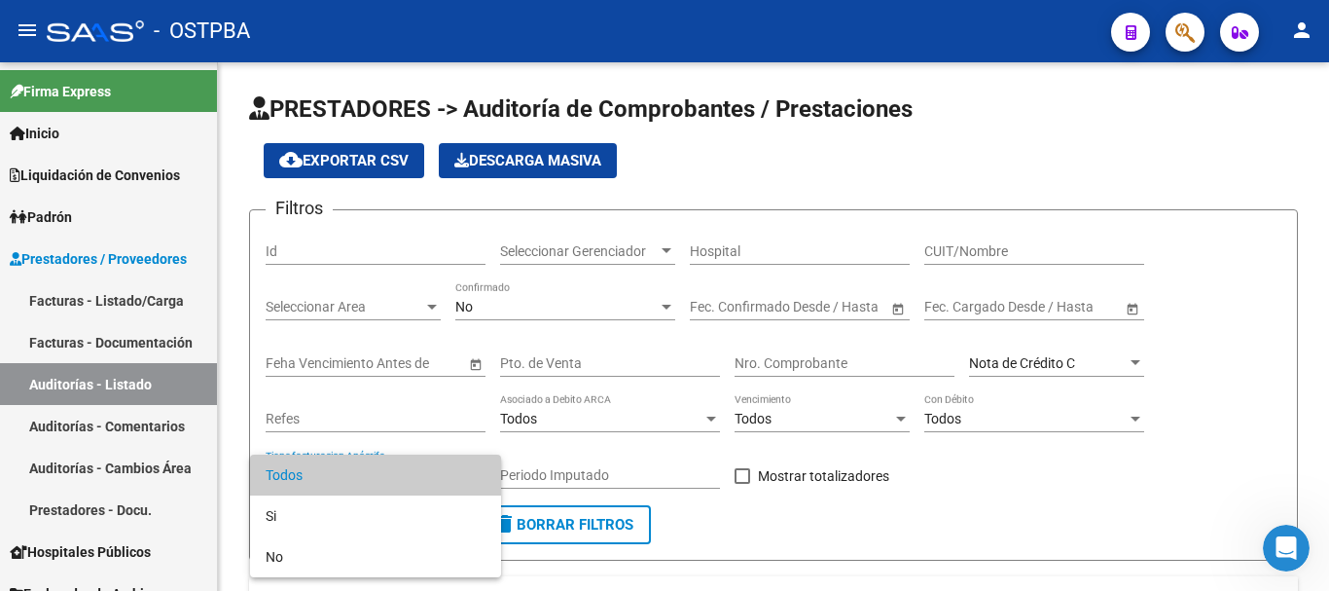
click at [1146, 413] on div at bounding box center [664, 295] width 1329 height 591
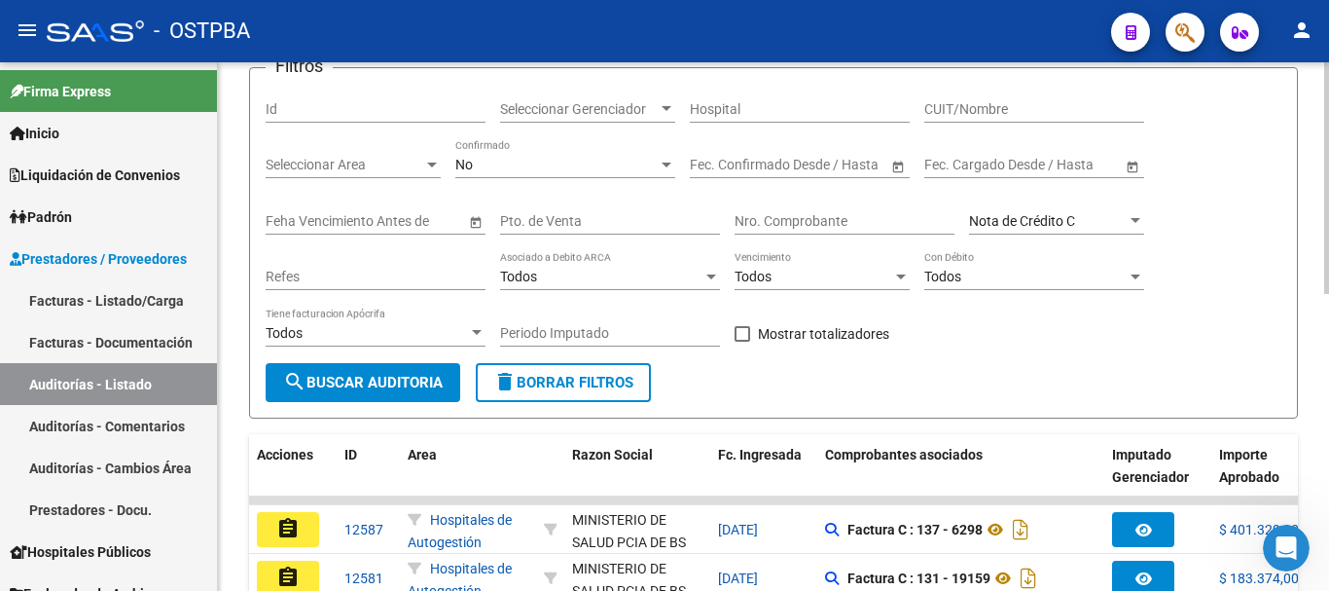
scroll to position [0, 0]
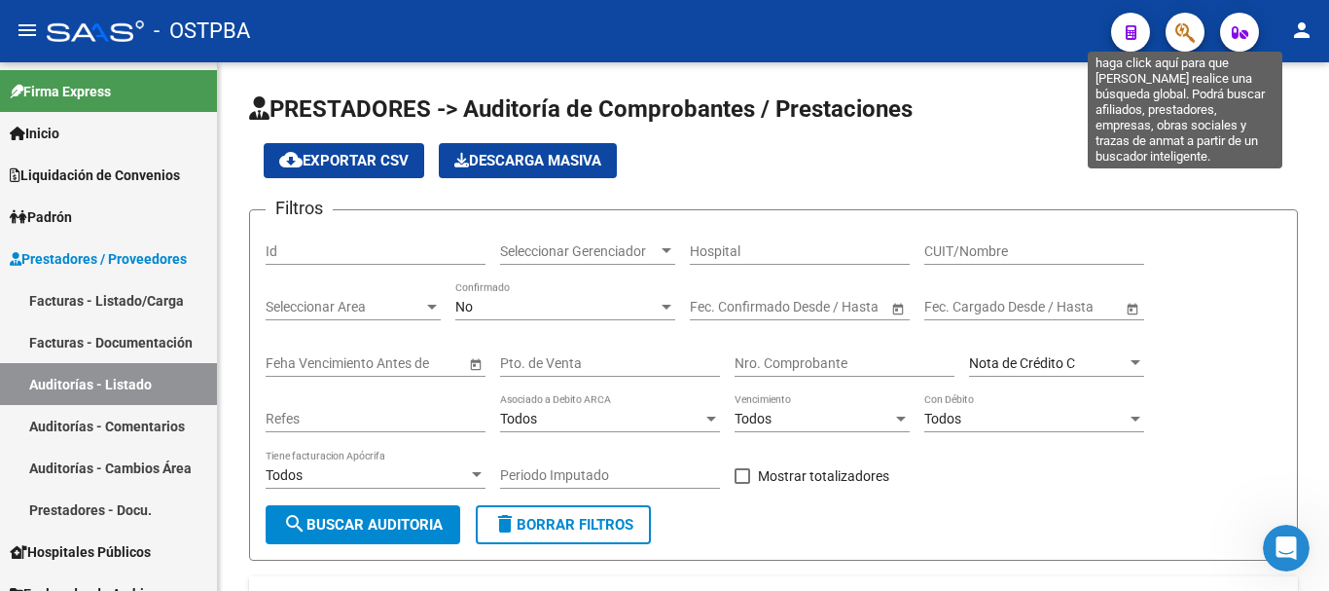
click at [1187, 38] on icon "button" at bounding box center [1185, 32] width 19 height 22
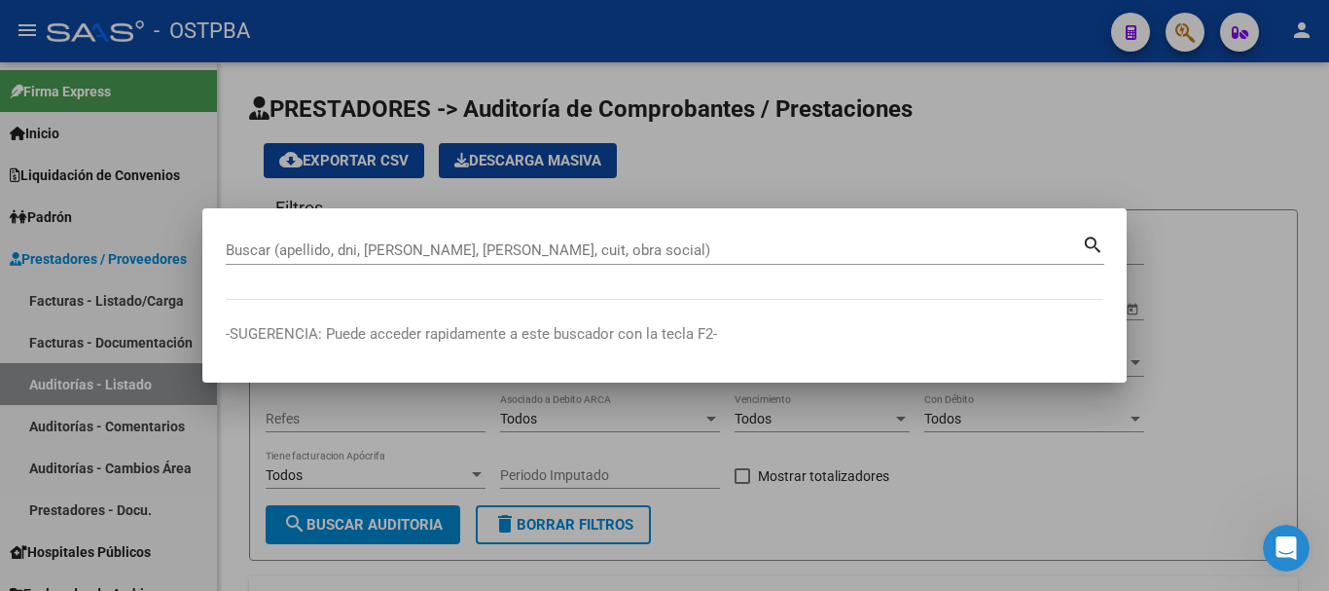
click at [1190, 142] on div at bounding box center [664, 295] width 1329 height 591
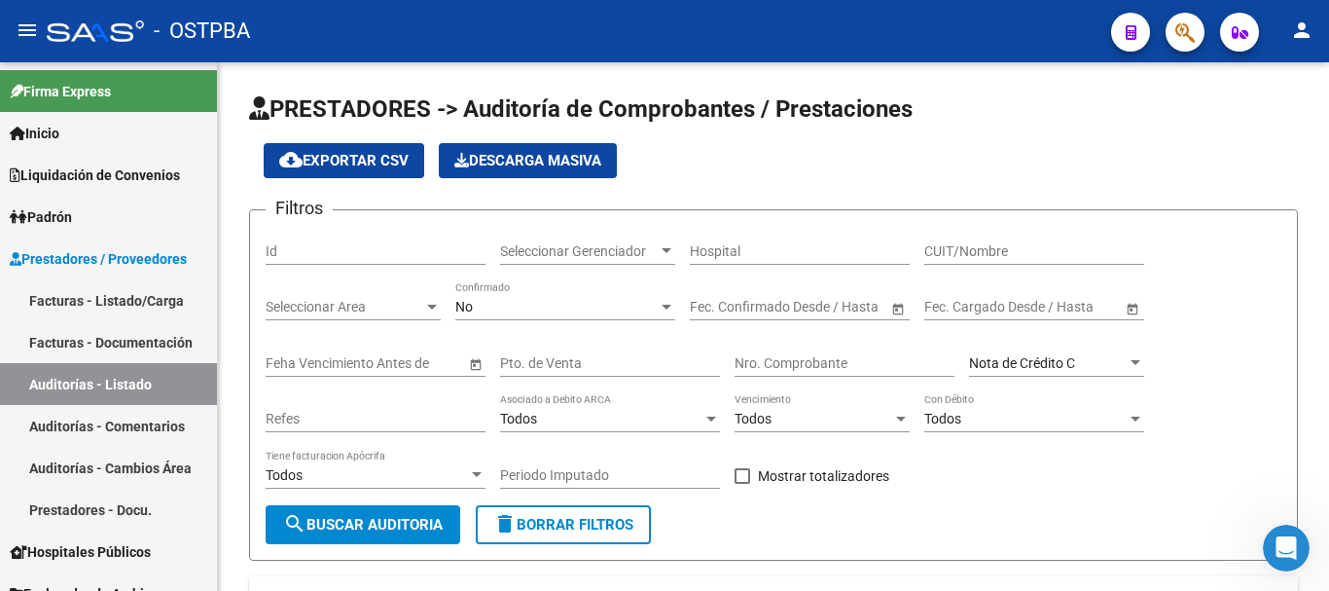
click at [1315, 42] on button "person" at bounding box center [1302, 31] width 39 height 39
click at [751, 161] on div at bounding box center [664, 295] width 1329 height 591
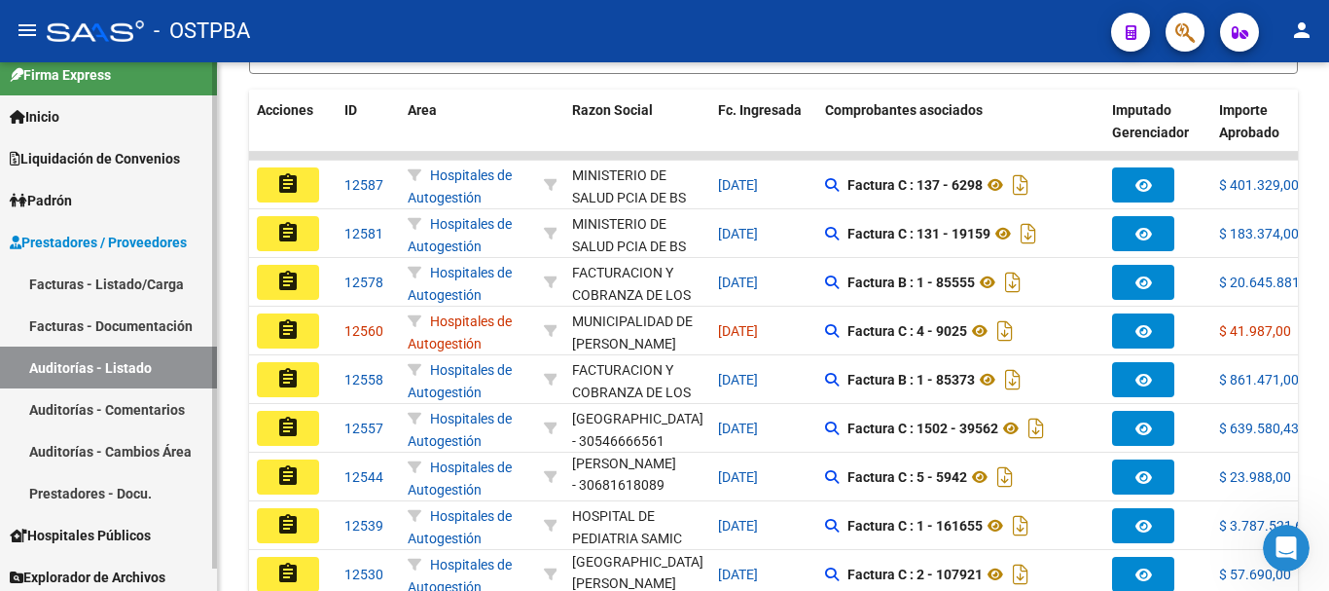
scroll to position [23, 0]
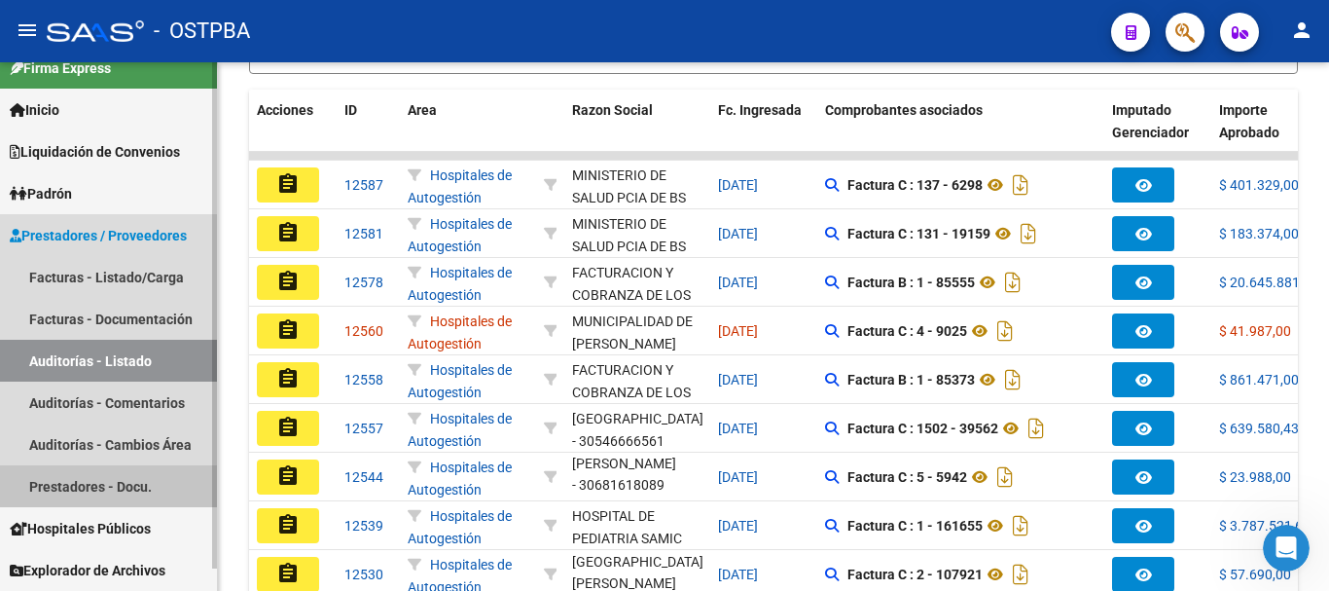
click at [134, 492] on link "Prestadores - Docu." at bounding box center [108, 486] width 217 height 42
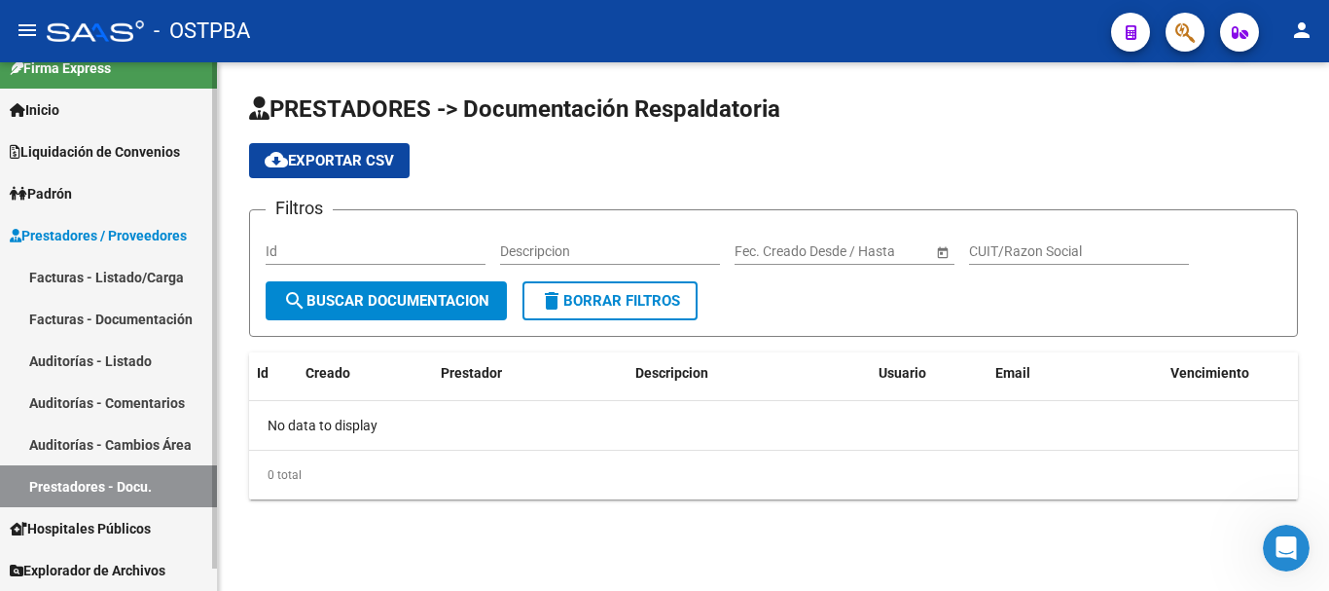
click at [128, 272] on link "Facturas - Listado/Carga" at bounding box center [108, 277] width 217 height 42
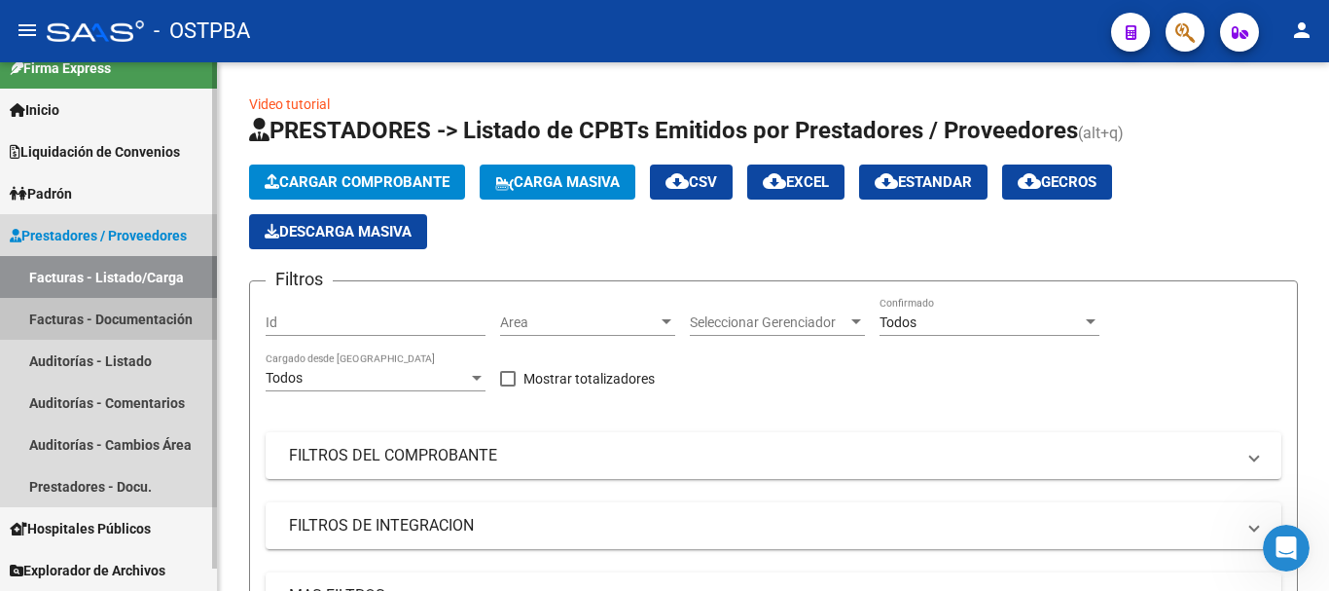
click at [141, 326] on link "Facturas - Documentación" at bounding box center [108, 319] width 217 height 42
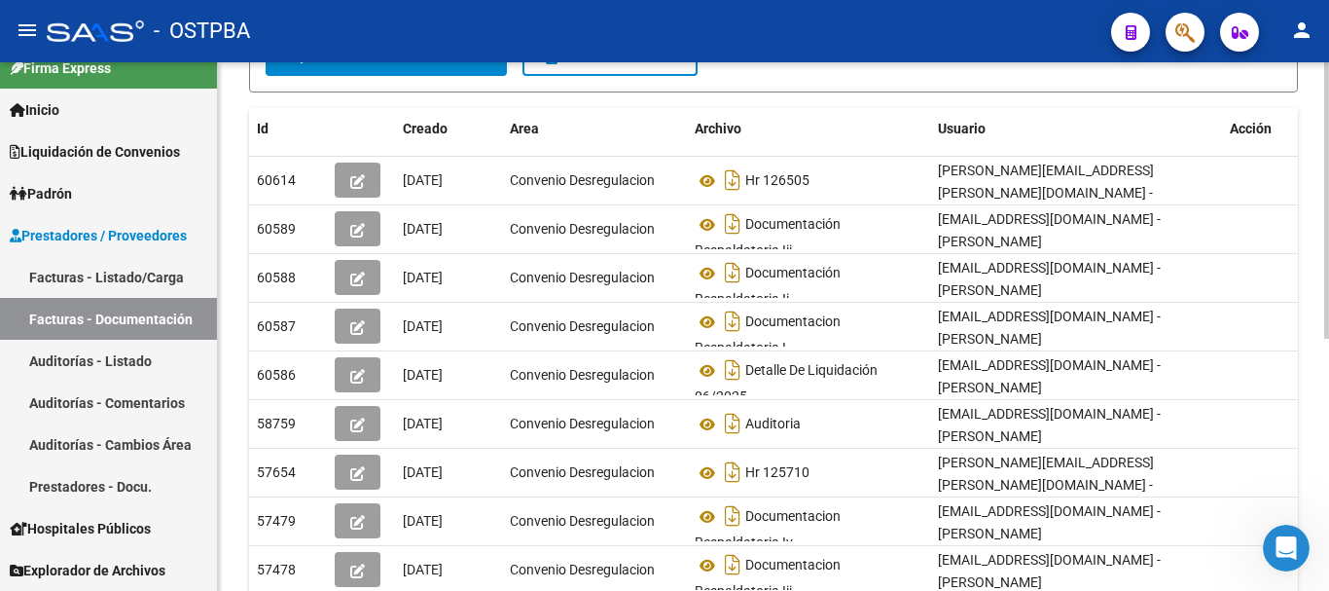
scroll to position [287, 0]
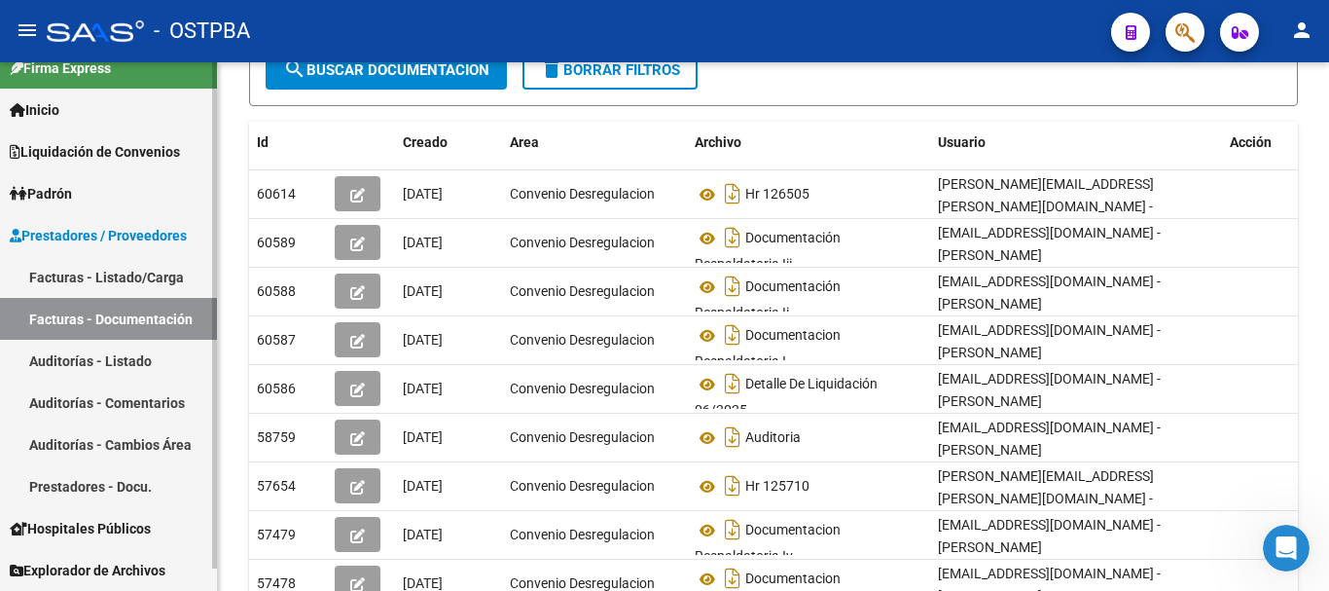
click at [142, 562] on span "Explorador de Archivos" at bounding box center [88, 570] width 156 height 21
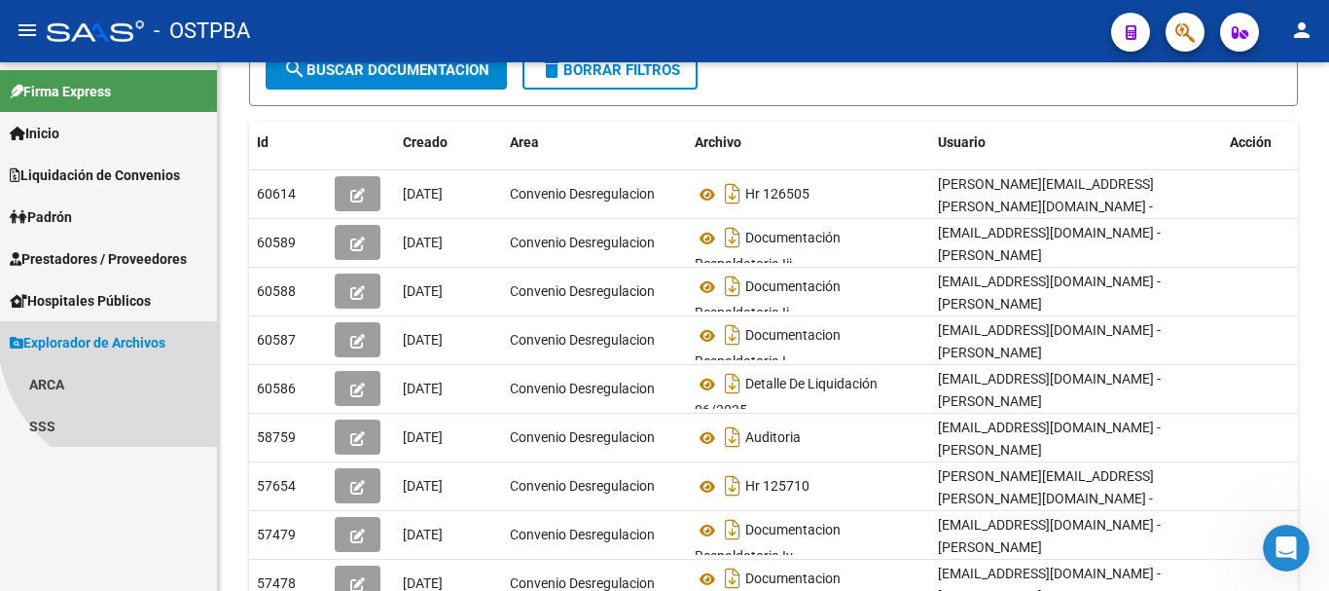
scroll to position [0, 0]
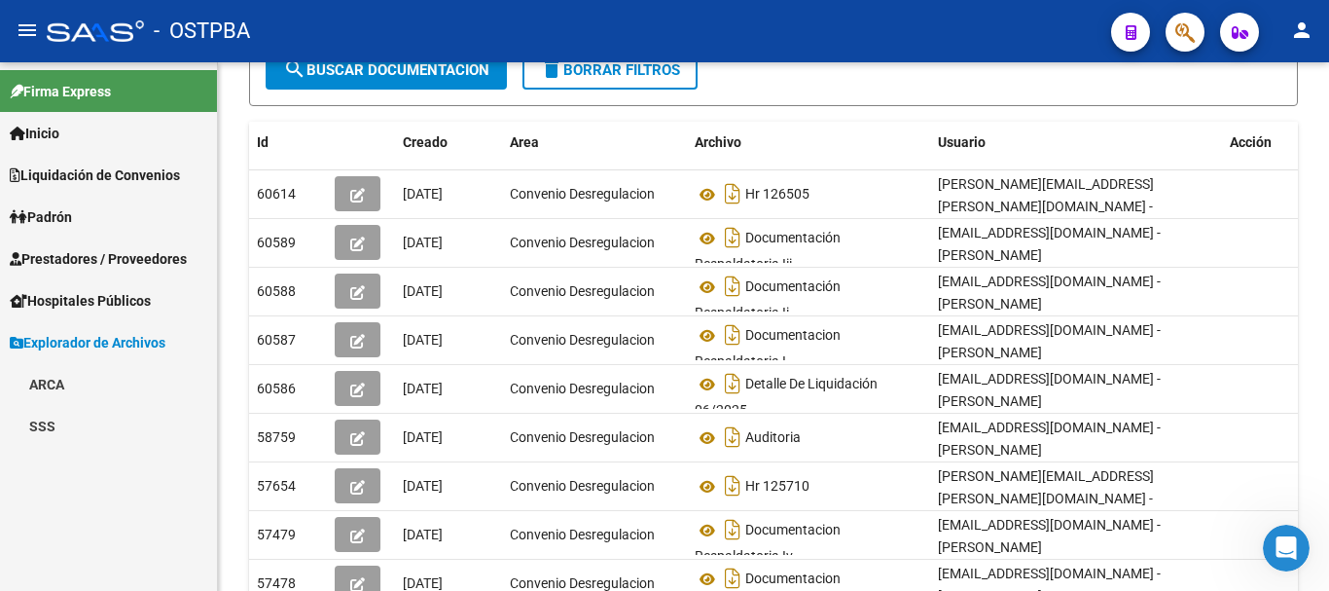
click at [45, 387] on link "ARCA" at bounding box center [108, 384] width 217 height 42
click at [58, 515] on link "SSS" at bounding box center [108, 510] width 217 height 42
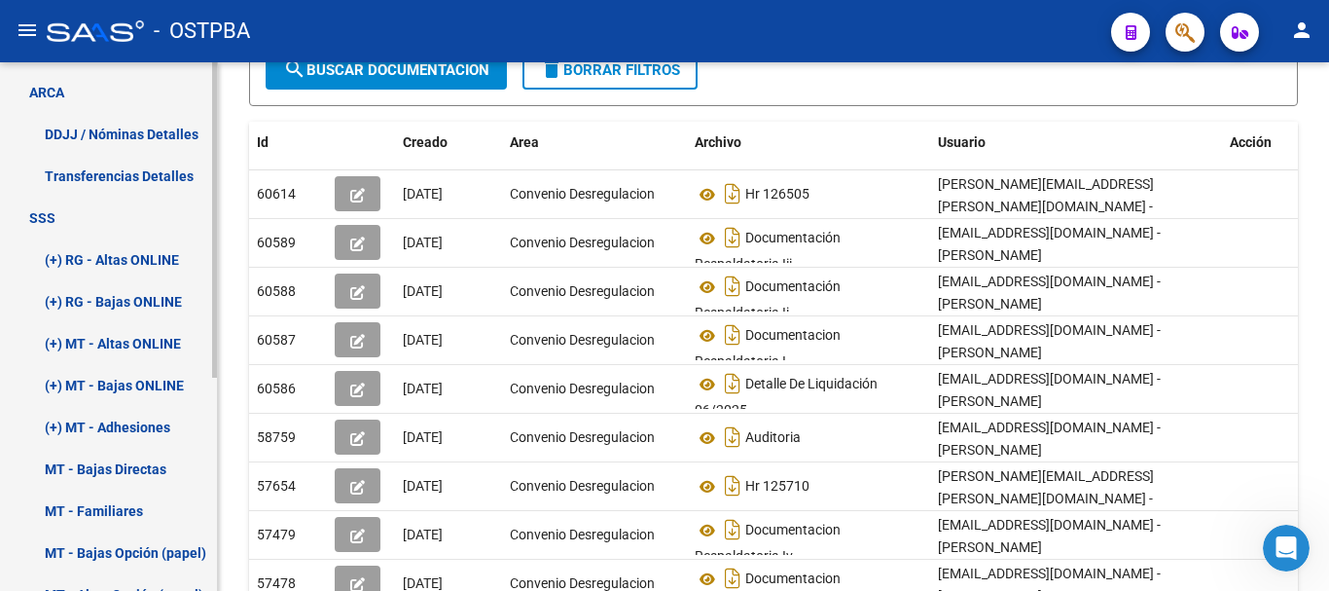
scroll to position [358, 0]
